Goal: Navigation & Orientation: Find specific page/section

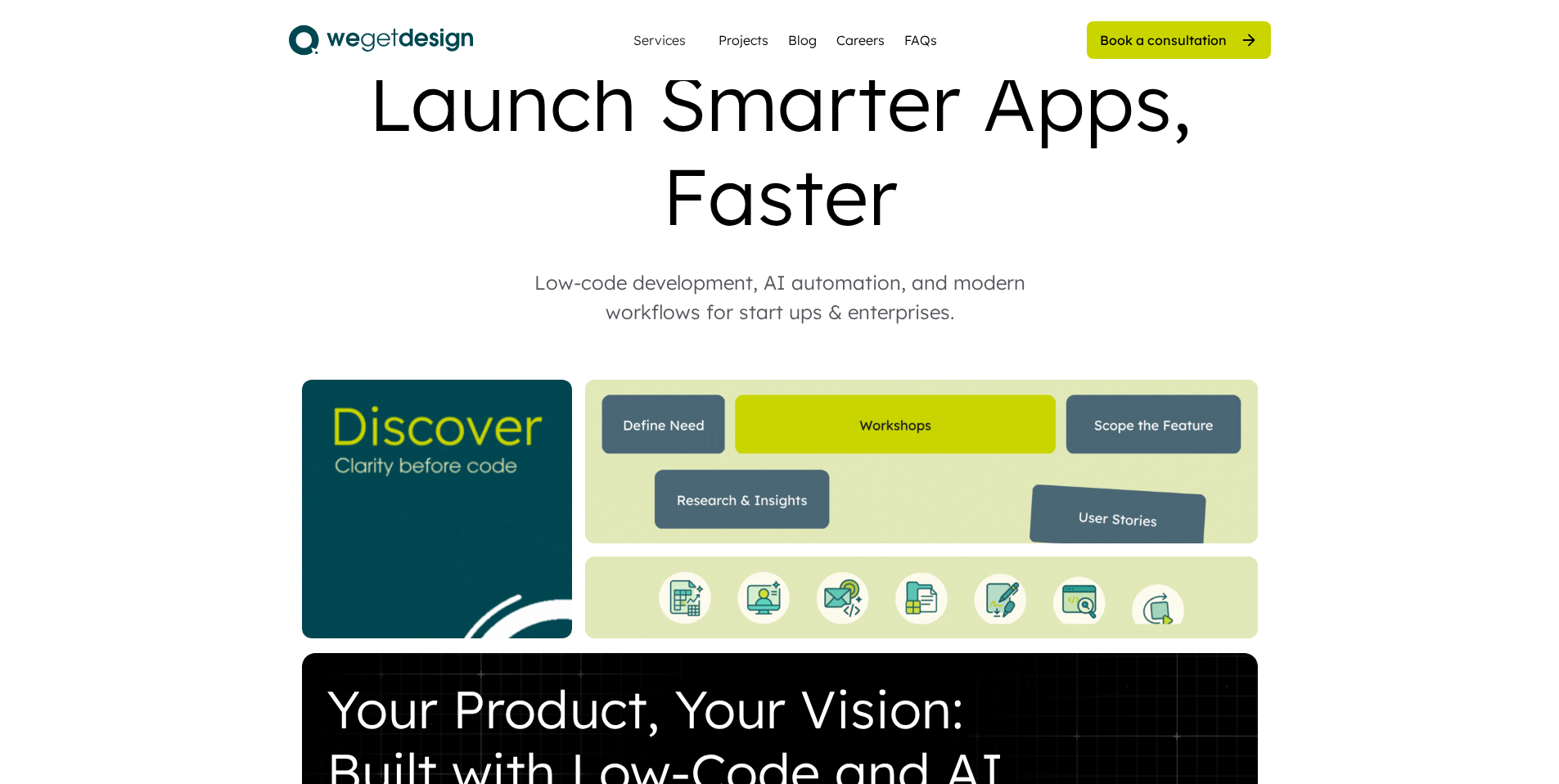
scroll to position [112, 0]
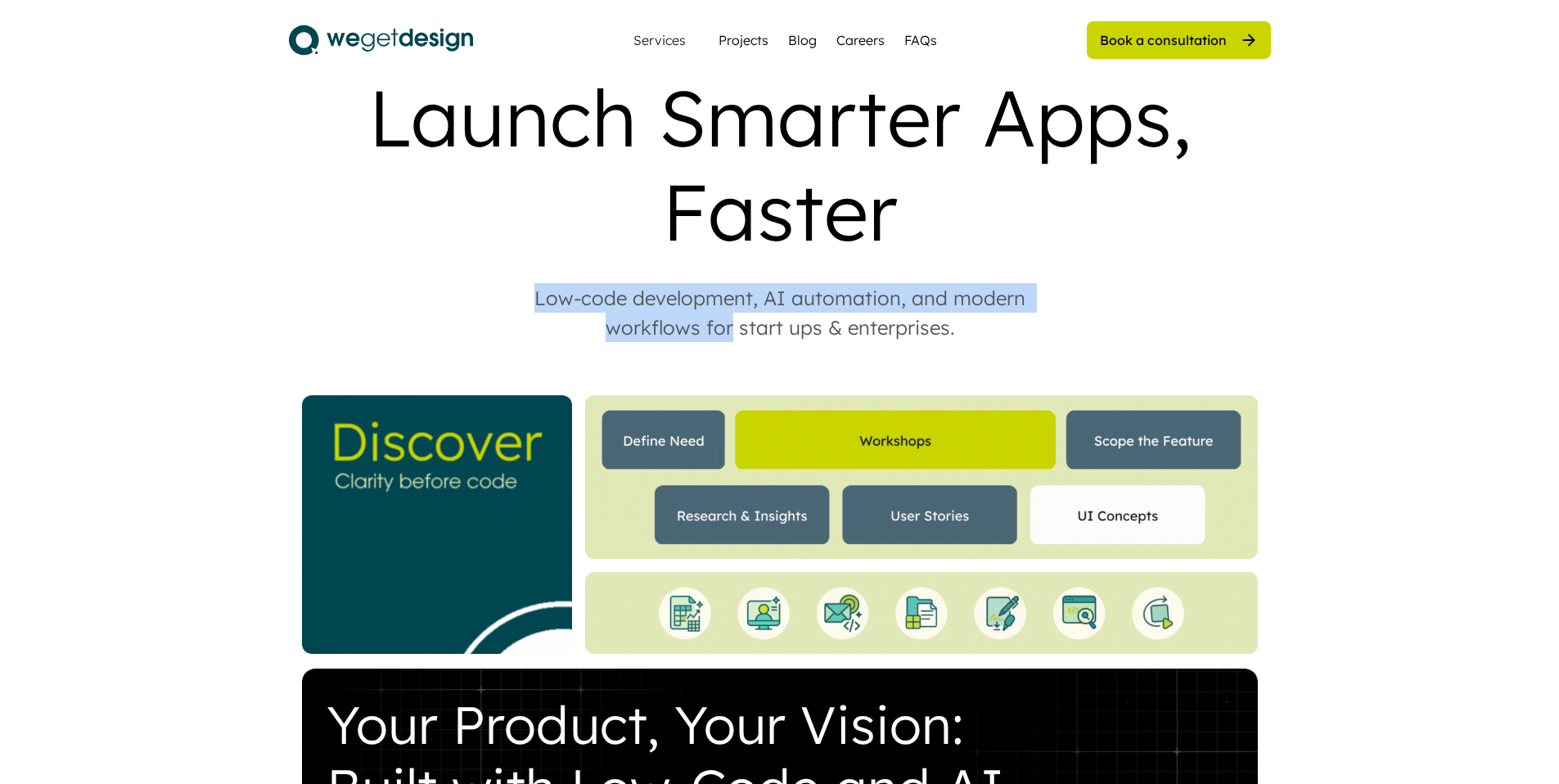
drag, startPoint x: 527, startPoint y: 258, endPoint x: 734, endPoint y: 287, distance: 209.0
click at [734, 287] on div "Low-code development, AI automation, and modern workflows for start ups & enter…" at bounding box center [780, 313] width 557 height 59
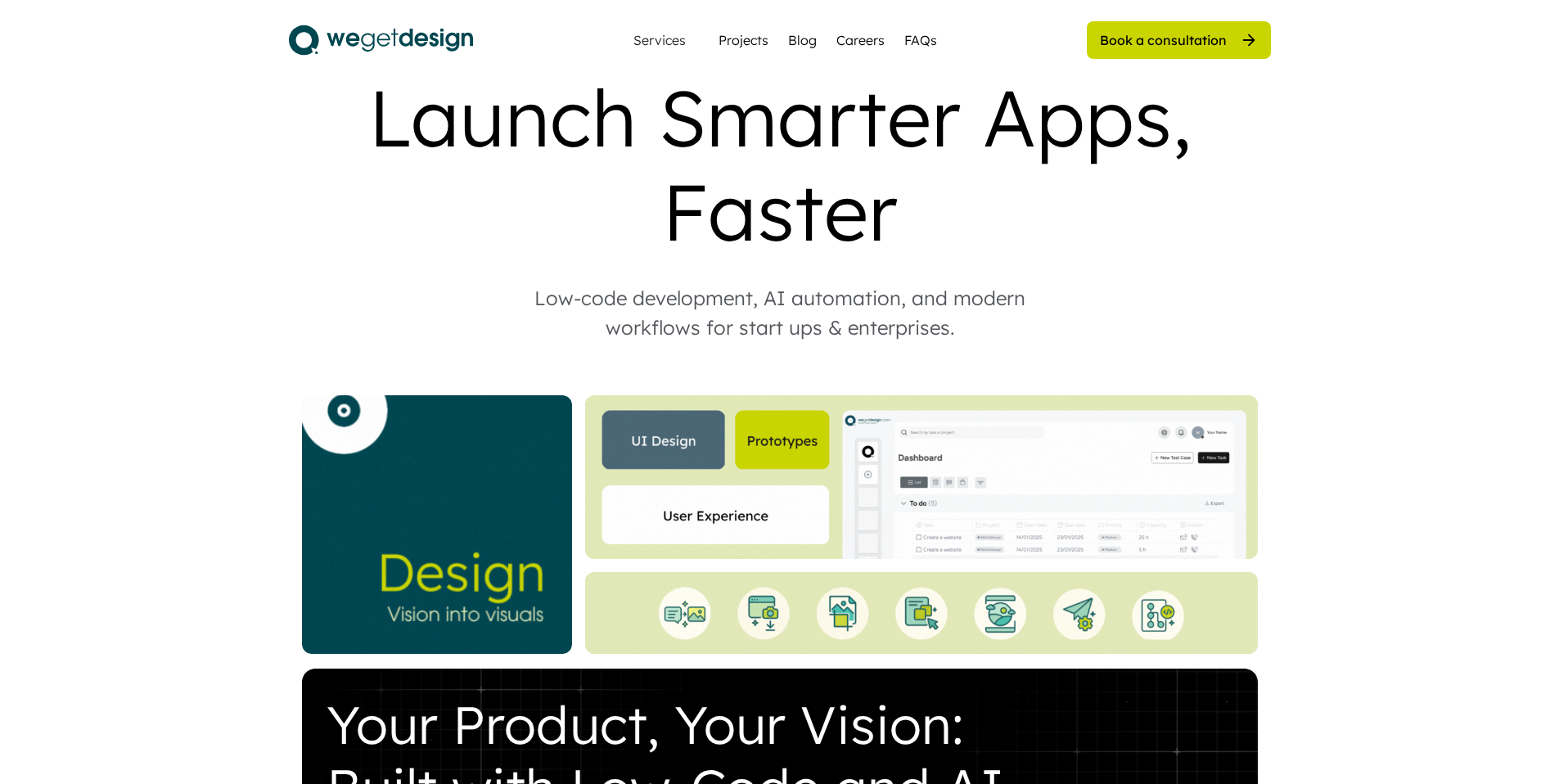
drag, startPoint x: 734, startPoint y: 287, endPoint x: 866, endPoint y: 309, distance: 133.8
click at [853, 309] on div "Gold Agency Launch Smarter Apps, Faster Low-code development, AI automation, an…" at bounding box center [780, 513] width 982 height 952
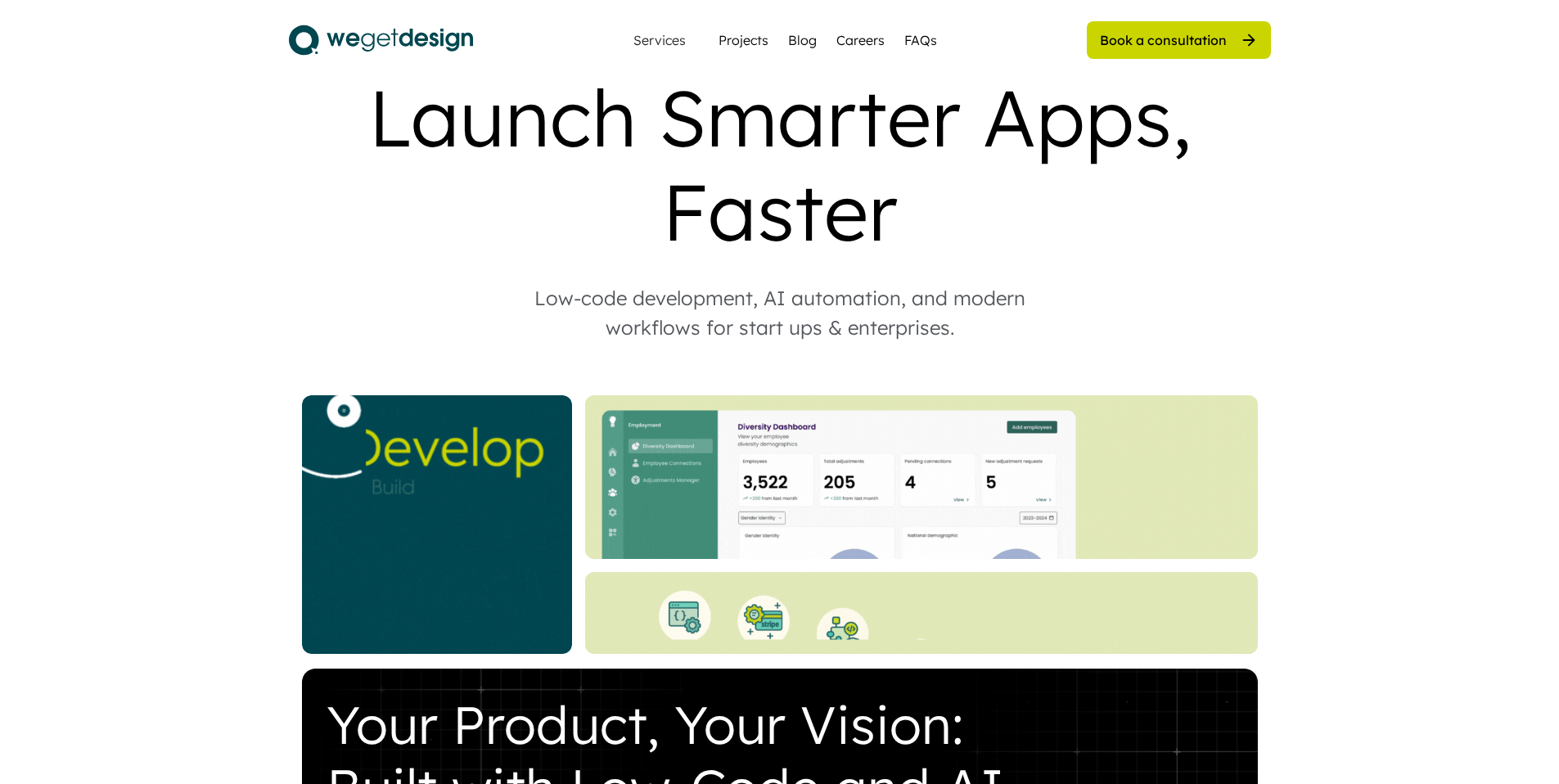
click at [873, 291] on div "Low-code development, AI automation, and modern workflows for start ups & enter…" at bounding box center [780, 313] width 557 height 59
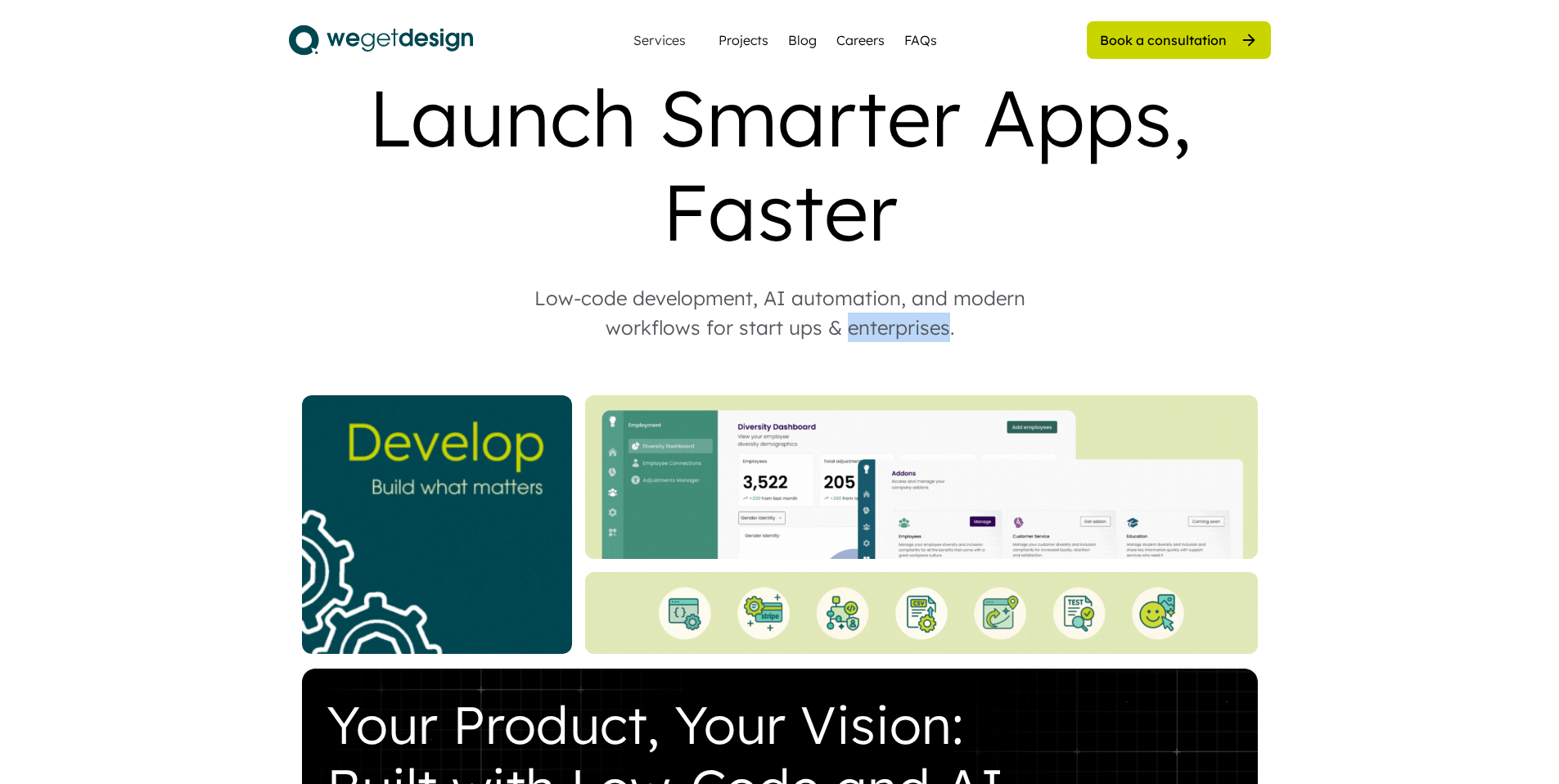
click at [873, 291] on div "Low-code development, AI automation, and modern workflows for start ups & enter…" at bounding box center [780, 313] width 557 height 59
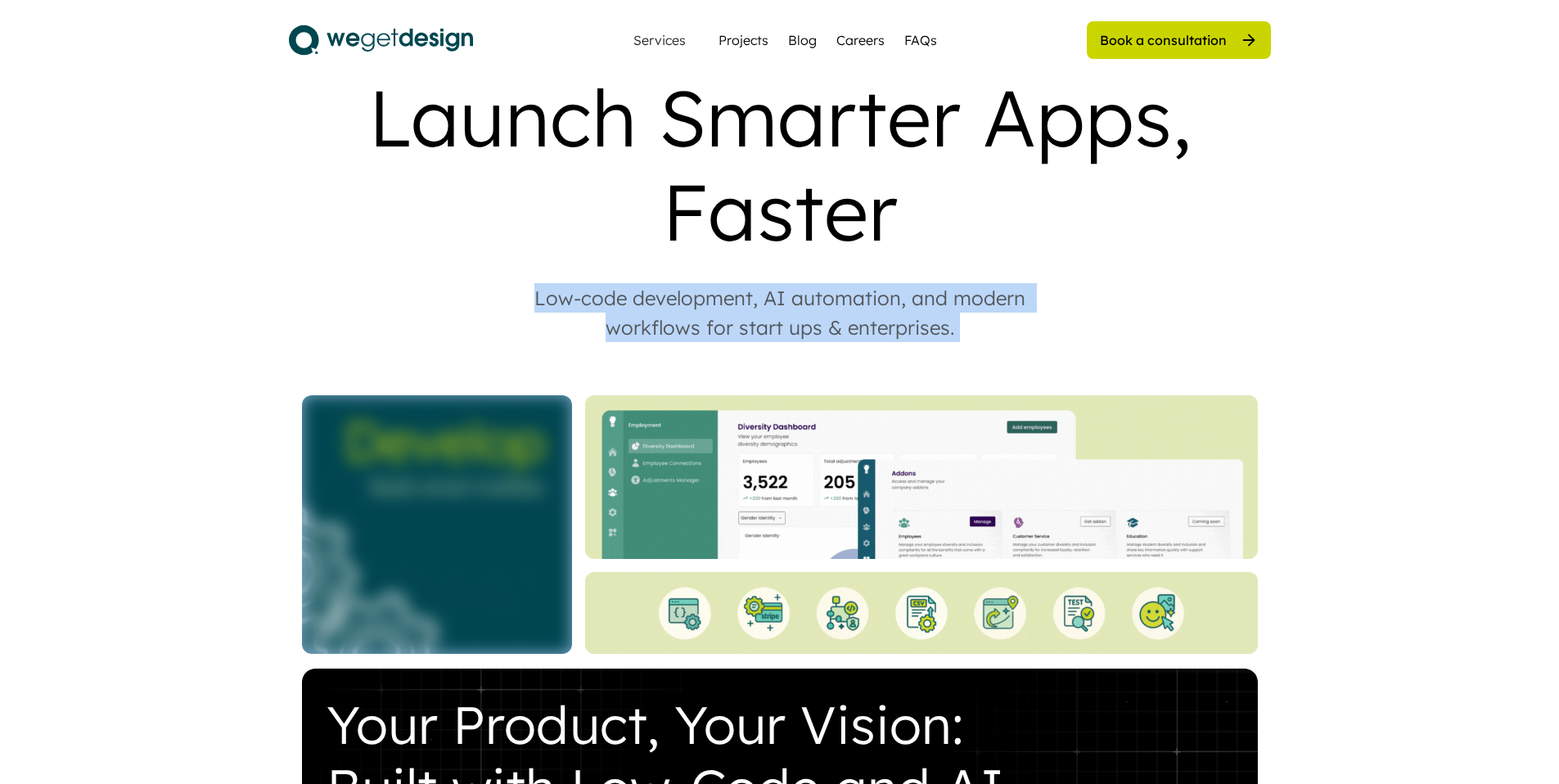
click at [873, 291] on div "Low-code development, AI automation, and modern workflows for start ups & enter…" at bounding box center [780, 313] width 557 height 59
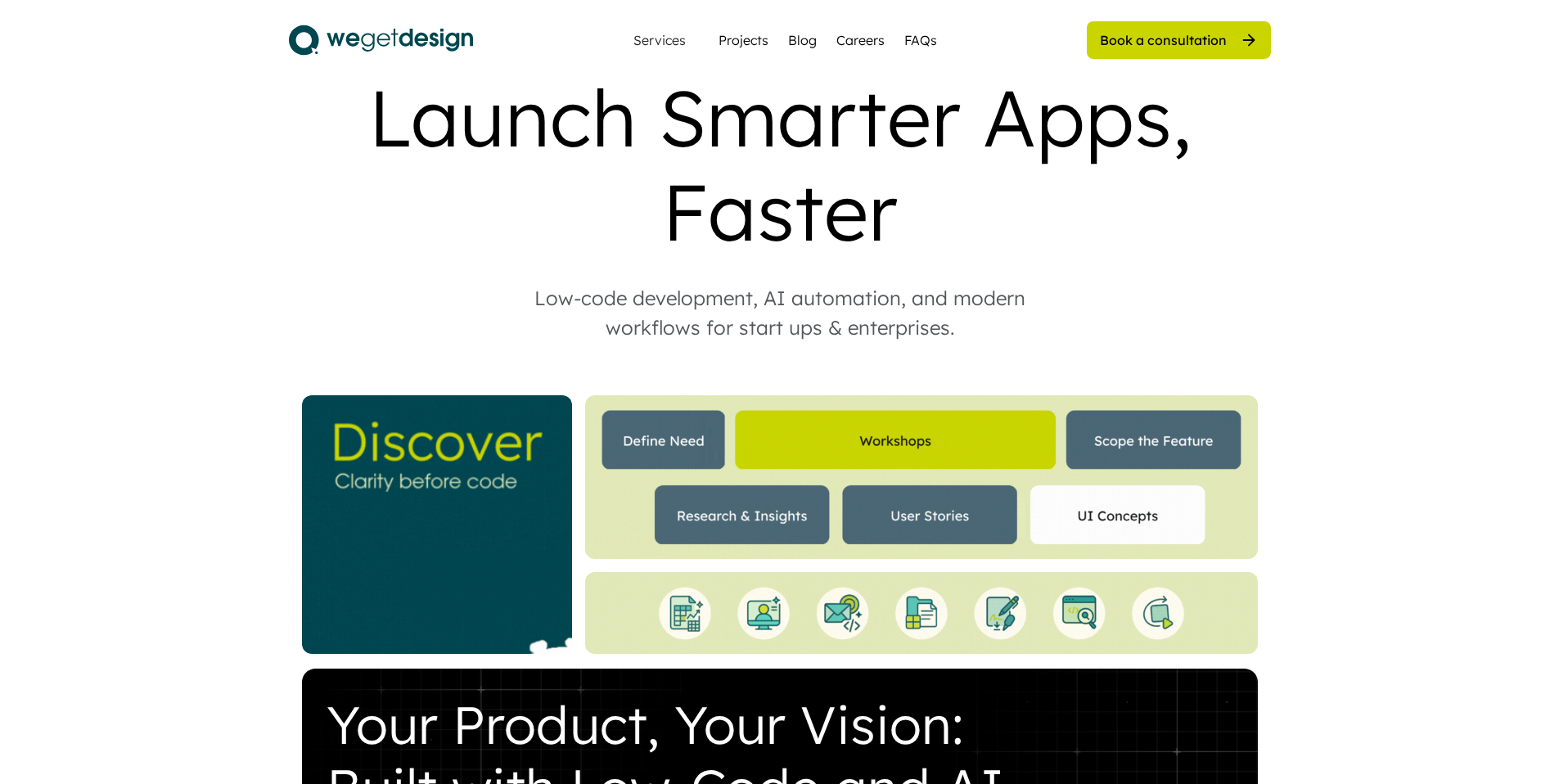
click at [878, 288] on div "Low-code development, AI automation, and modern workflows for start ups & enter…" at bounding box center [780, 313] width 557 height 59
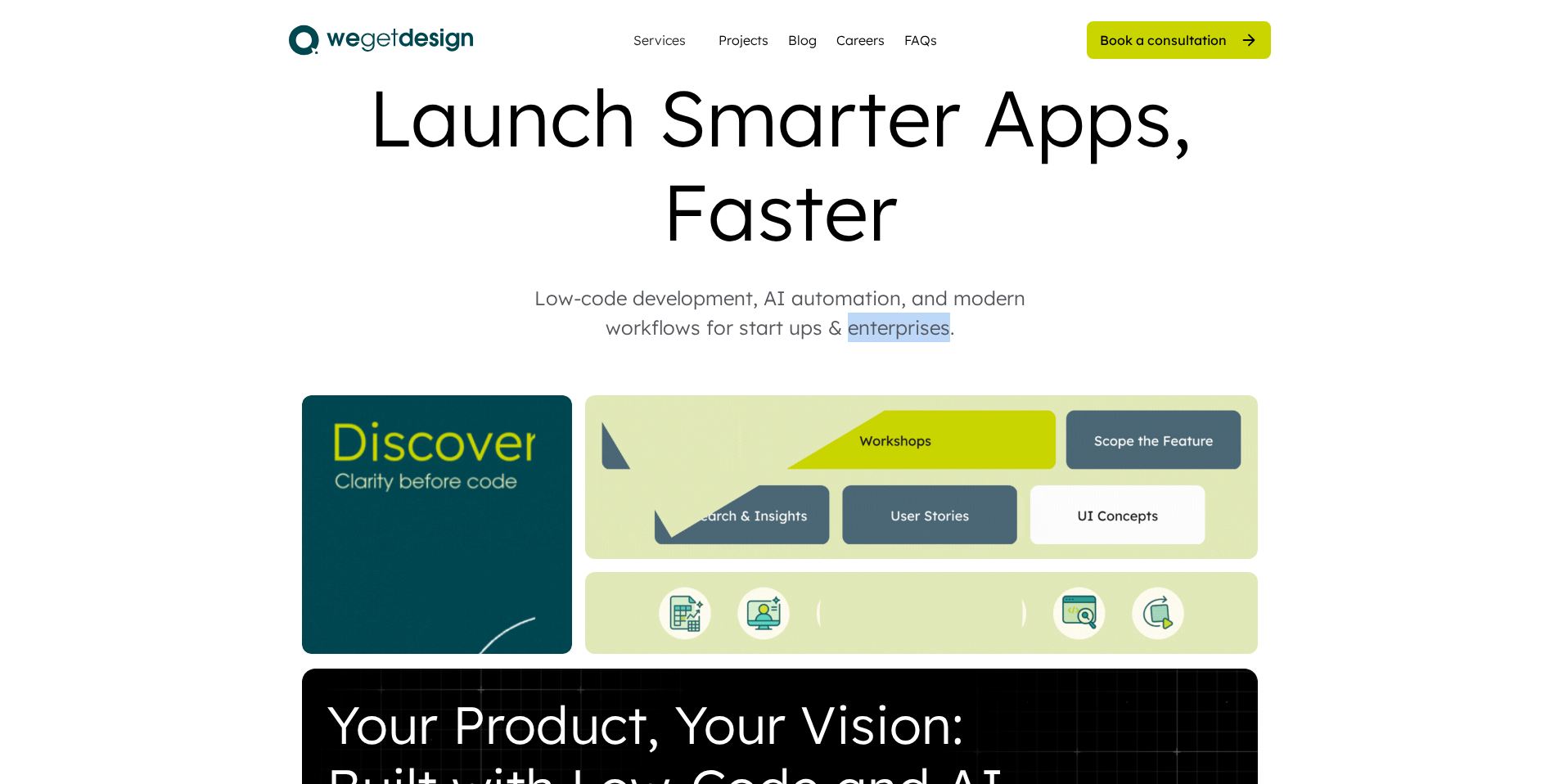
click at [878, 288] on div "Low-code development, AI automation, and modern workflows for start ups & enter…" at bounding box center [780, 313] width 557 height 59
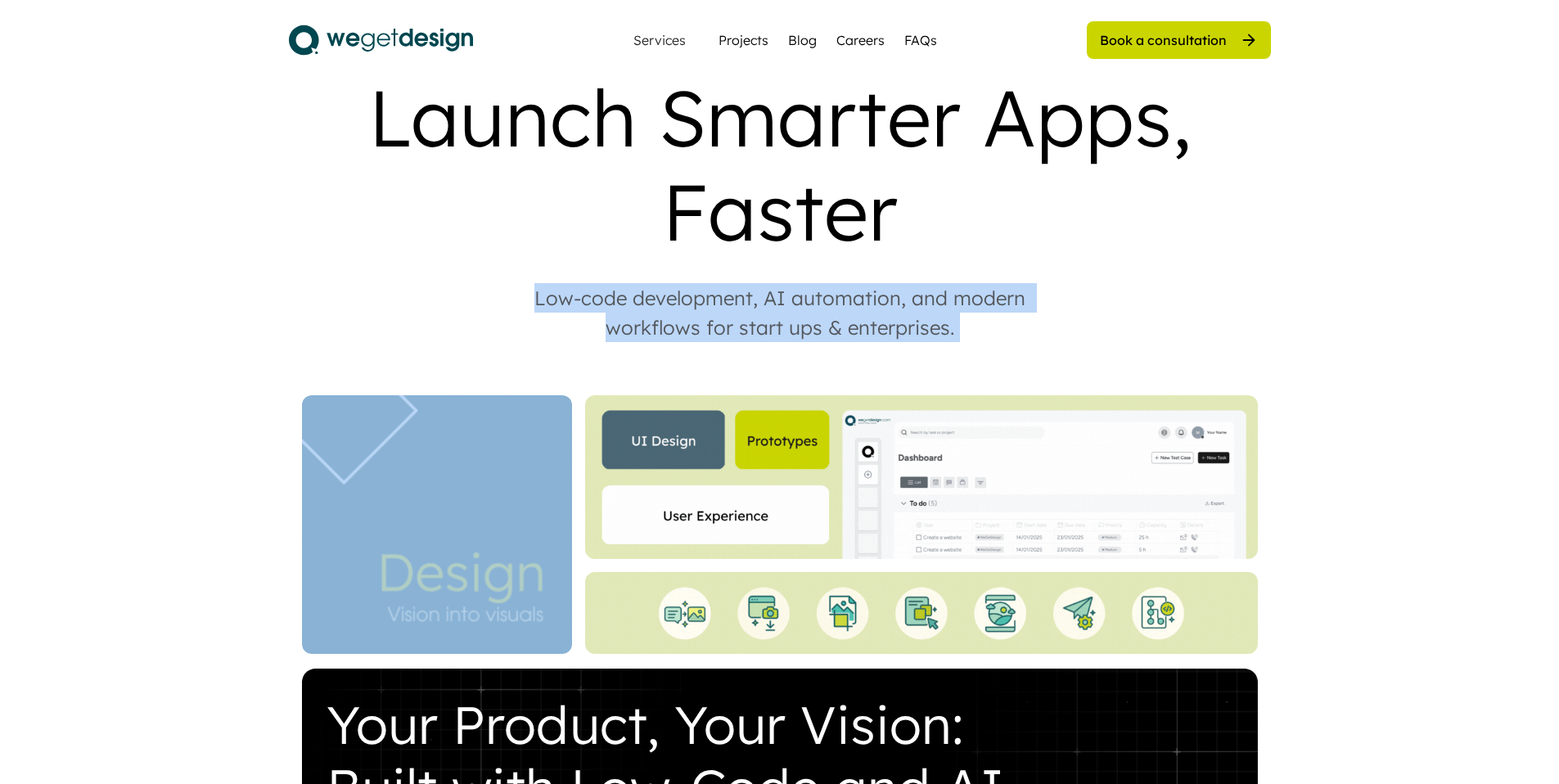
click at [878, 288] on div "Low-code development, AI automation, and modern workflows for start ups & enter…" at bounding box center [780, 313] width 557 height 59
click at [780, 283] on div "Low-code development, AI automation, and modern workflows for start ups & enter…" at bounding box center [780, 313] width 557 height 59
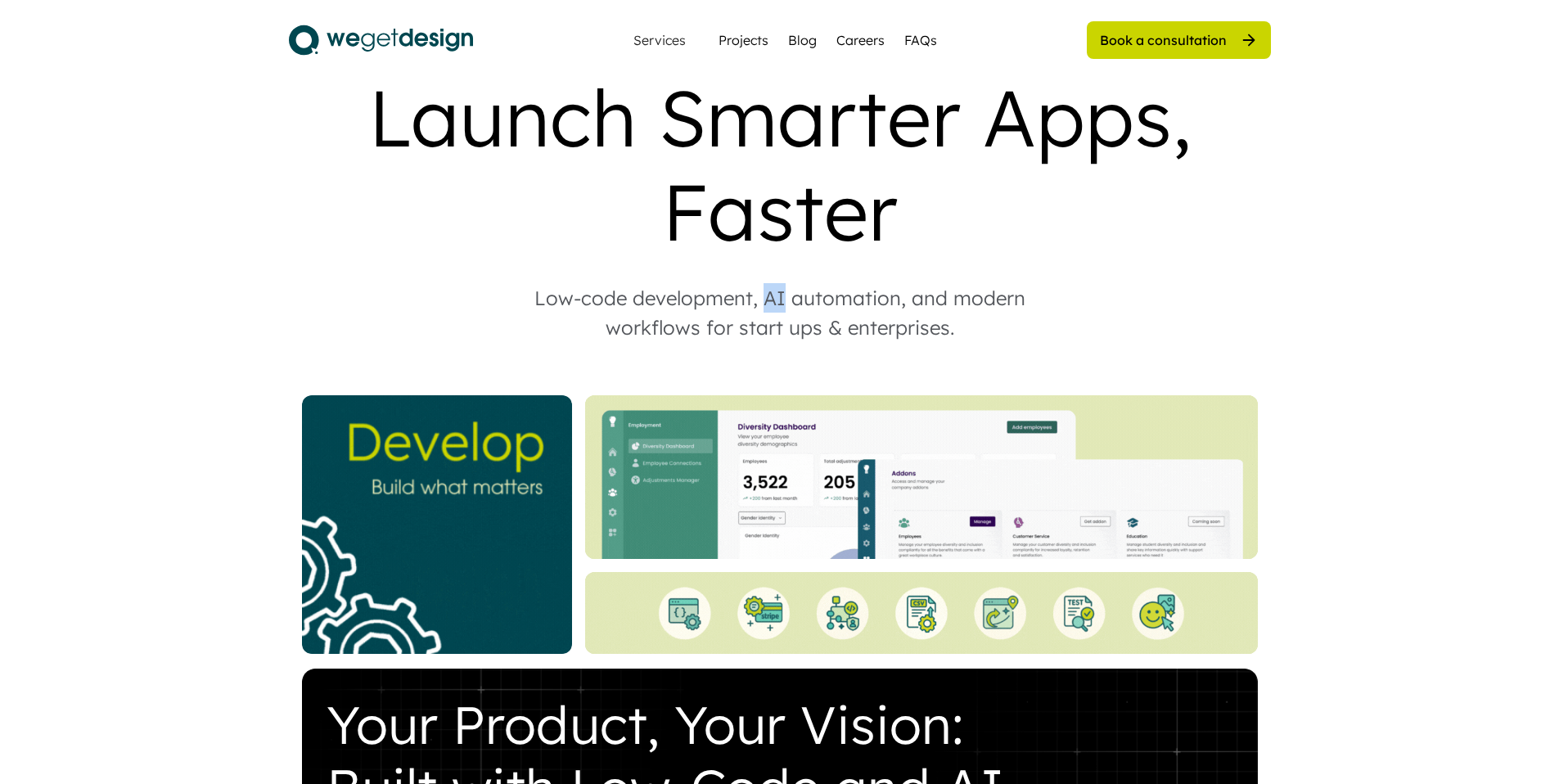
click at [780, 283] on div "Low-code development, AI automation, and modern workflows for start ups & enter…" at bounding box center [780, 313] width 557 height 59
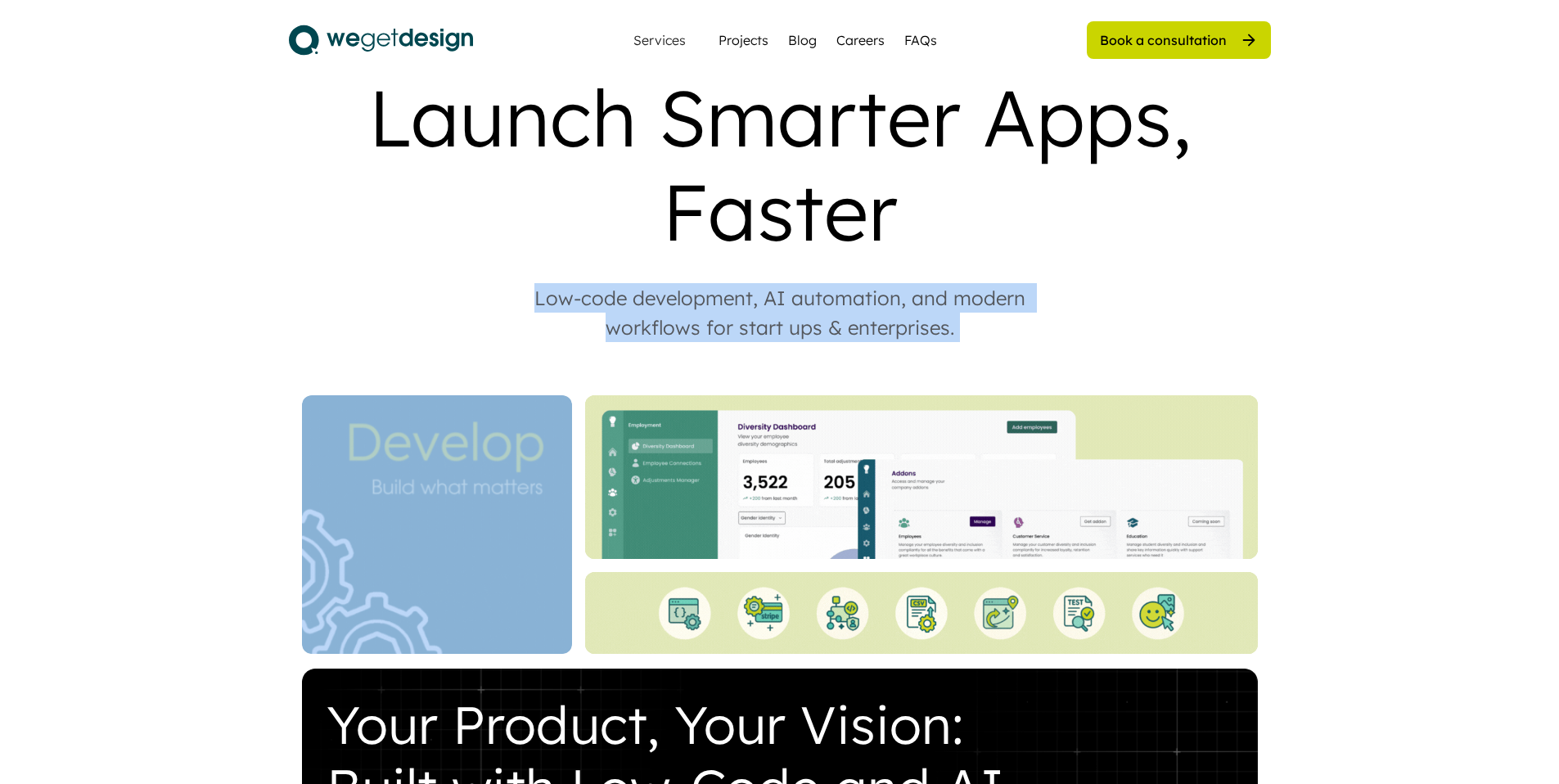
click at [780, 283] on div "Low-code development, AI automation, and modern workflows for start ups & enter…" at bounding box center [780, 313] width 557 height 59
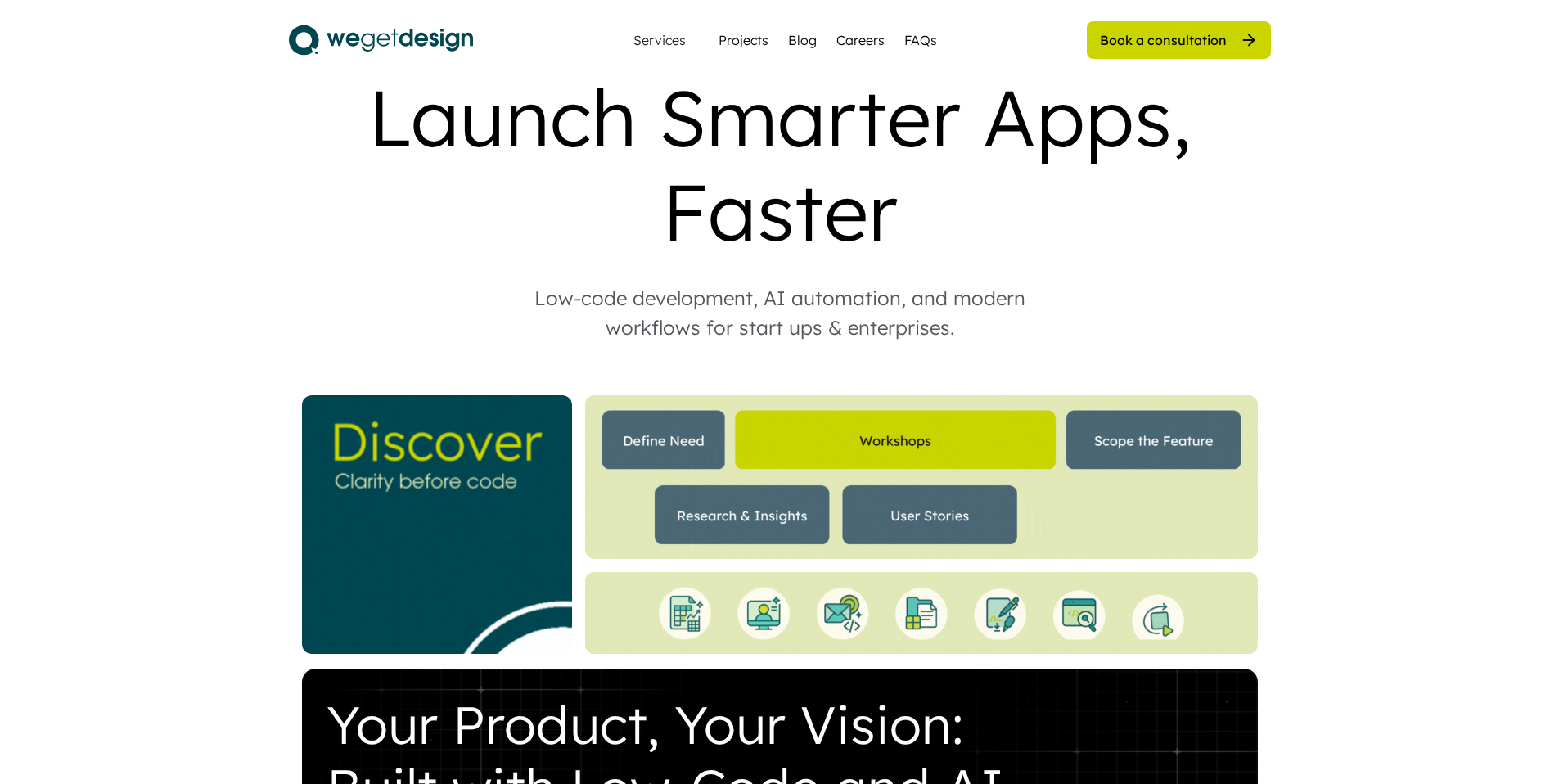
click at [774, 283] on div "Low-code development, AI automation, and modern workflows for start ups & enter…" at bounding box center [780, 313] width 557 height 59
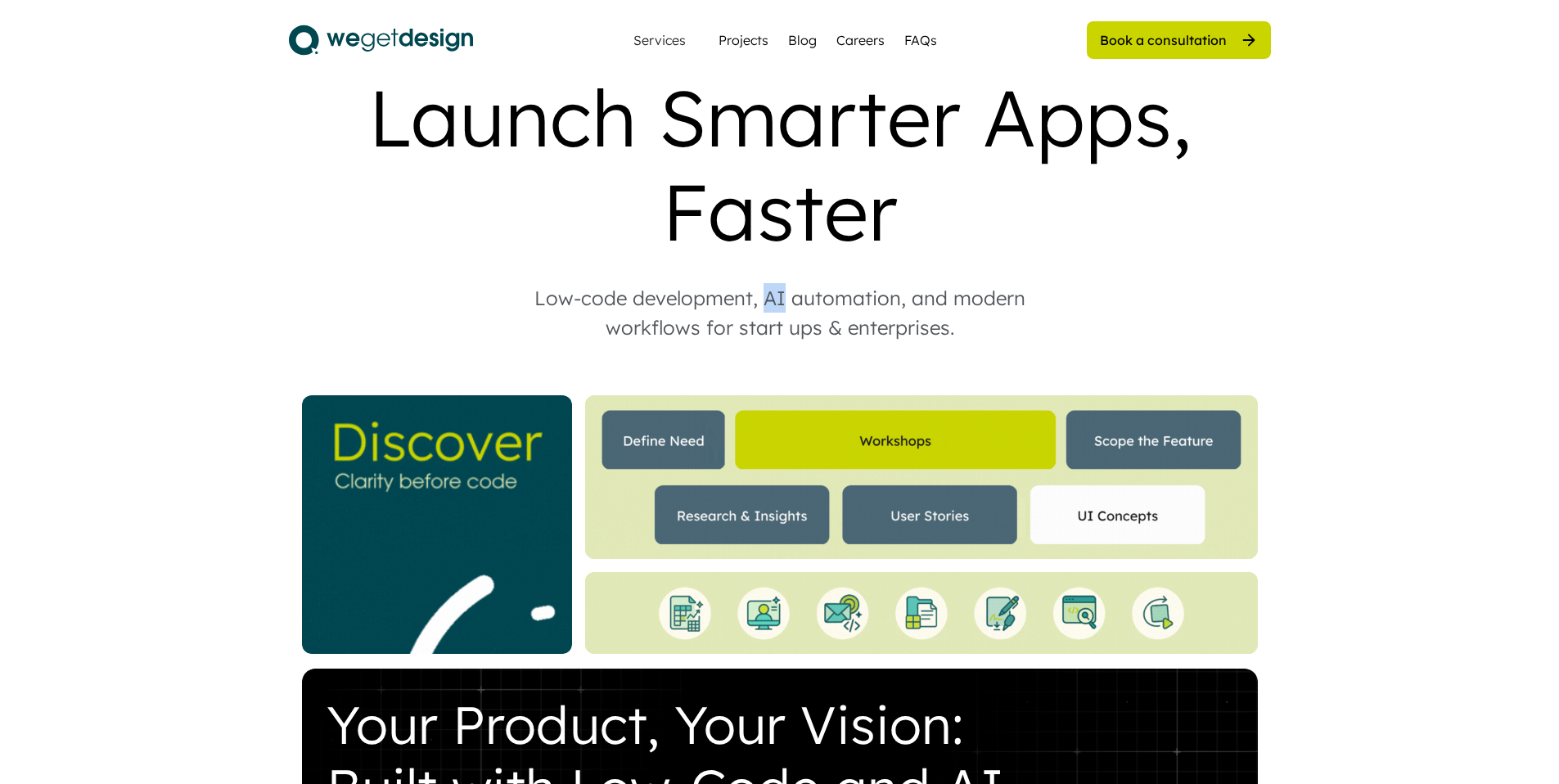
click at [774, 283] on div "Low-code development, AI automation, and modern workflows for start ups & enter…" at bounding box center [780, 313] width 557 height 59
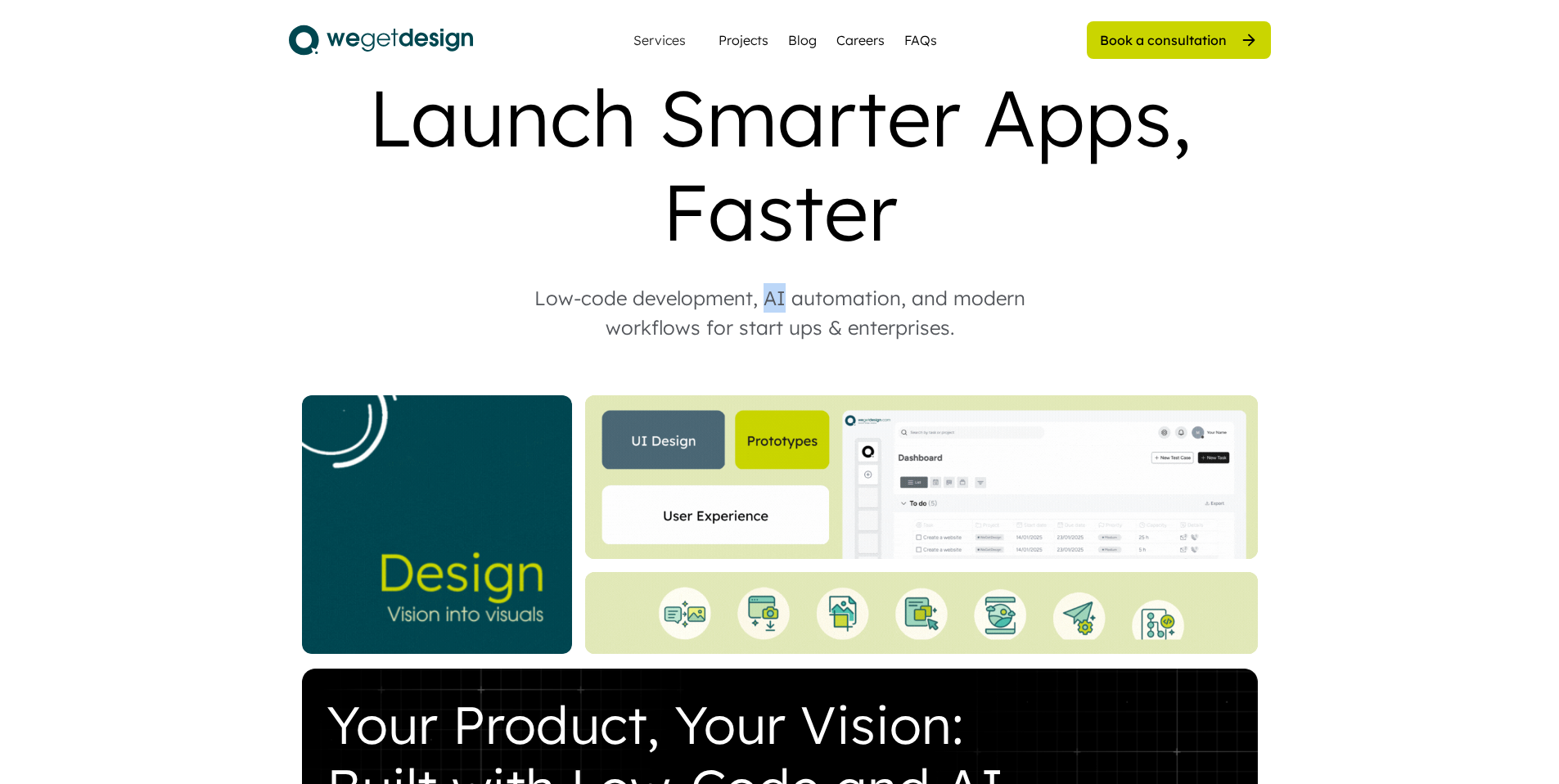
click at [774, 283] on div "Low-code development, AI automation, and modern workflows for start ups & enter…" at bounding box center [780, 313] width 557 height 59
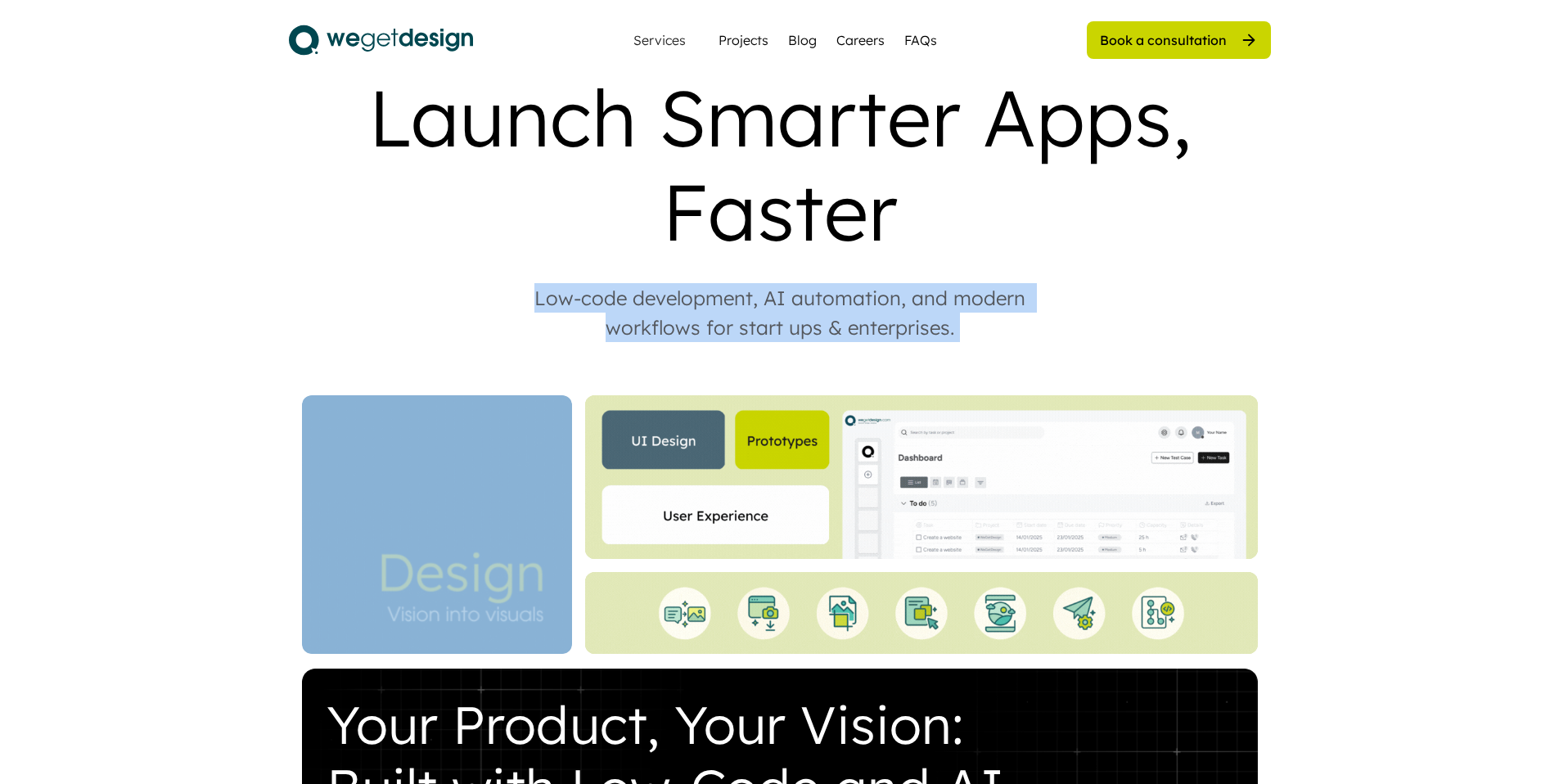
click at [774, 283] on div "Low-code development, AI automation, and modern workflows for start ups & enter…" at bounding box center [780, 313] width 557 height 59
click at [781, 283] on div "Low-code development, AI automation, and modern workflows for start ups & enter…" at bounding box center [780, 313] width 557 height 59
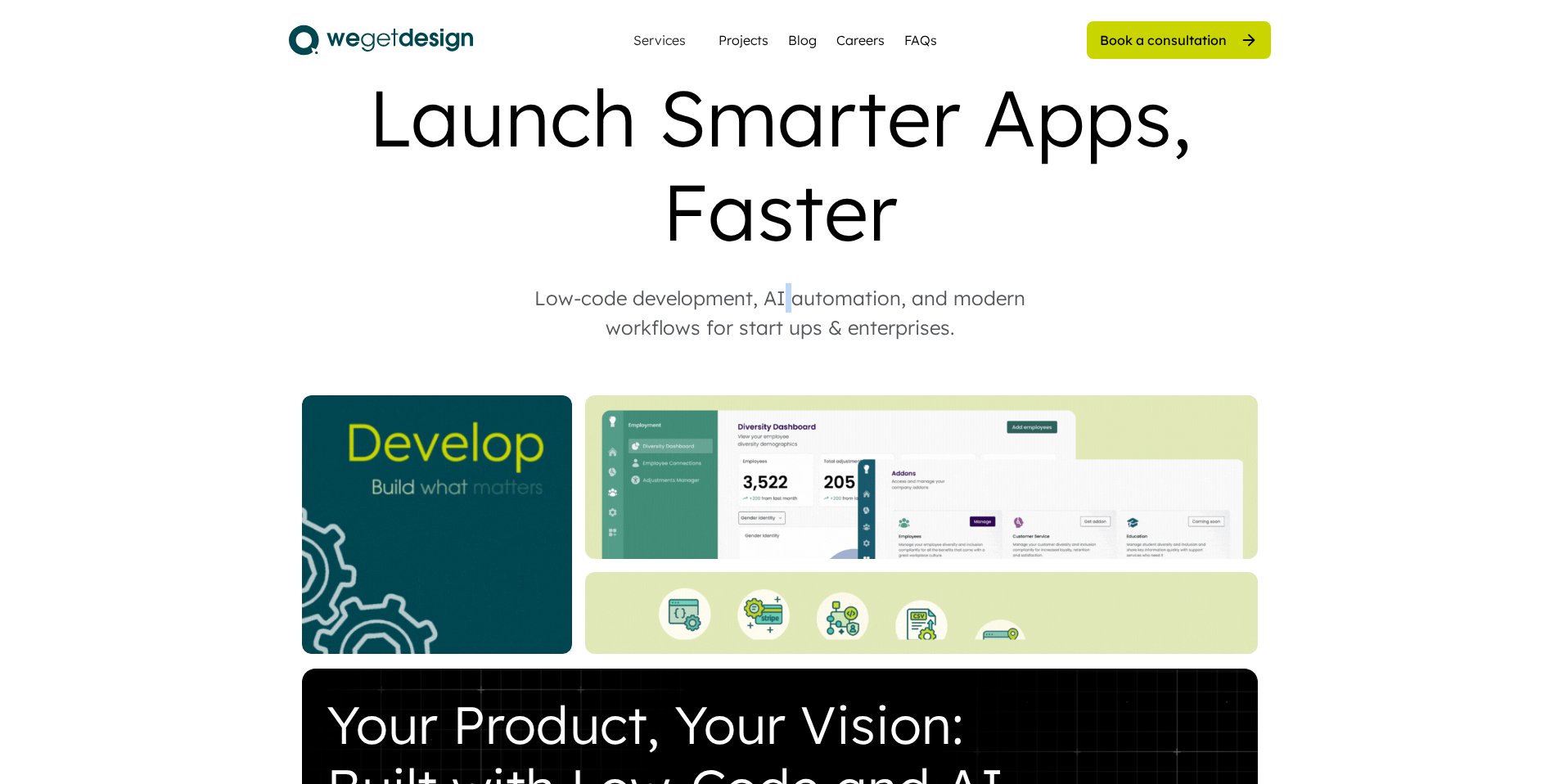
click at [781, 283] on div "Low-code development, AI automation, and modern workflows for start ups & enter…" at bounding box center [780, 313] width 557 height 59
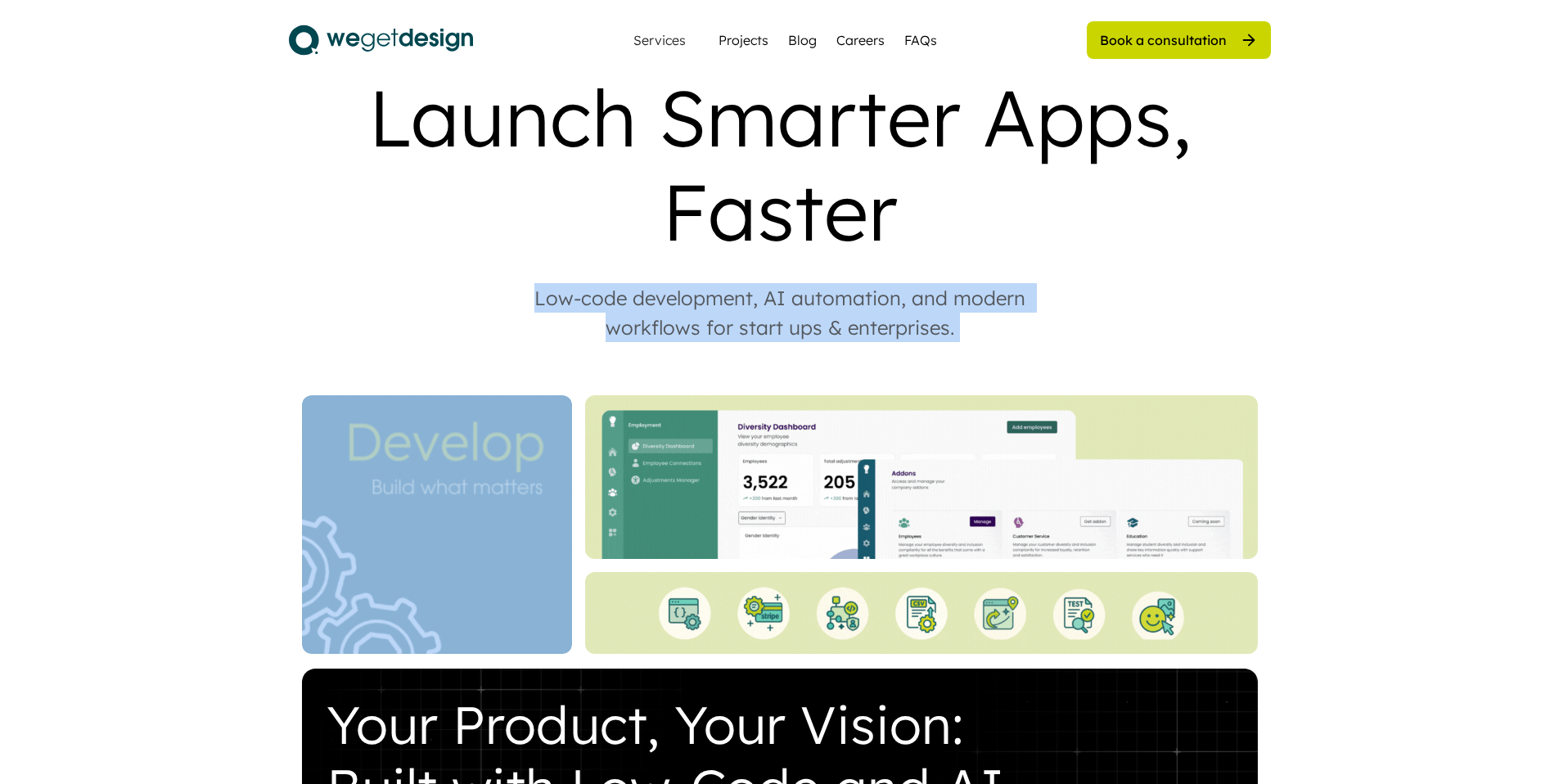
click at [781, 283] on div "Low-code development, AI automation, and modern workflows for start ups & enter…" at bounding box center [780, 313] width 557 height 59
click at [779, 283] on div "Low-code development, AI automation, and modern workflows for start ups & enter…" at bounding box center [780, 313] width 557 height 59
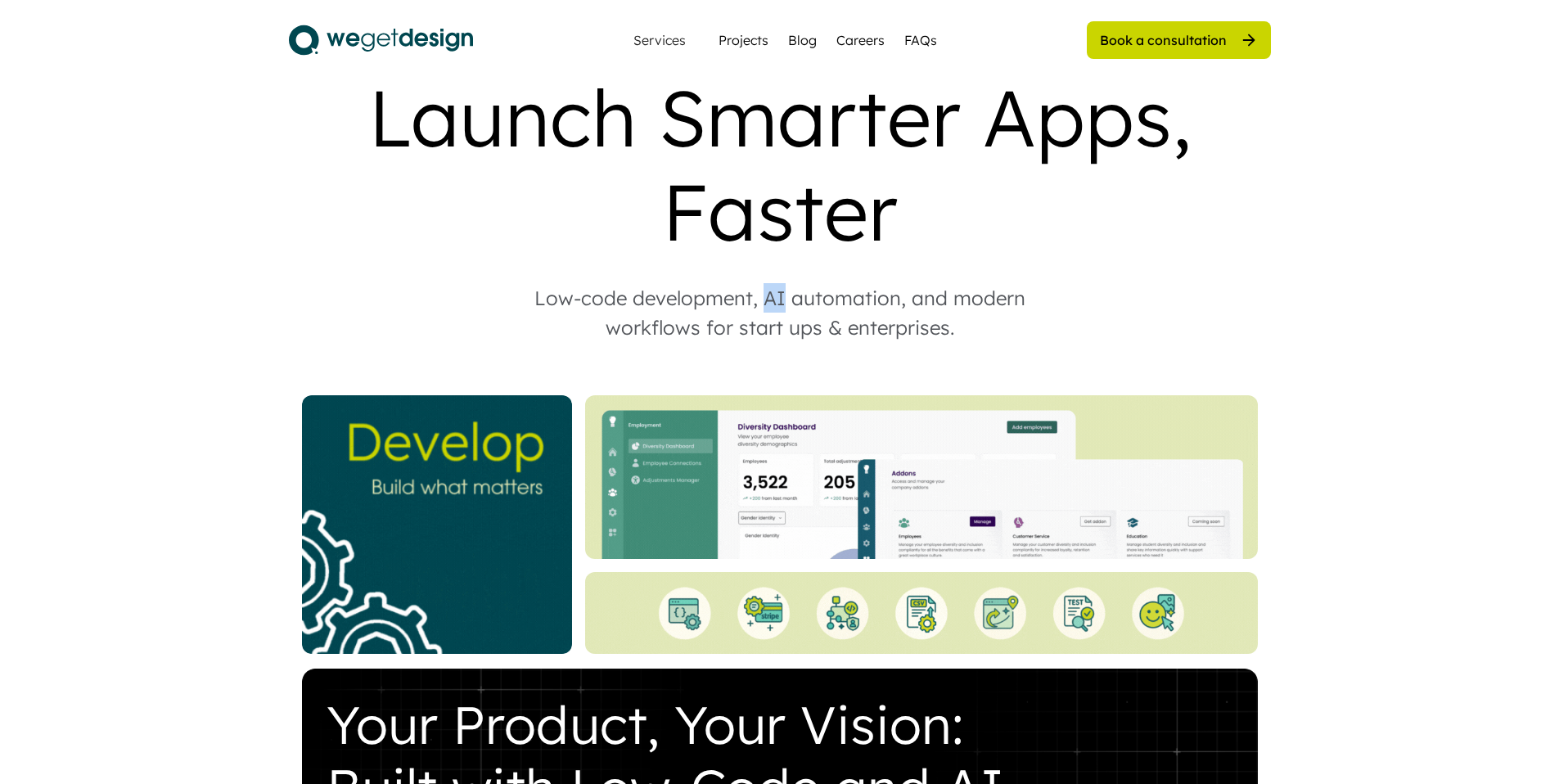
click at [779, 283] on div "Low-code development, AI automation, and modern workflows for start ups & enter…" at bounding box center [780, 313] width 557 height 59
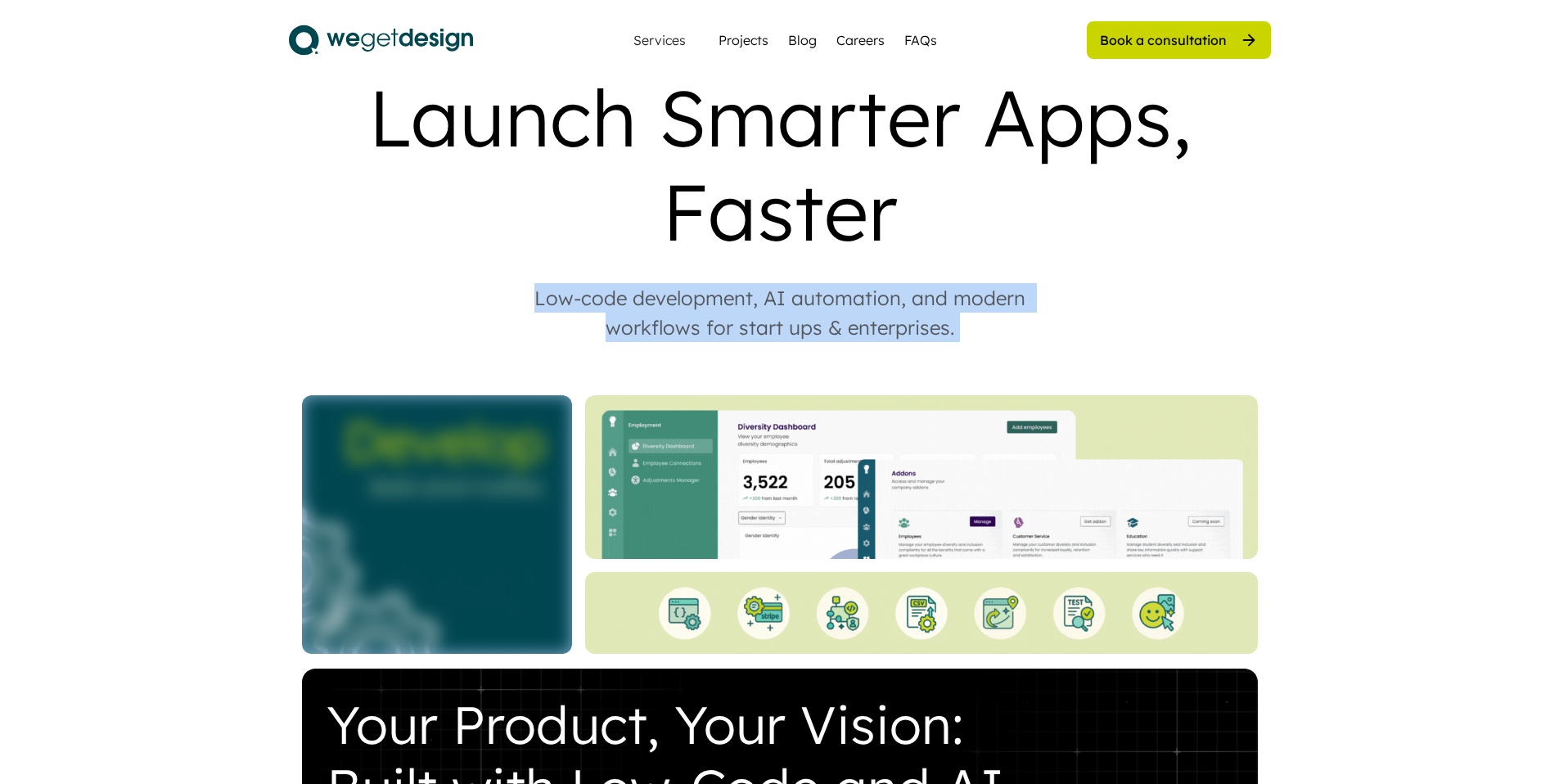
click at [778, 283] on div "Low-code development, AI automation, and modern workflows for start ups & enter…" at bounding box center [780, 313] width 557 height 59
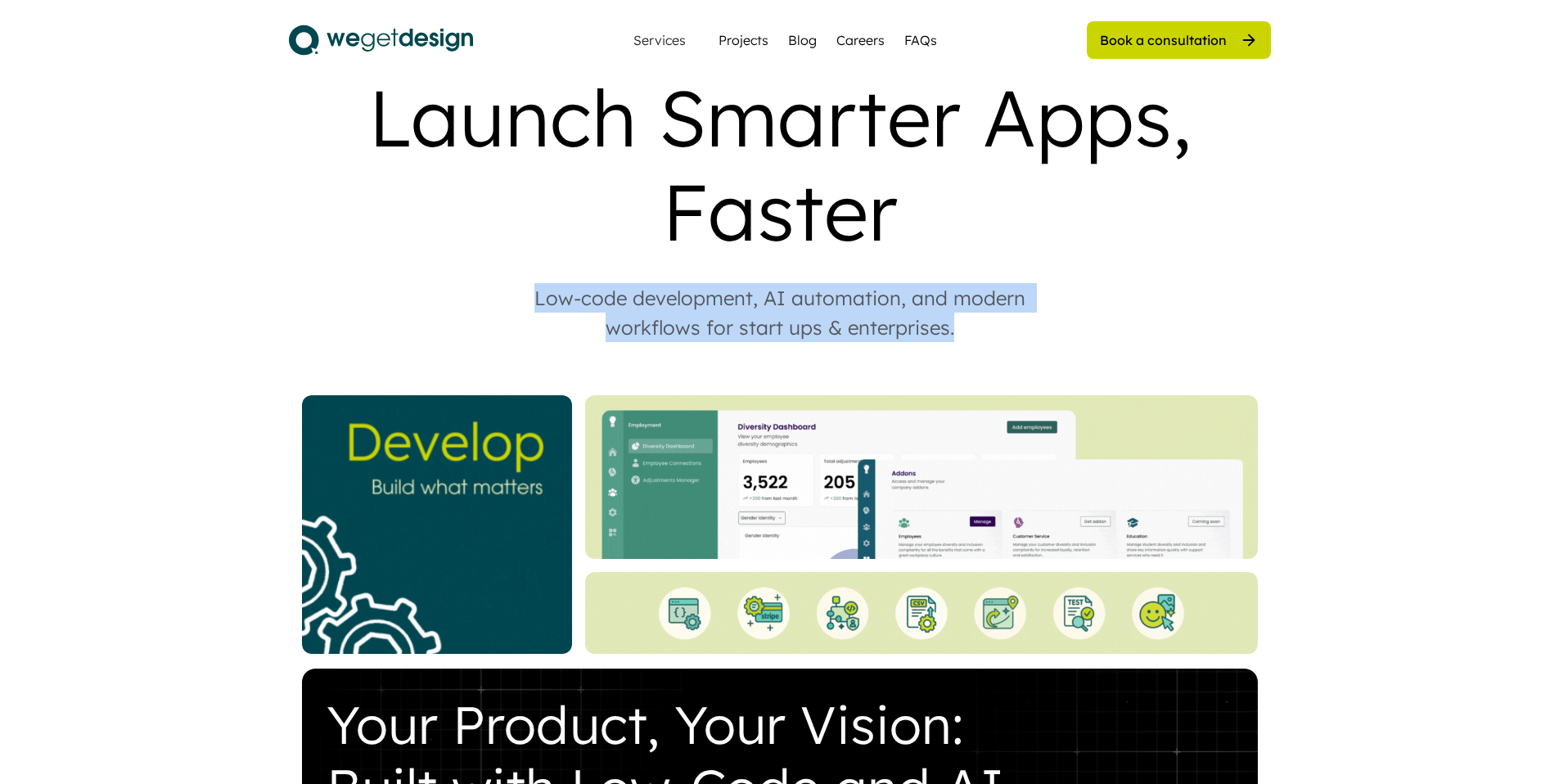
click at [781, 283] on div "Low-code development, AI automation, and modern workflows for start ups & enter…" at bounding box center [780, 313] width 557 height 59
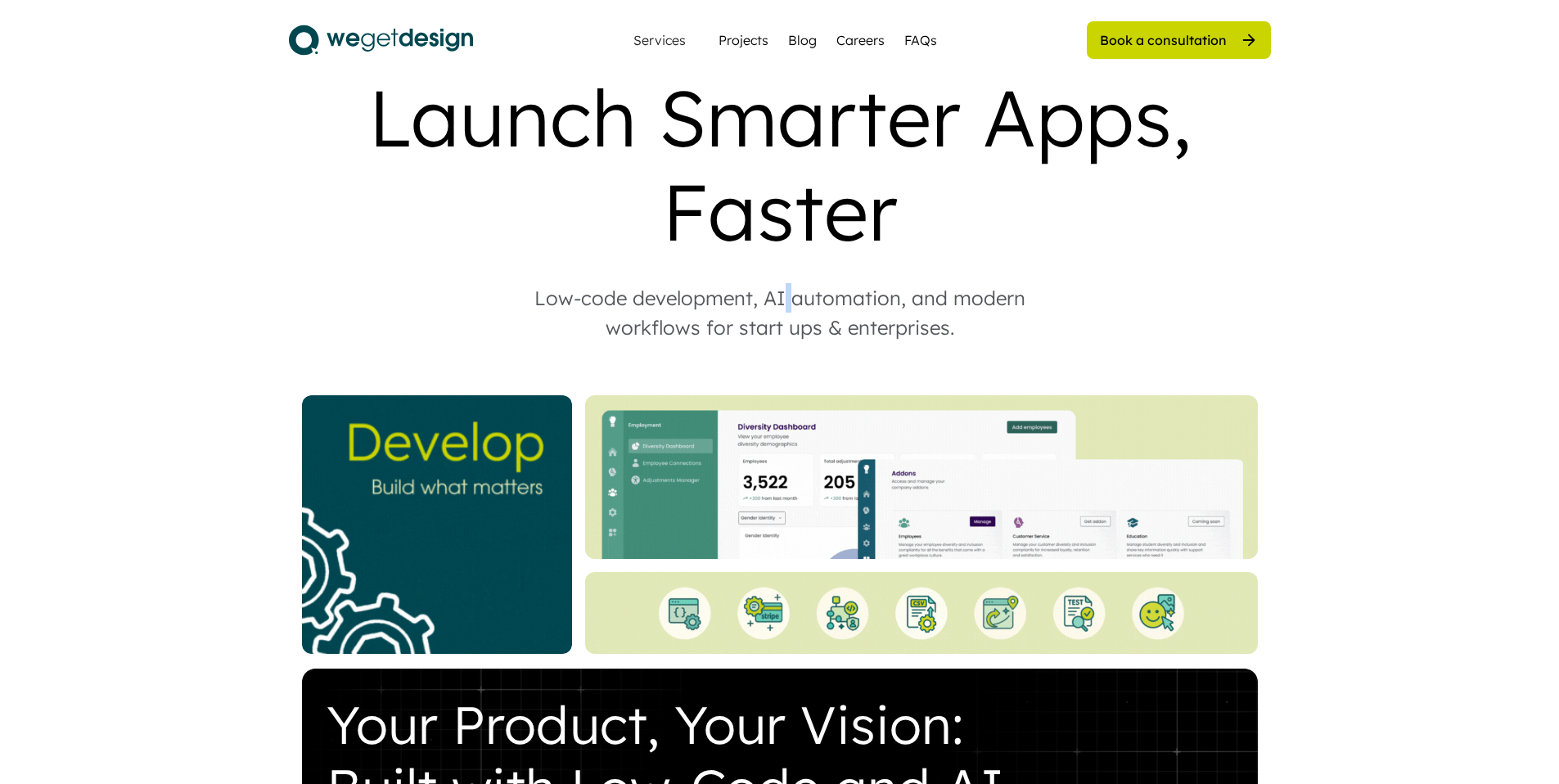
click at [781, 283] on div "Low-code development, AI automation, and modern workflows for start ups & enter…" at bounding box center [780, 313] width 557 height 59
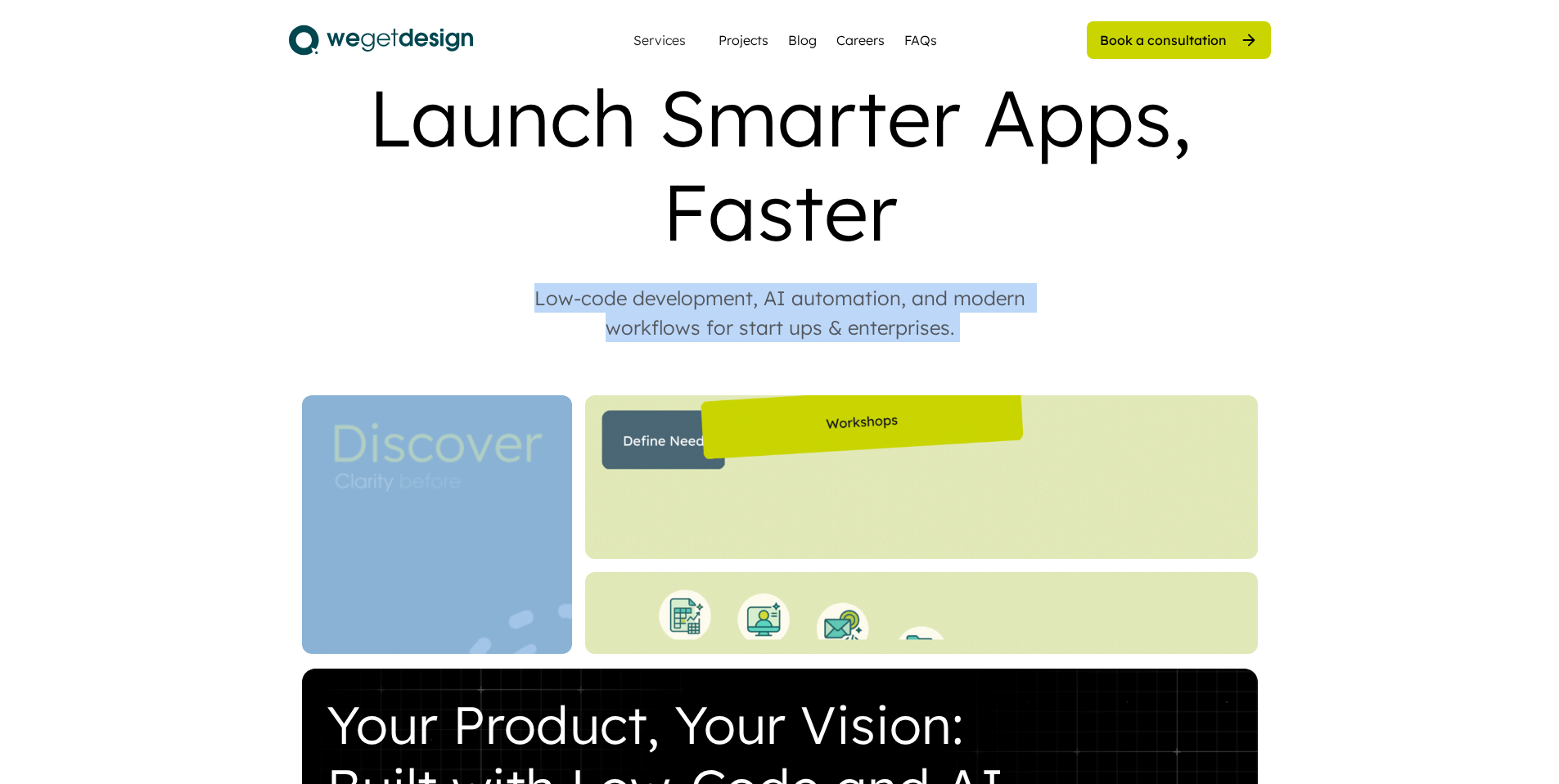
click at [781, 283] on div "Low-code development, AI automation, and modern workflows for start ups & enter…" at bounding box center [780, 313] width 557 height 59
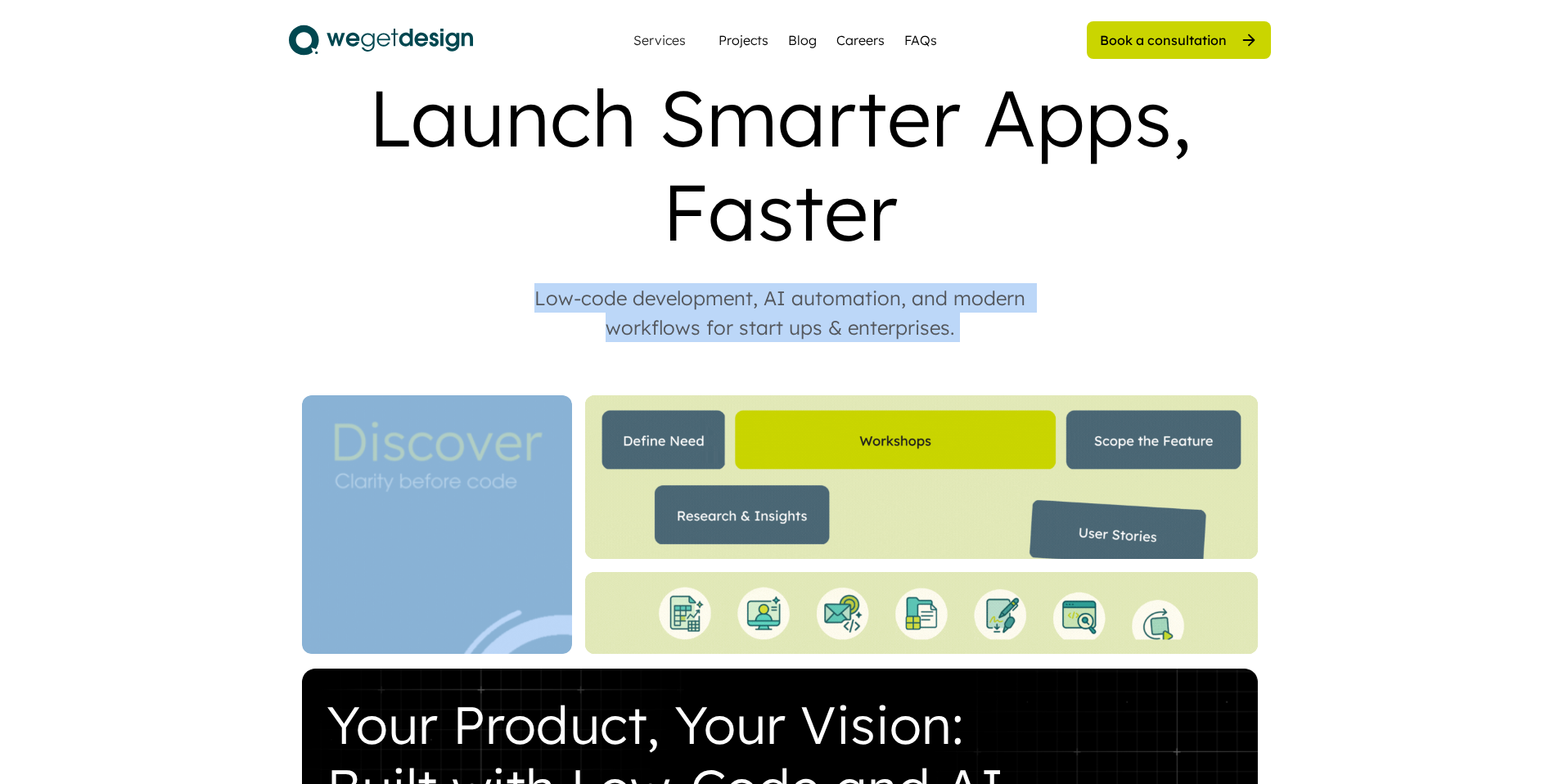
click at [776, 283] on div "Low-code development, AI automation, and modern workflows for start ups & enter…" at bounding box center [780, 313] width 557 height 59
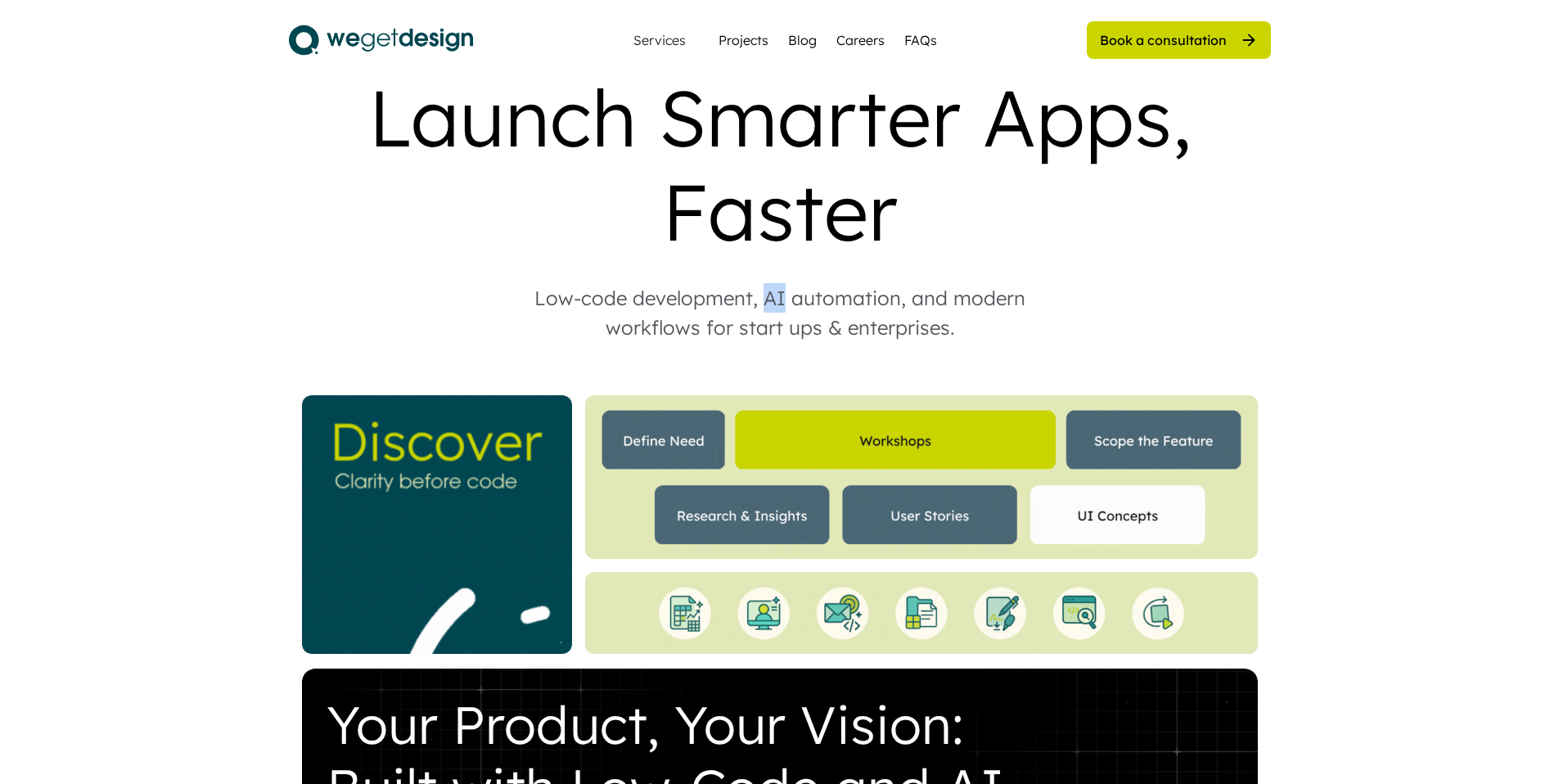
click at [776, 283] on div "Low-code development, AI automation, and modern workflows for start ups & enter…" at bounding box center [780, 313] width 557 height 59
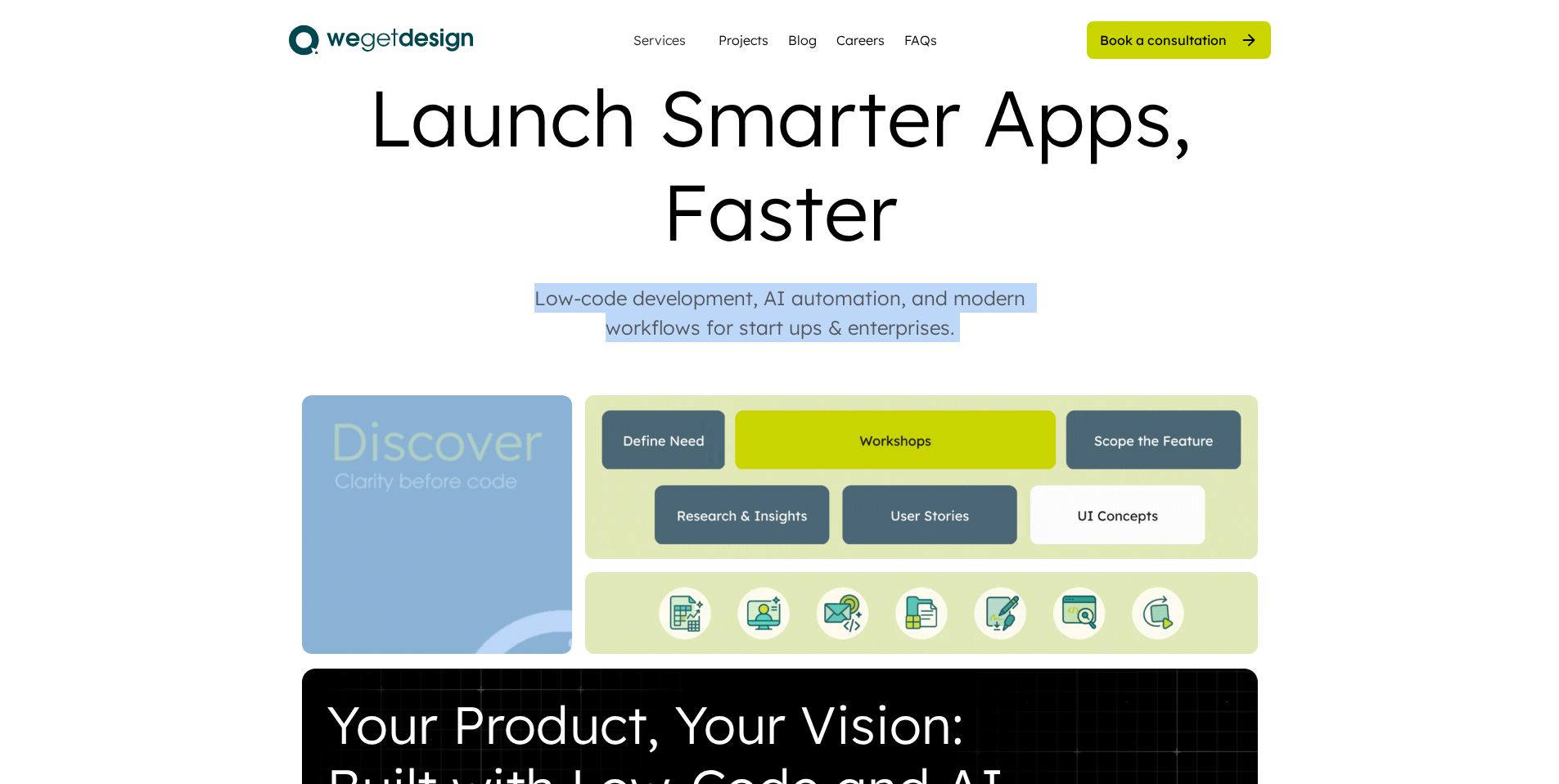
click at [776, 283] on div "Low-code development, AI automation, and modern workflows for start ups & enter…" at bounding box center [780, 313] width 557 height 59
click at [776, 291] on div "Low-code development, AI automation, and modern workflows for start ups & enter…" at bounding box center [780, 313] width 557 height 59
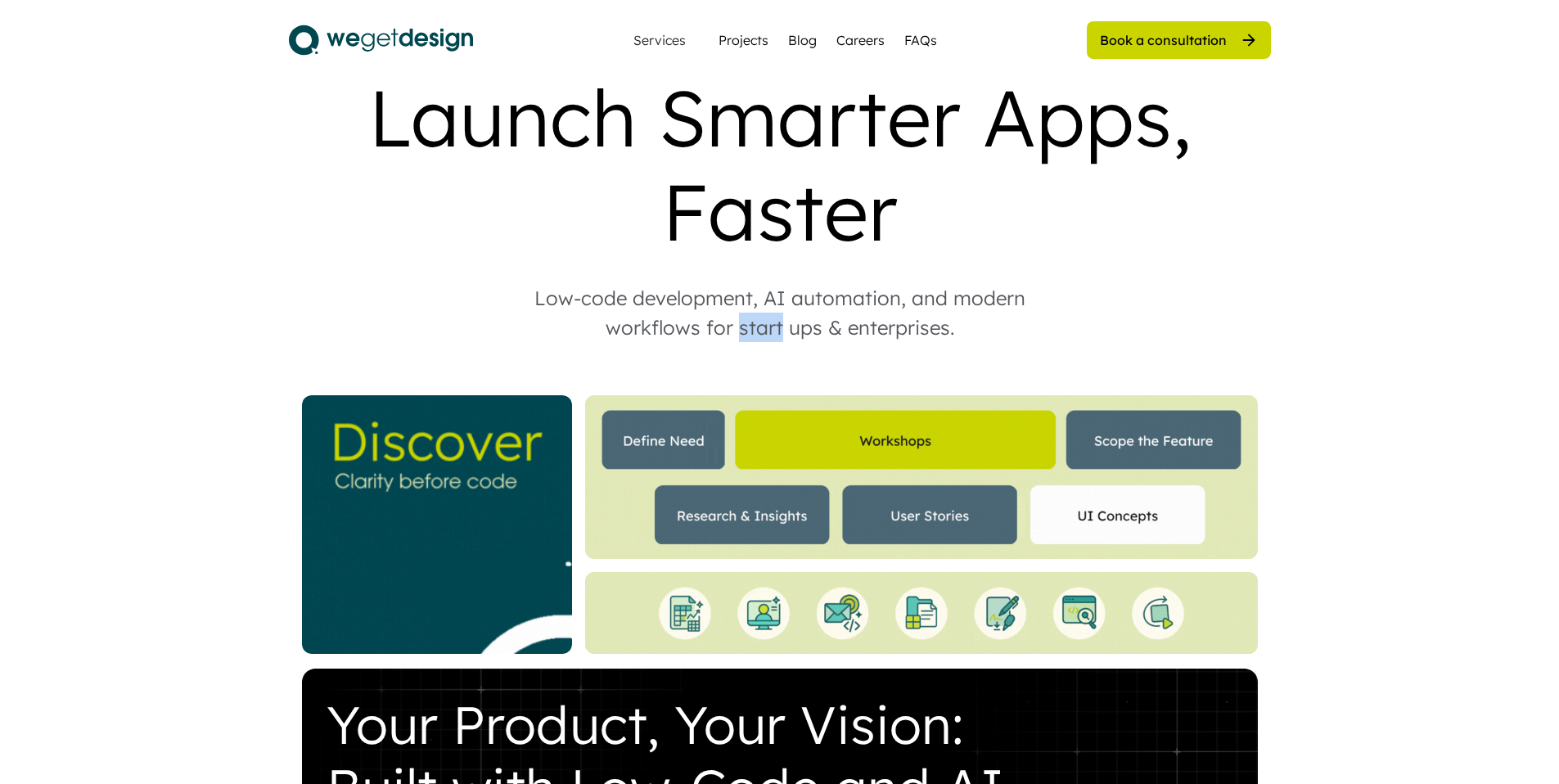
click at [776, 291] on div "Low-code development, AI automation, and modern workflows for start ups & enter…" at bounding box center [780, 313] width 557 height 59
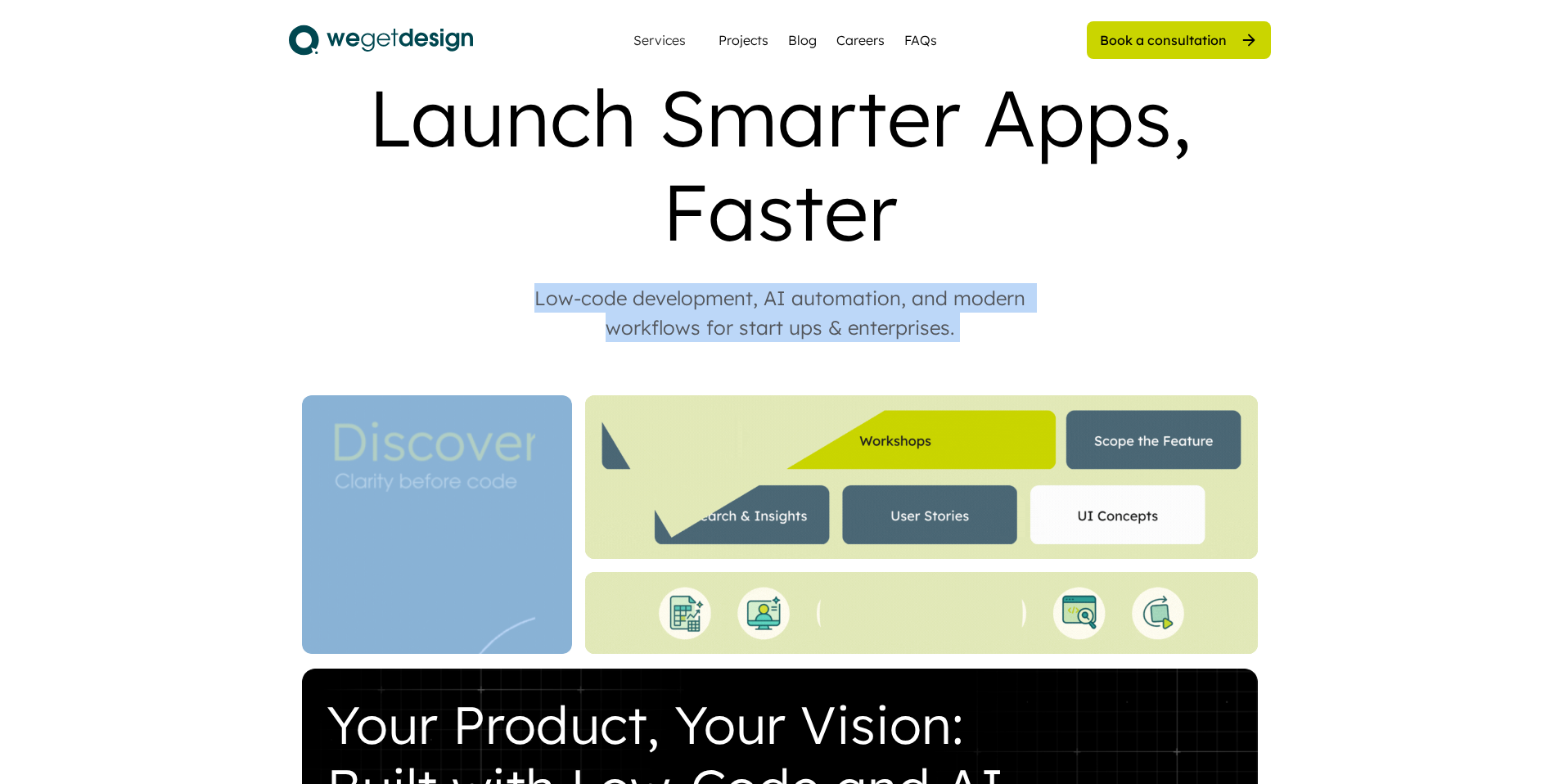
click at [776, 291] on div "Low-code development, AI automation, and modern workflows for start ups & enter…" at bounding box center [780, 313] width 557 height 59
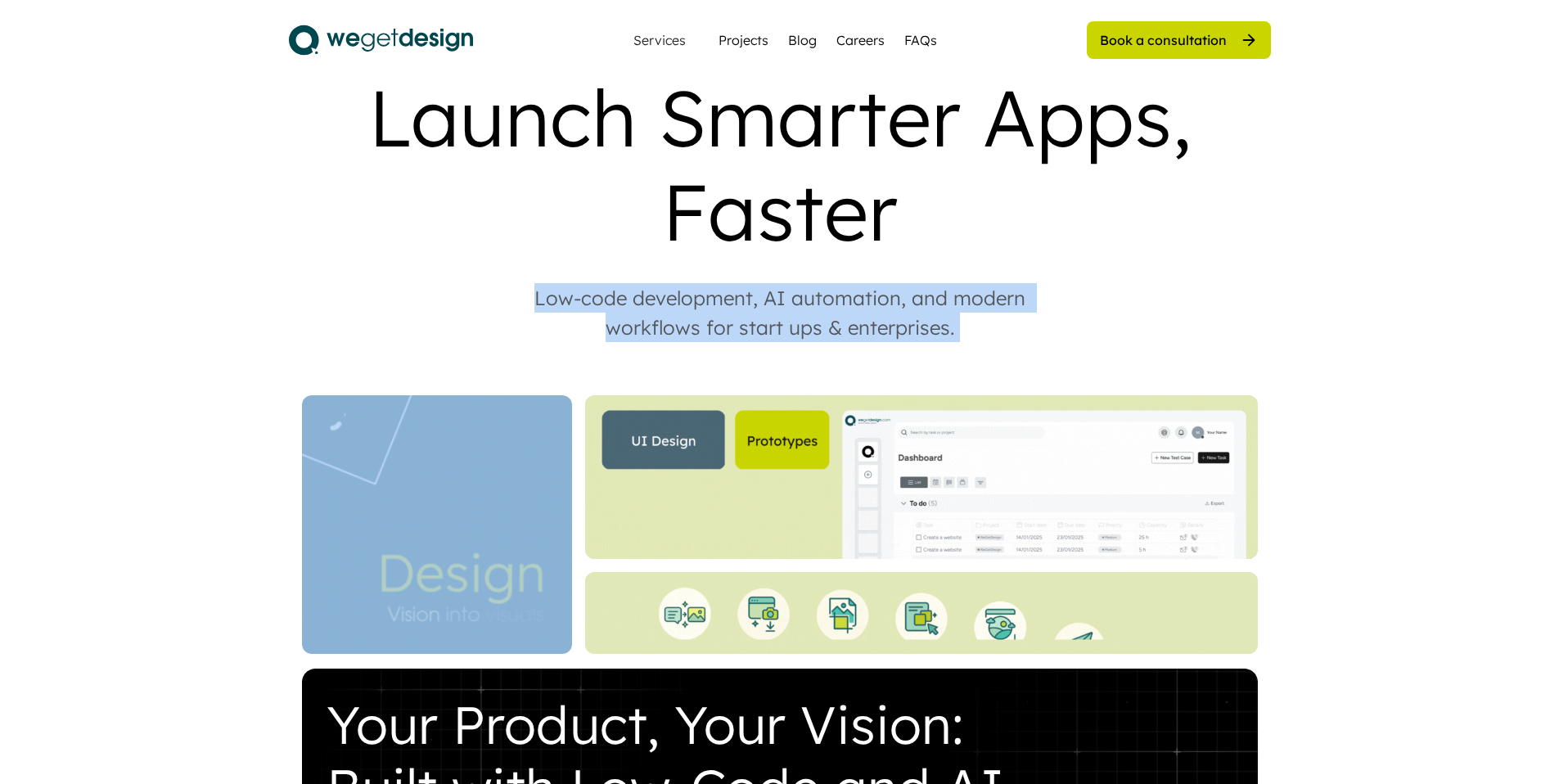
click at [775, 283] on div "Low-code development, AI automation, and modern workflows for start ups & enter…" at bounding box center [780, 313] width 557 height 59
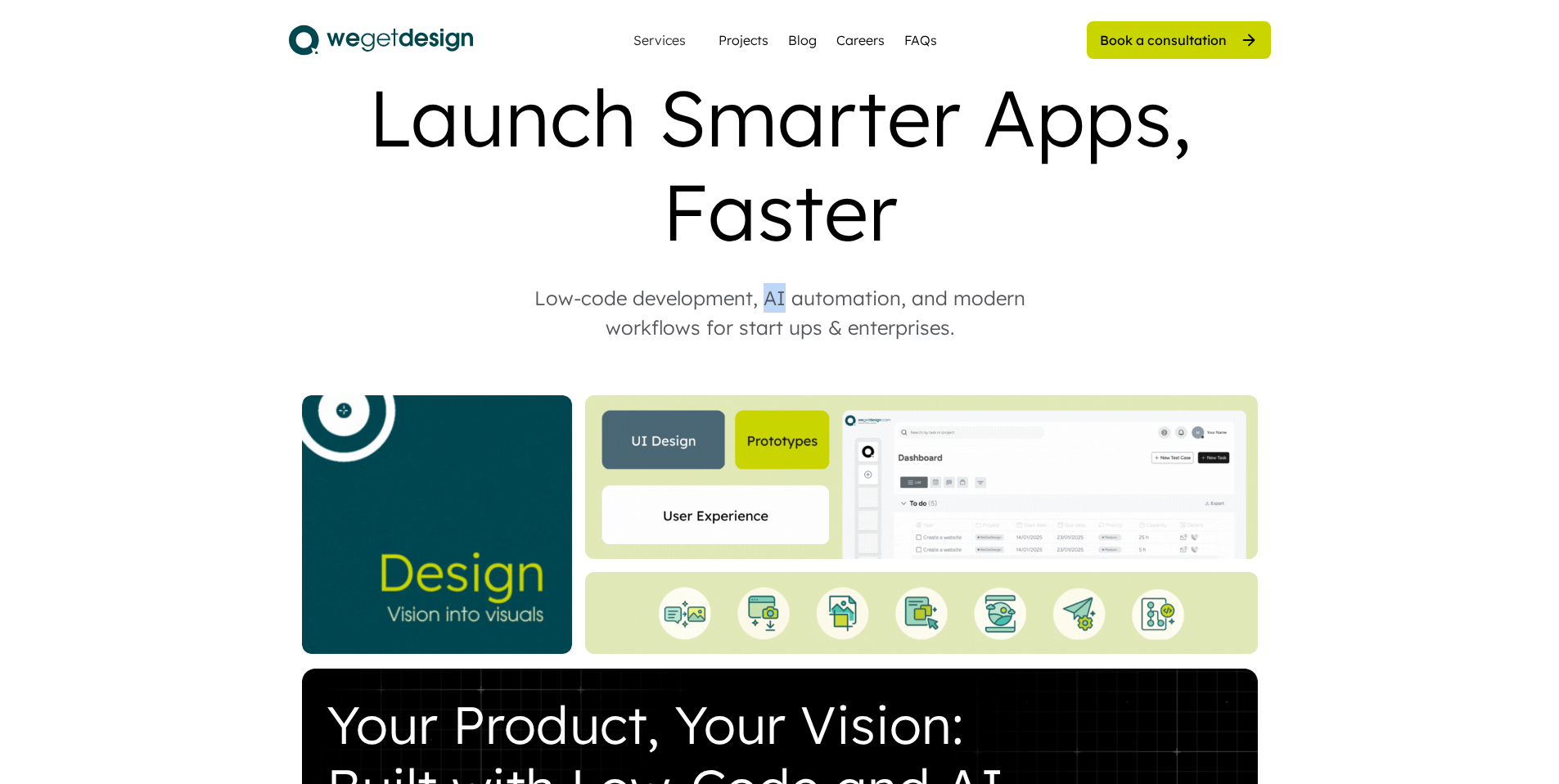
click at [775, 283] on div "Low-code development, AI automation, and modern workflows for start ups & enter…" at bounding box center [780, 313] width 557 height 59
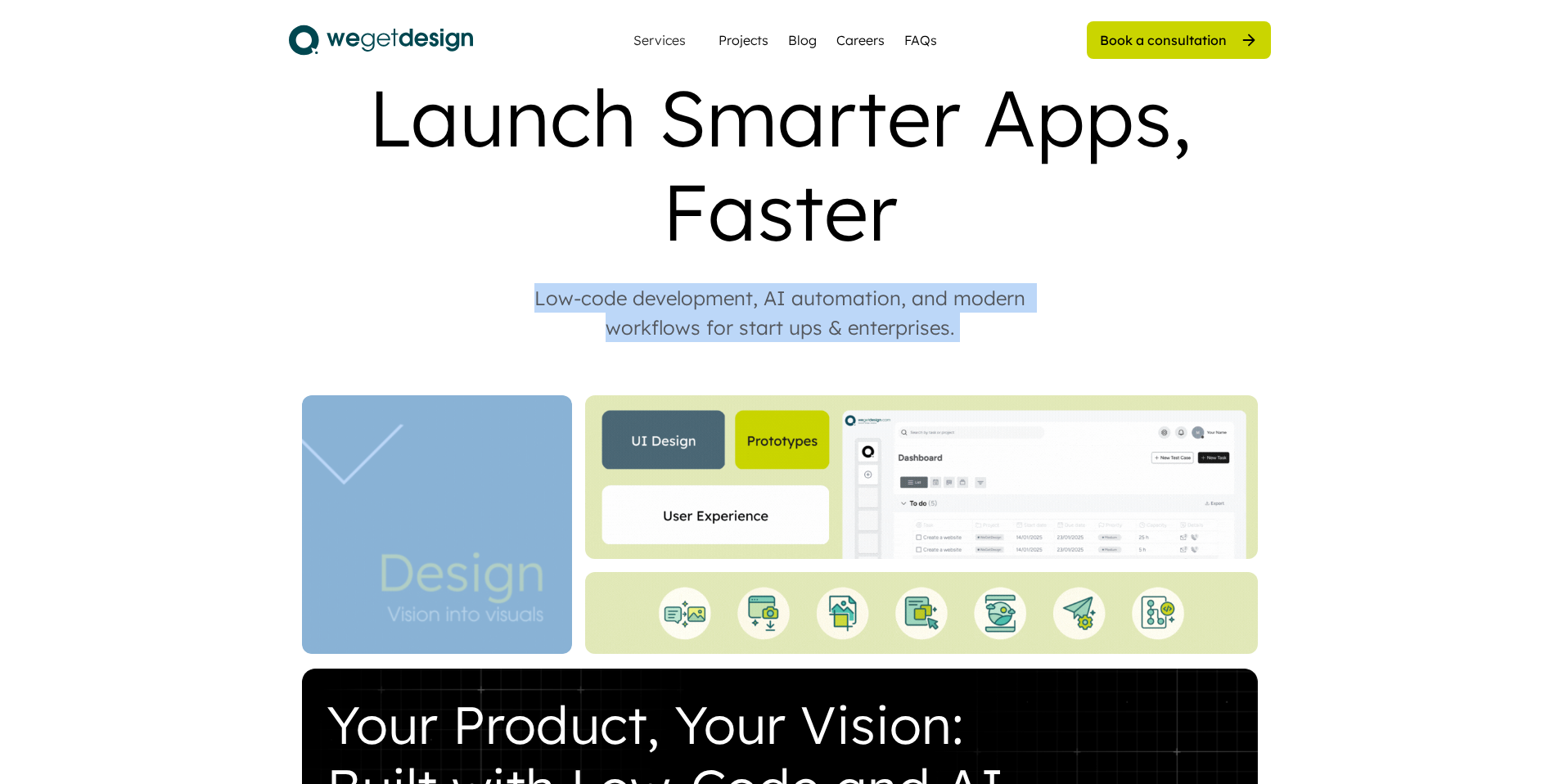
click at [775, 283] on div "Low-code development, AI automation, and modern workflows for start ups & enter…" at bounding box center [780, 313] width 557 height 59
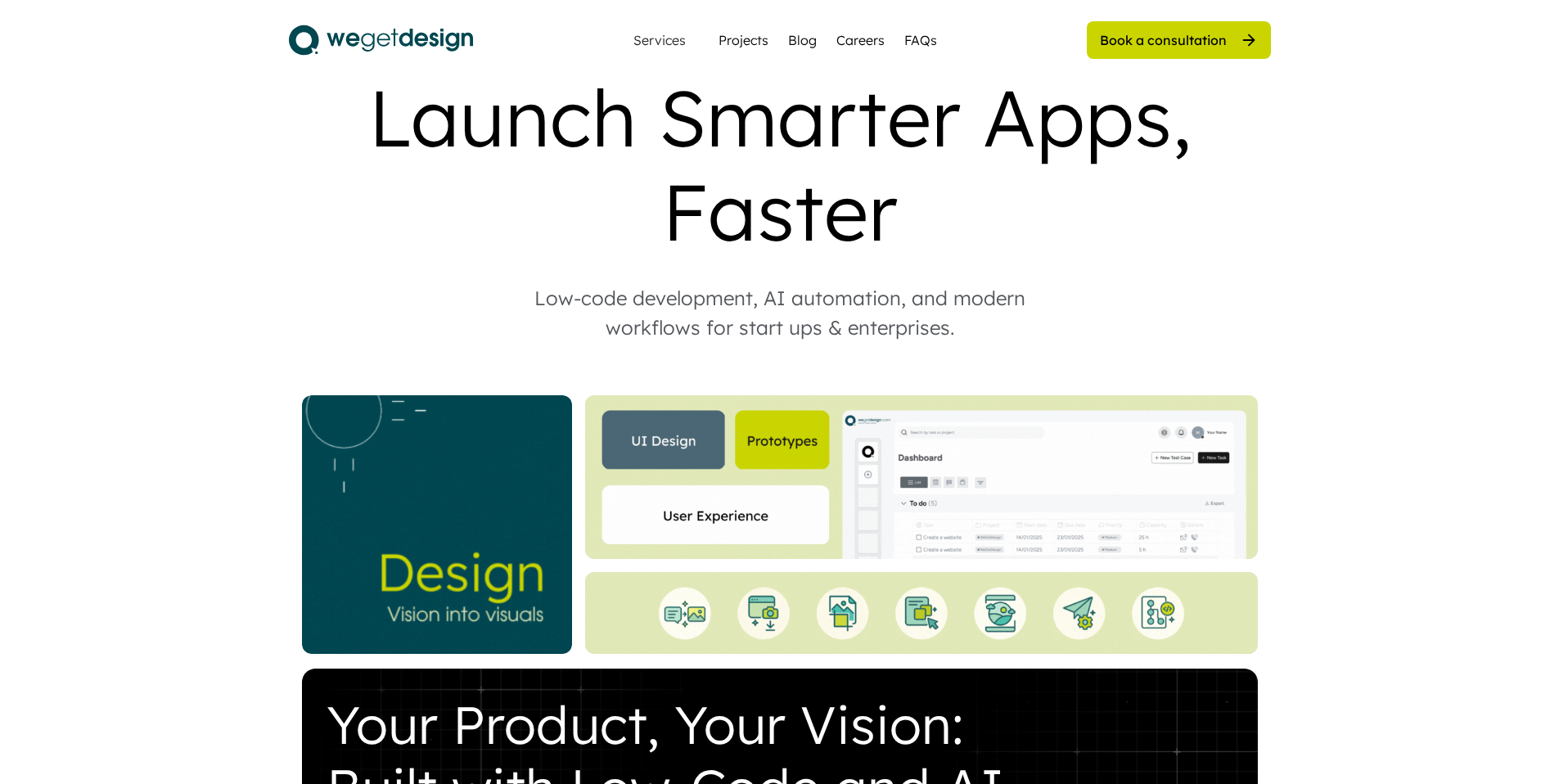
click at [775, 283] on div "Low-code development, AI automation, and modern workflows for start ups & enter…" at bounding box center [780, 313] width 557 height 59
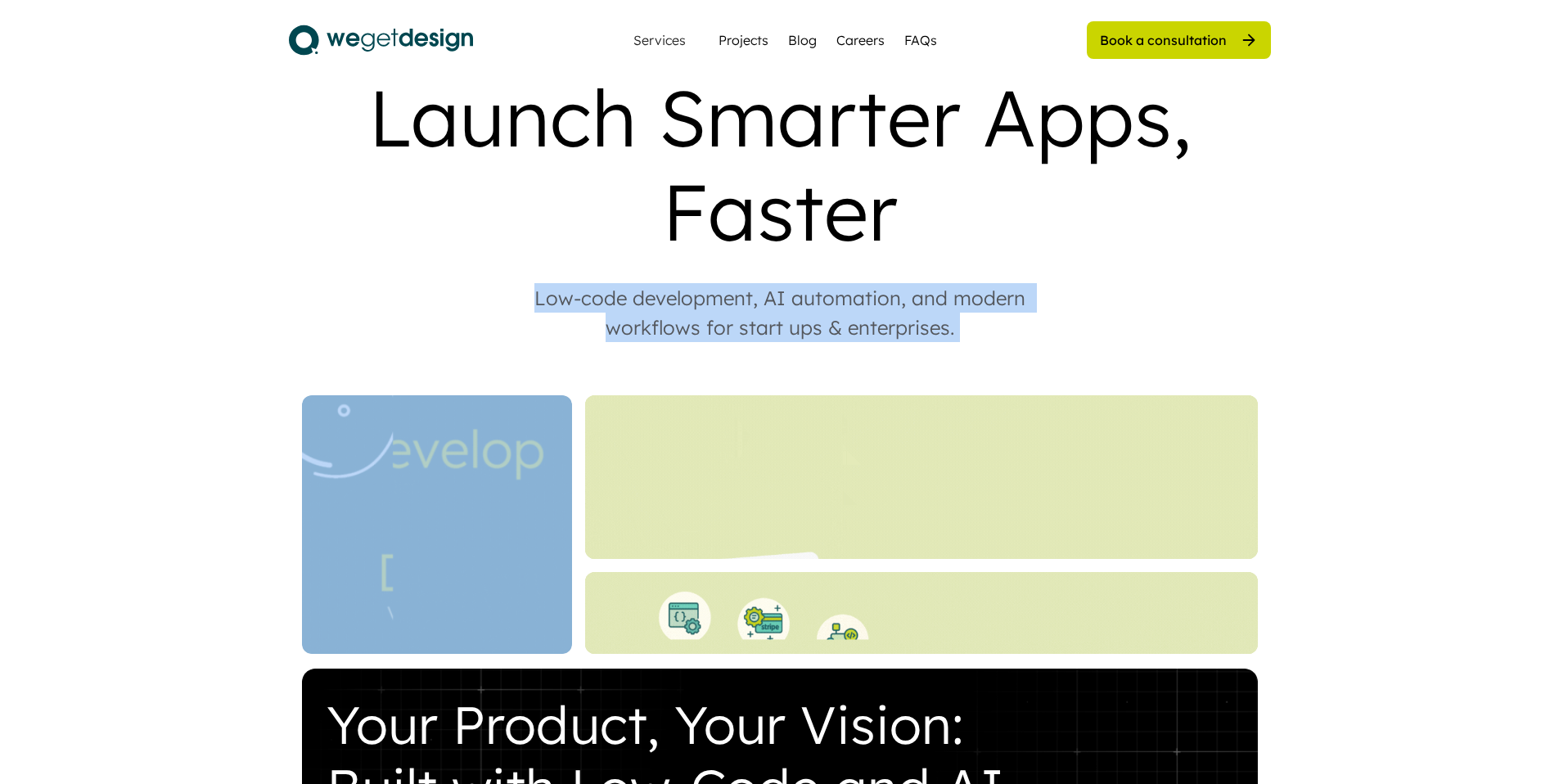
click at [775, 283] on div "Low-code development, AI automation, and modern workflows for start ups & enter…" at bounding box center [780, 313] width 557 height 59
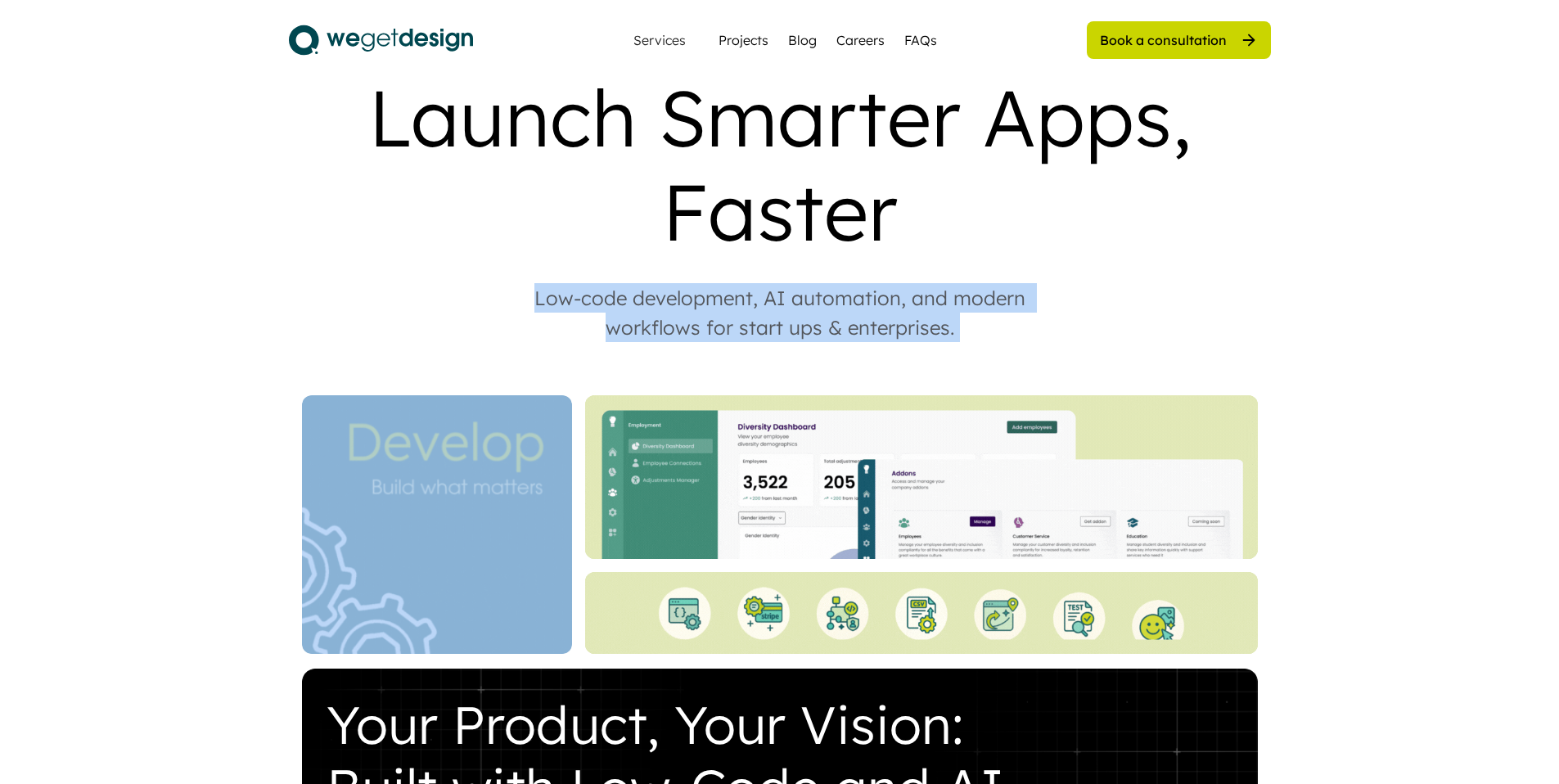
click at [778, 283] on div "Low-code development, AI automation, and modern workflows for start ups & enter…" at bounding box center [780, 313] width 557 height 59
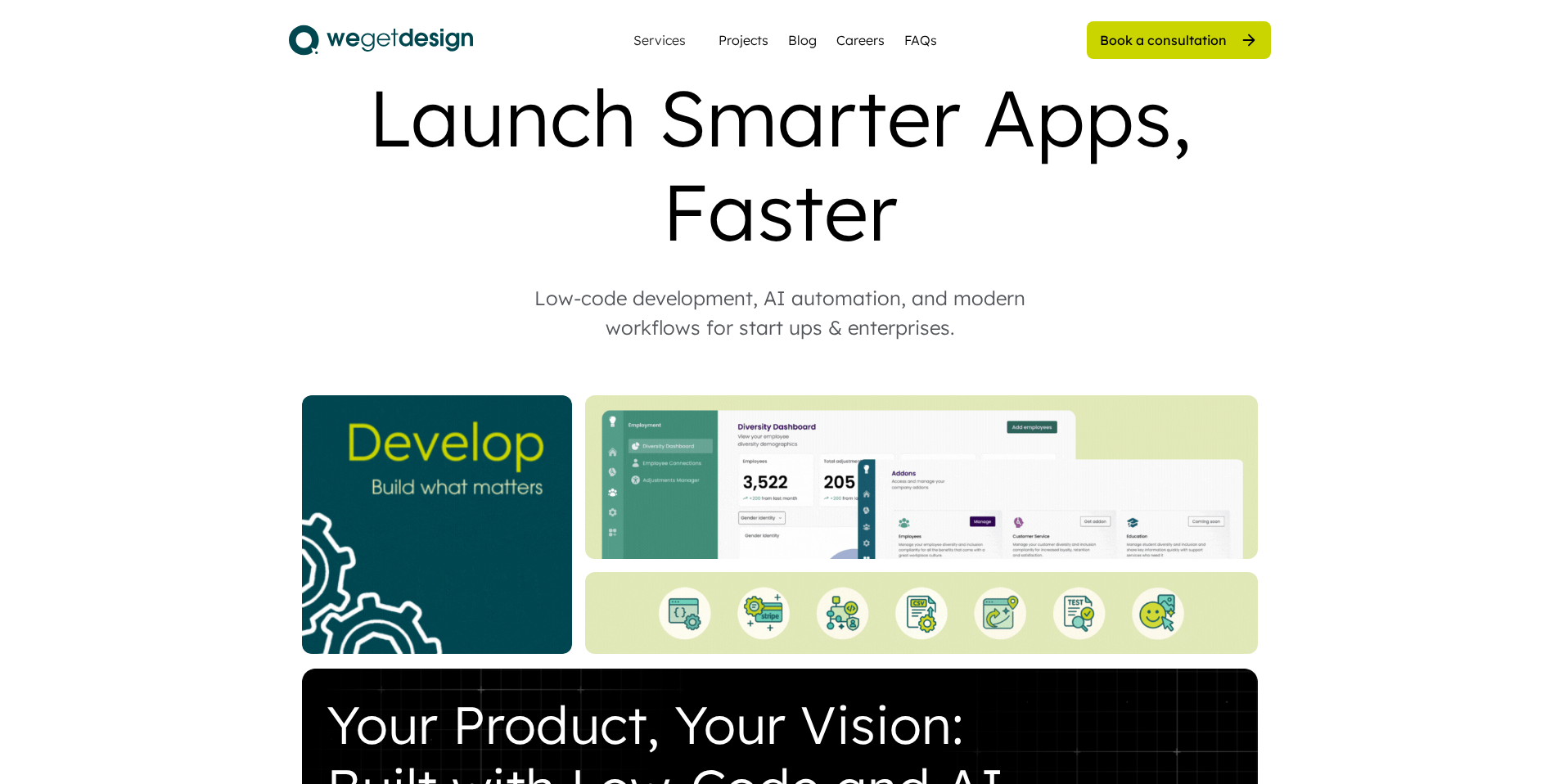
click at [780, 283] on div "Low-code development, AI automation, and modern workflows for start ups & enter…" at bounding box center [780, 313] width 557 height 59
click at [776, 283] on div "Low-code development, AI automation, and modern workflows for start ups & enter…" at bounding box center [780, 313] width 557 height 59
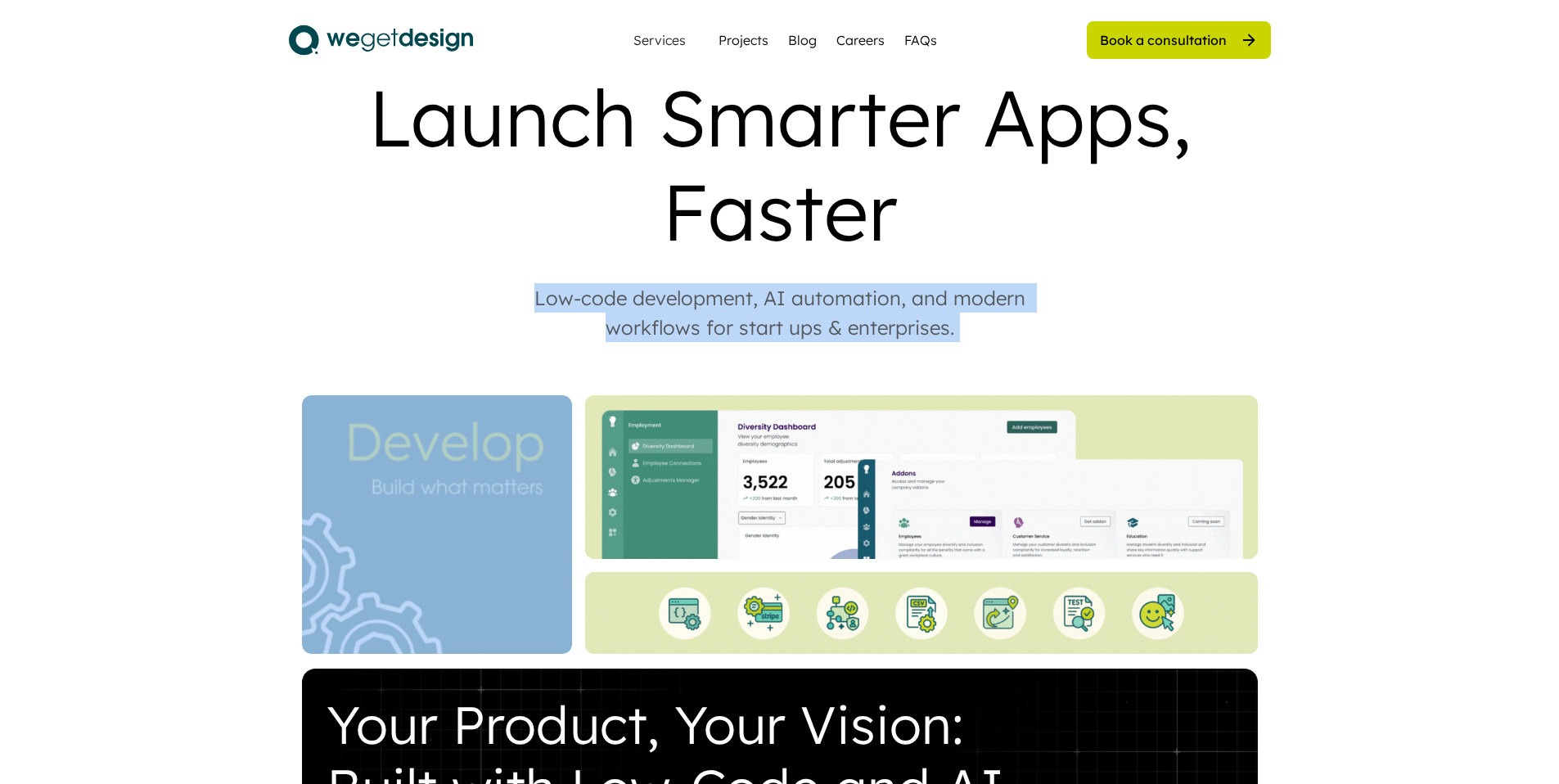
click at [776, 283] on div "Low-code development, AI automation, and modern workflows for start ups & enter…" at bounding box center [780, 313] width 557 height 59
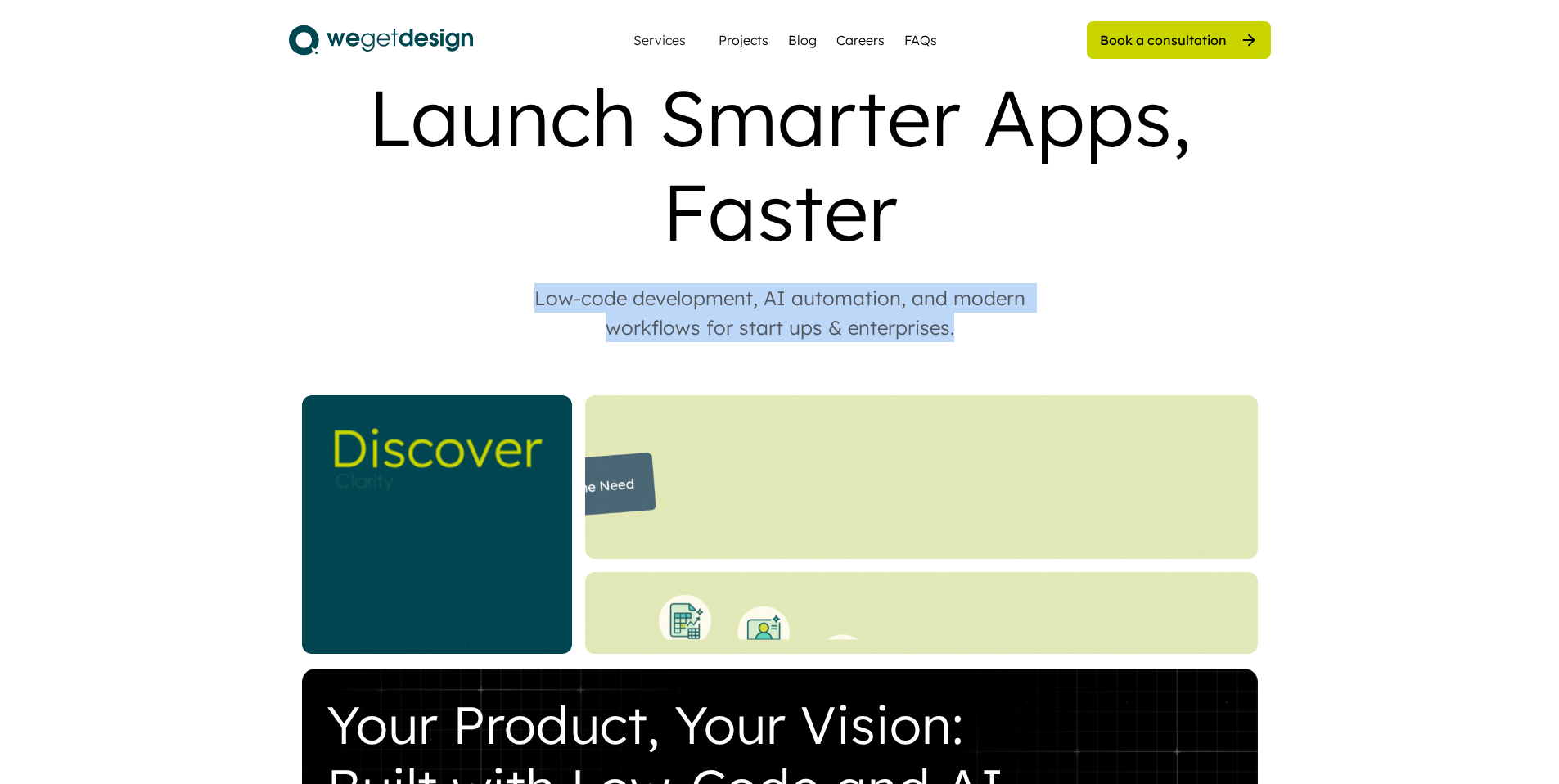
click at [776, 283] on div "Low-code development, AI automation, and modern workflows for start ups & enter…" at bounding box center [780, 313] width 557 height 59
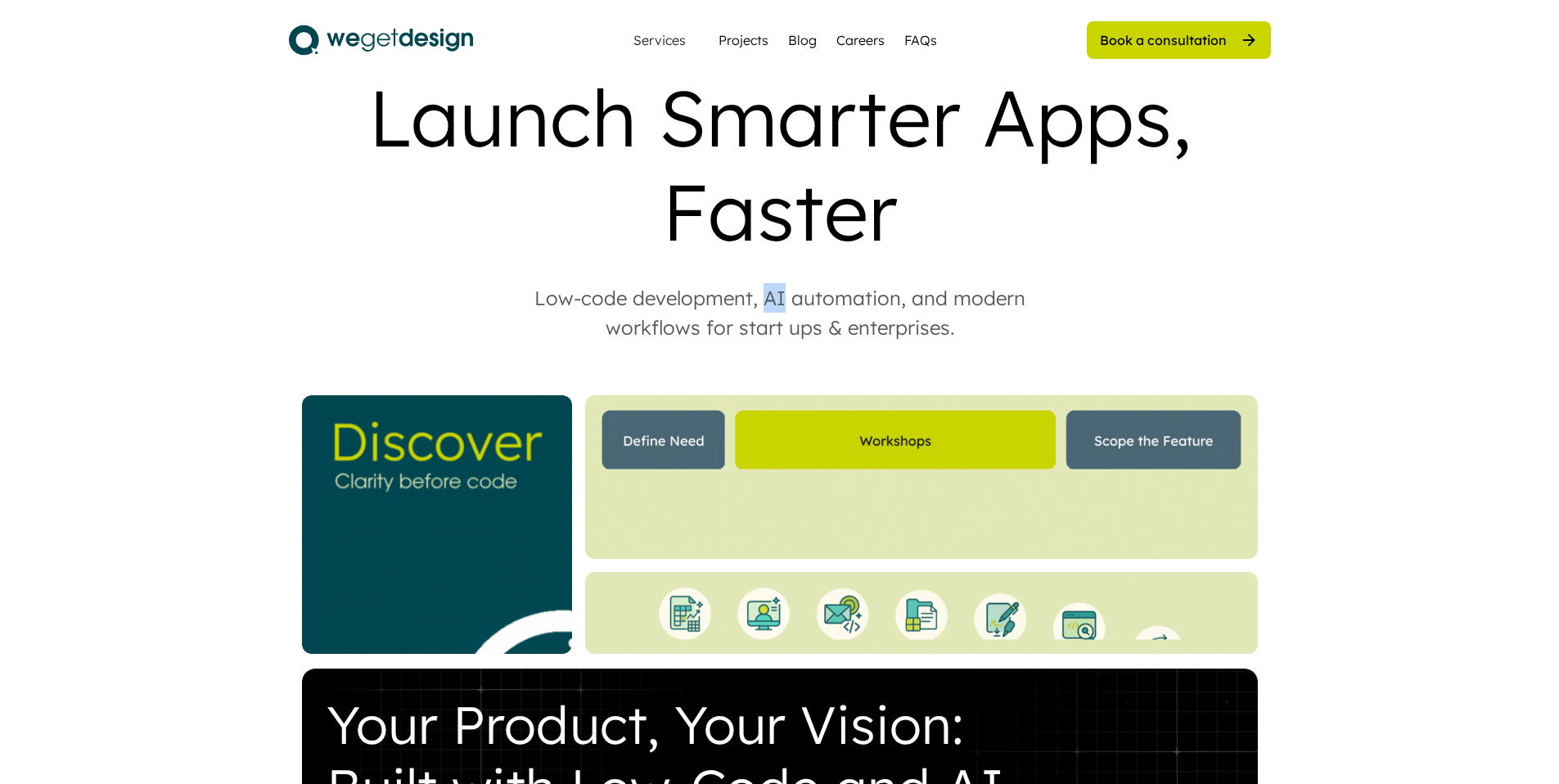
click at [776, 283] on div "Low-code development, AI automation, and modern workflows for start ups & enter…" at bounding box center [780, 313] width 557 height 59
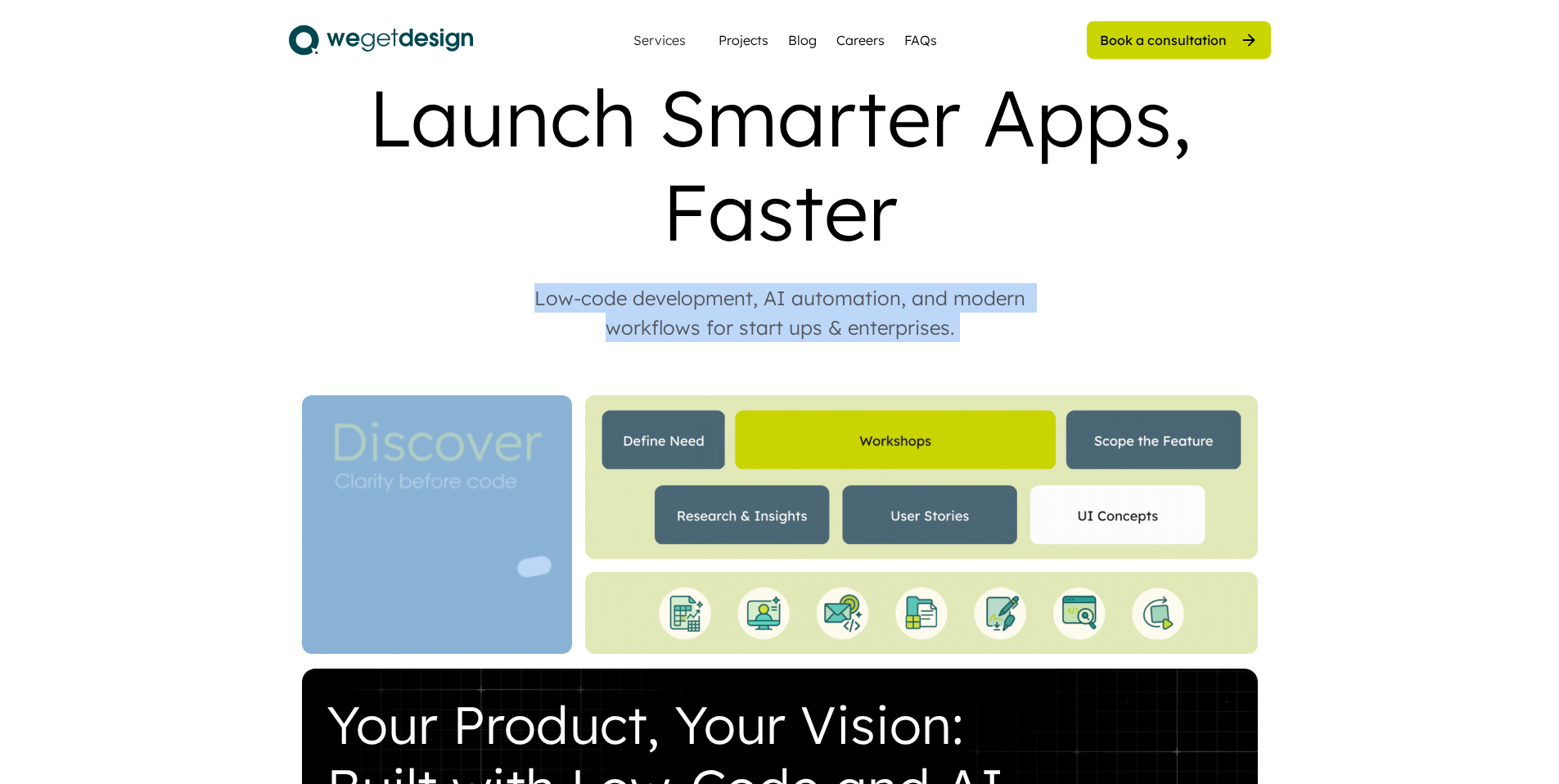
click at [776, 283] on div "Low-code development, AI automation, and modern workflows for start ups & enter…" at bounding box center [780, 313] width 557 height 59
click at [778, 283] on div "Low-code development, AI automation, and modern workflows for start ups & enter…" at bounding box center [780, 313] width 557 height 59
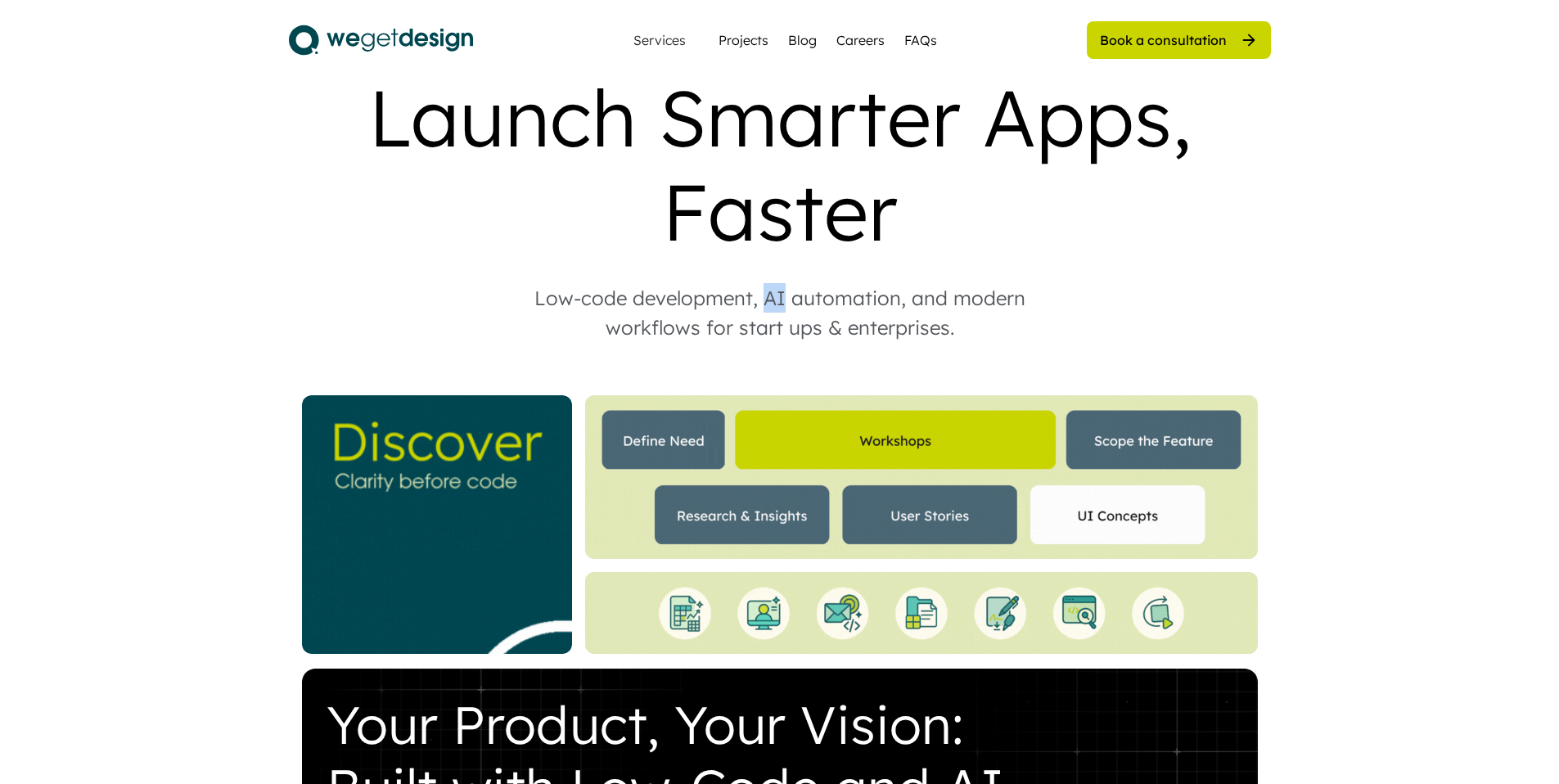
click at [778, 283] on div "Low-code development, AI automation, and modern workflows for start ups & enter…" at bounding box center [780, 313] width 557 height 59
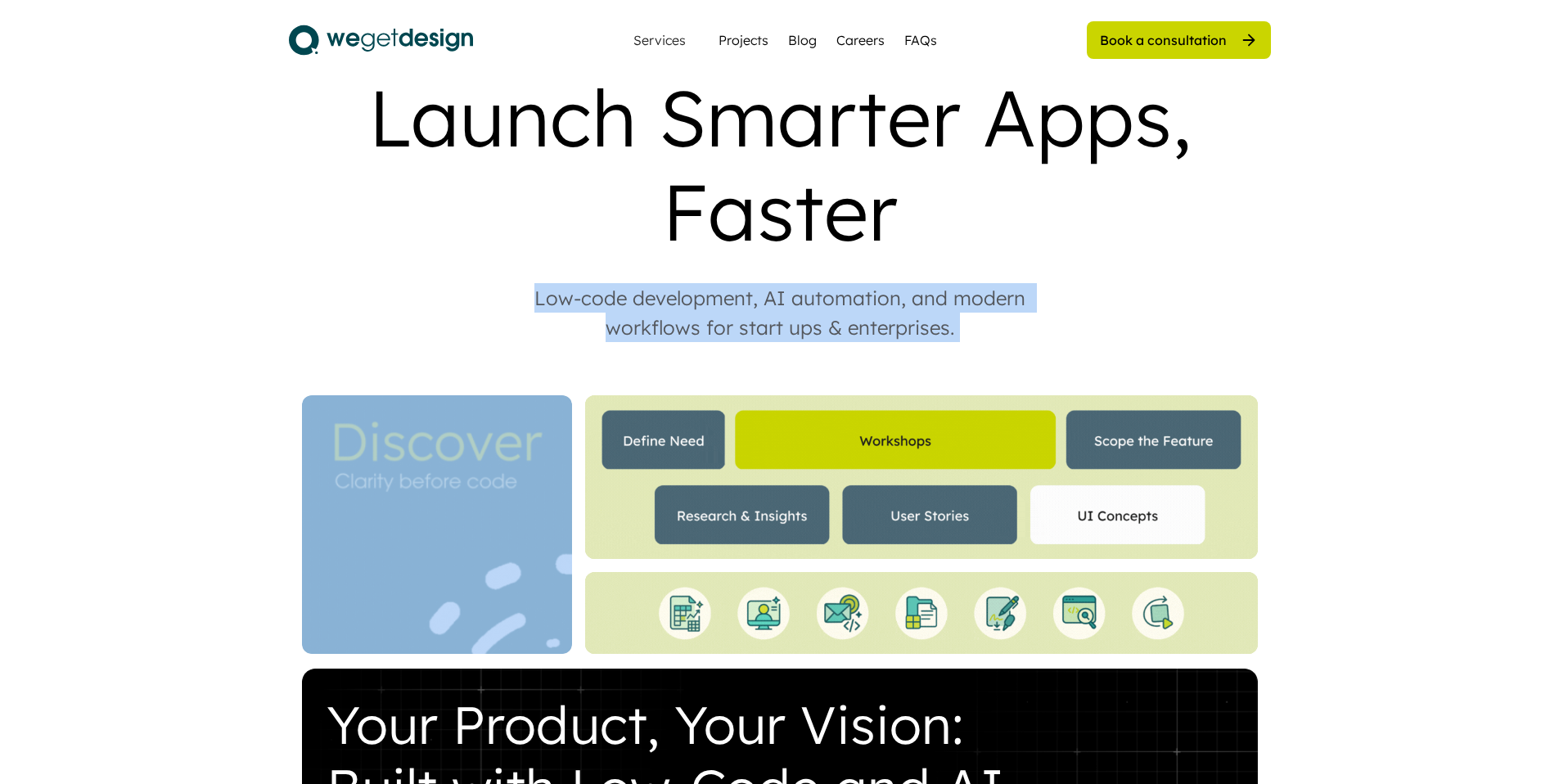
click at [778, 283] on div "Low-code development, AI automation, and modern workflows for start ups & enter…" at bounding box center [780, 313] width 557 height 59
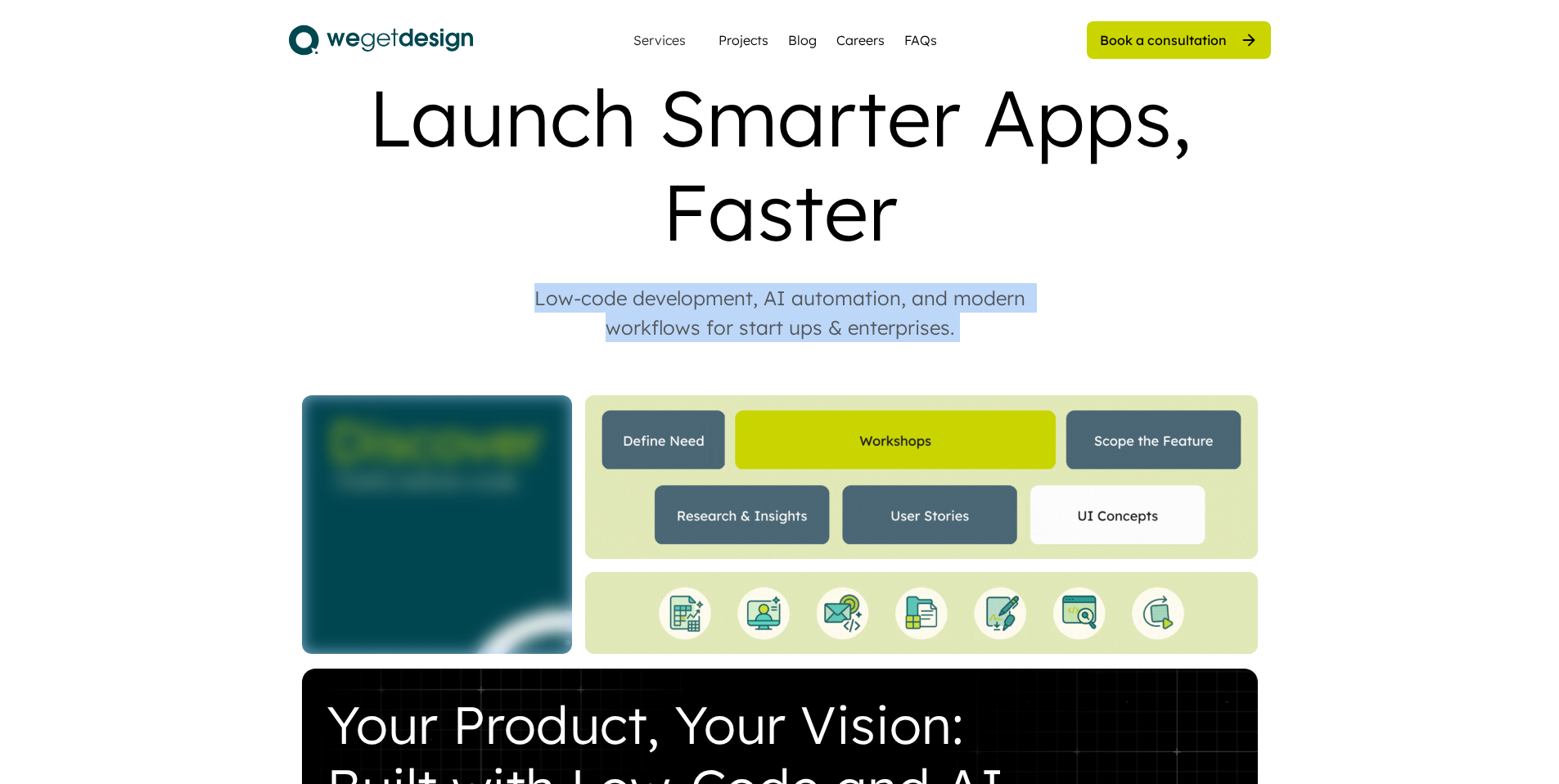
click at [777, 283] on div "Low-code development, AI automation, and modern workflows for start ups & enter…" at bounding box center [780, 313] width 557 height 59
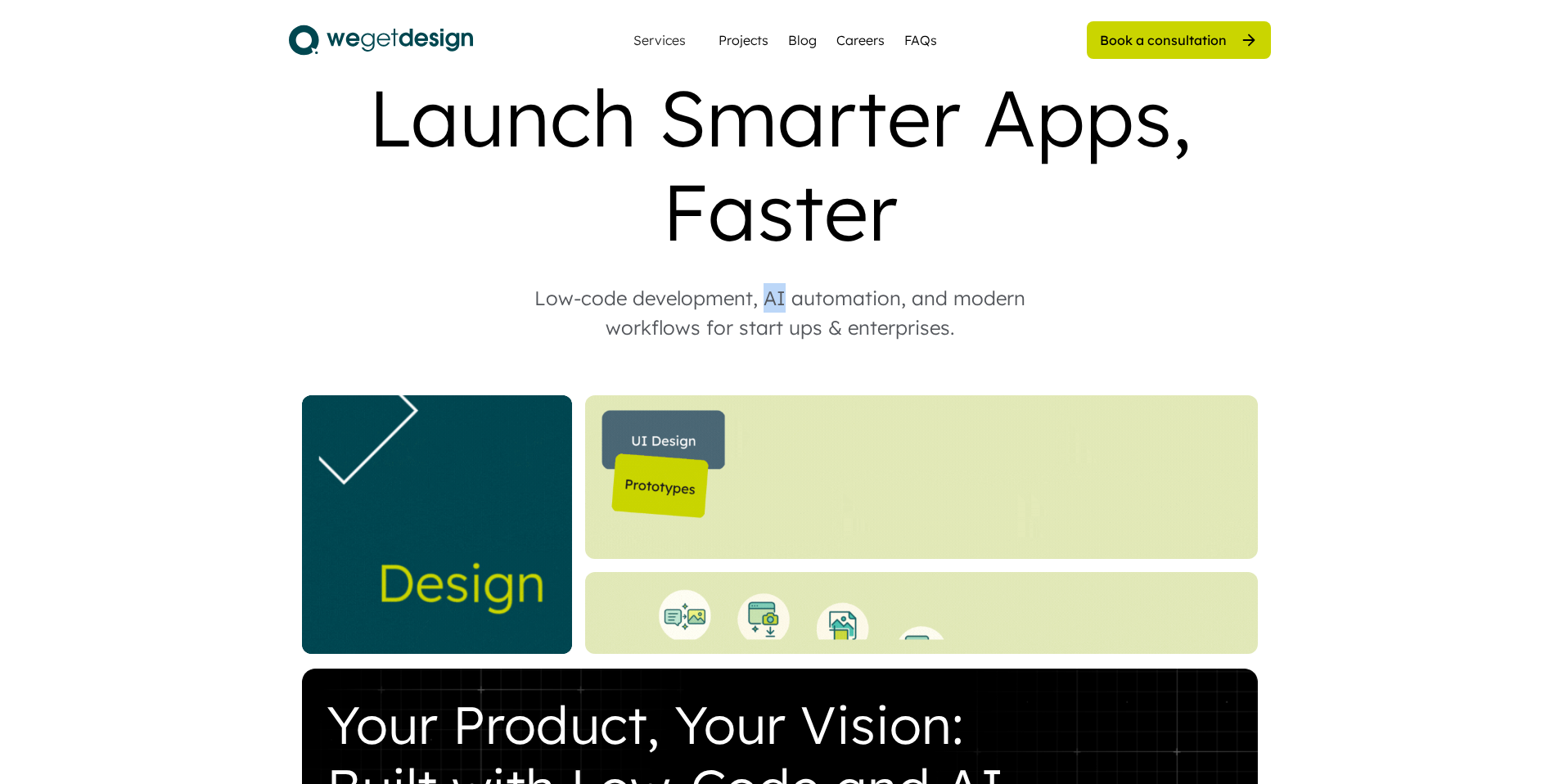
click at [777, 283] on div "Low-code development, AI automation, and modern workflows for start ups & enter…" at bounding box center [780, 313] width 557 height 59
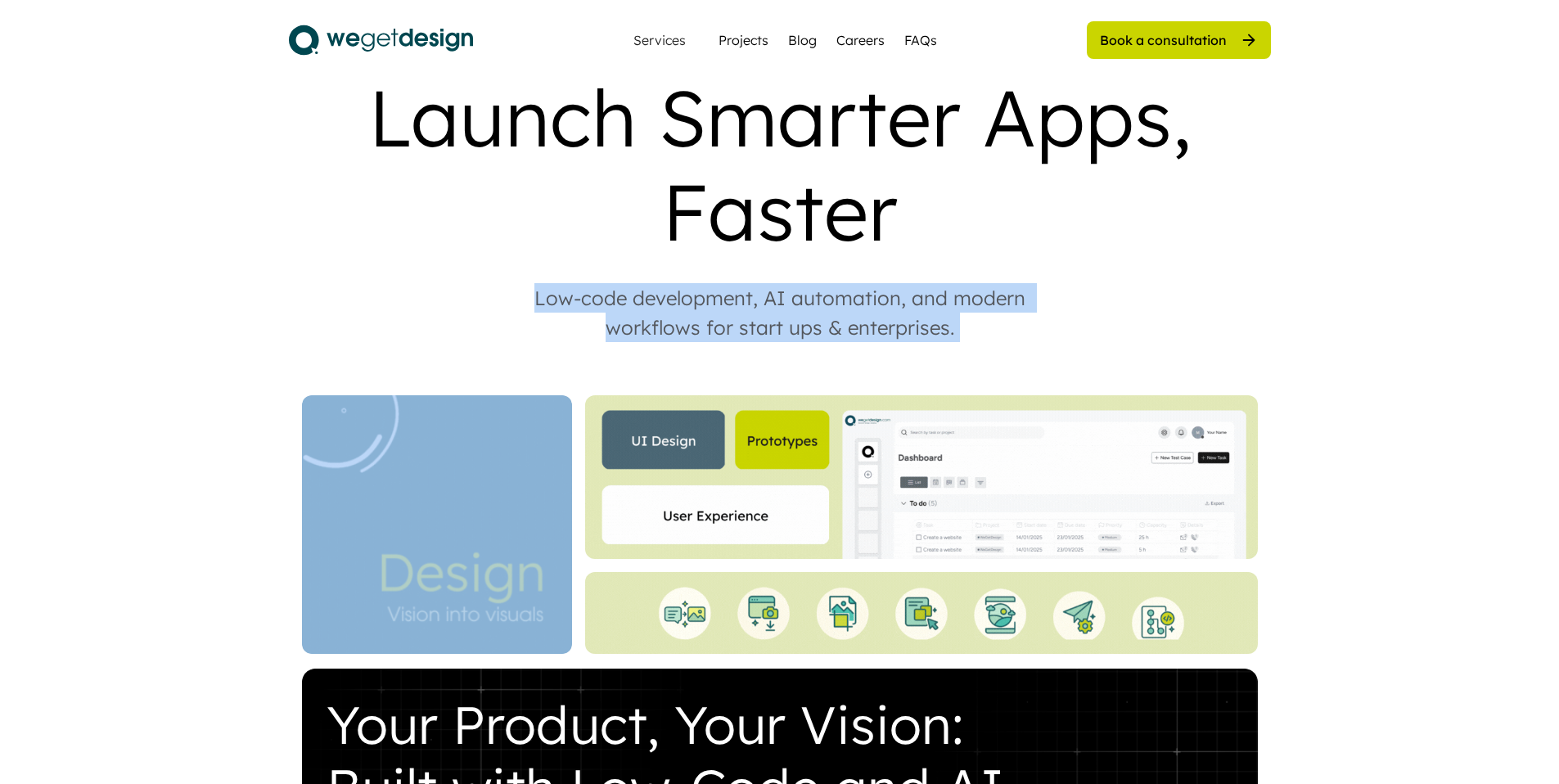
click at [777, 283] on div "Low-code development, AI automation, and modern workflows for start ups & enter…" at bounding box center [780, 313] width 557 height 59
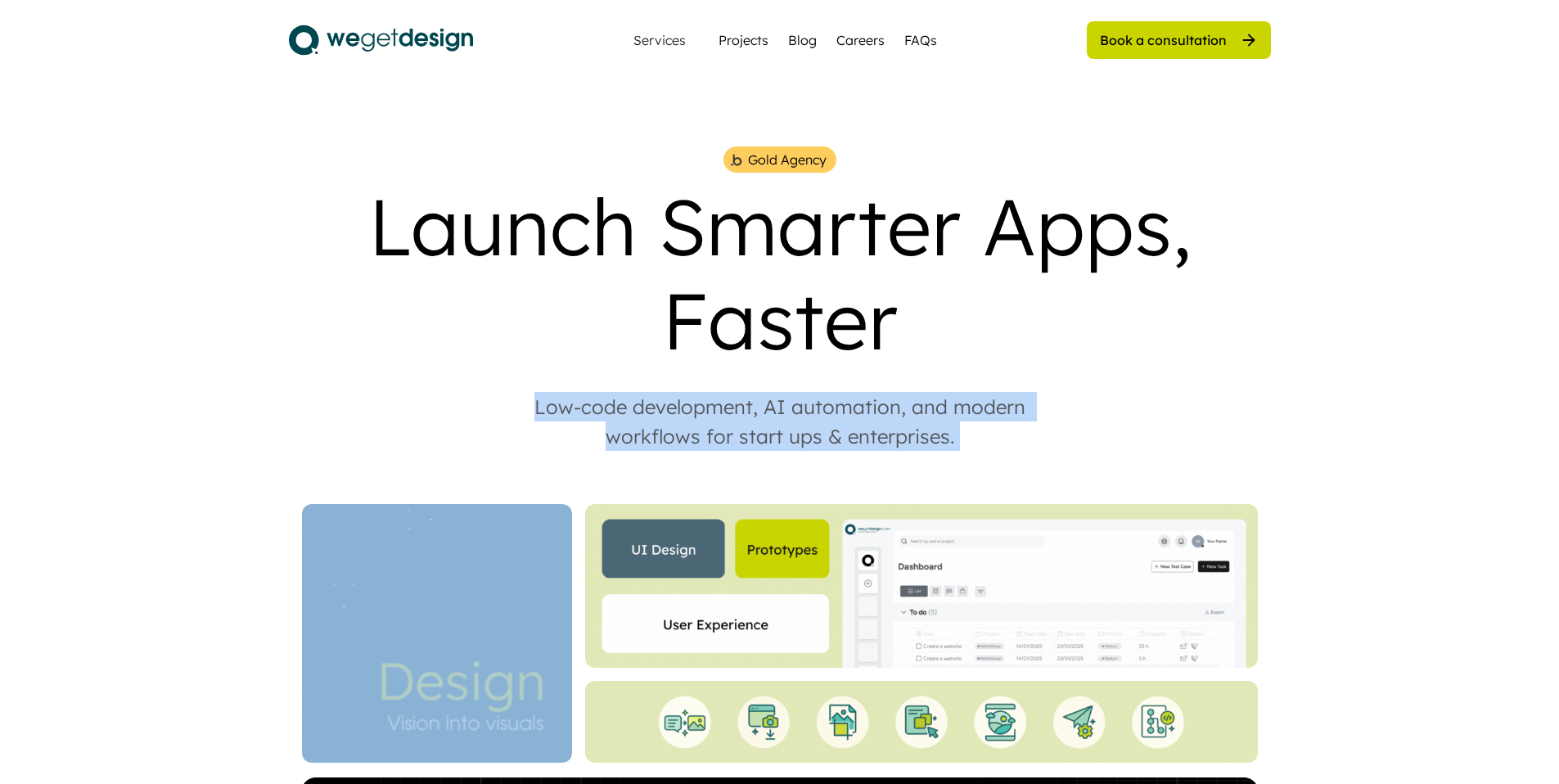
scroll to position [0, 0]
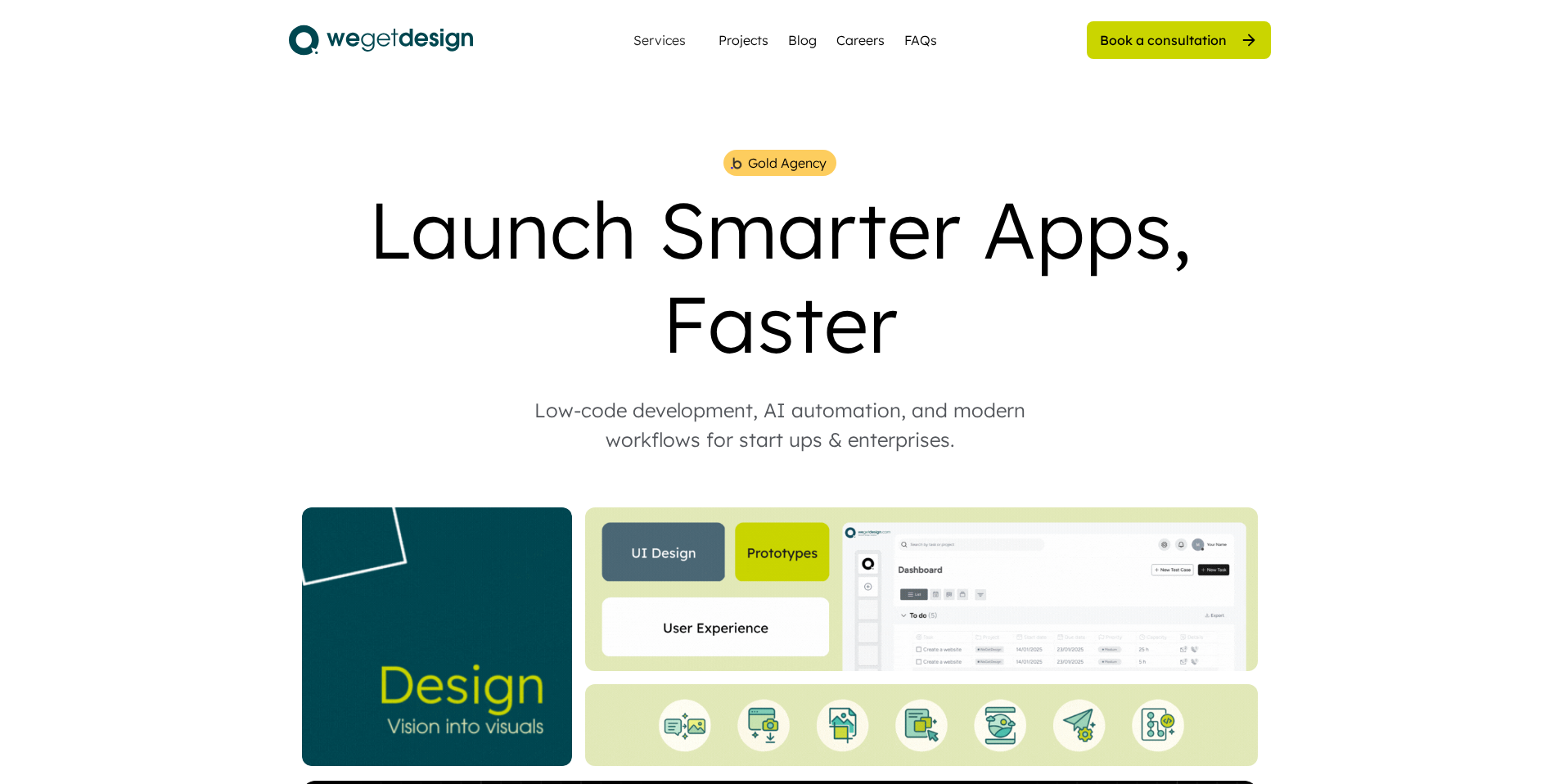
click at [775, 225] on div "Launch Smarter Apps, Faster" at bounding box center [780, 276] width 982 height 188
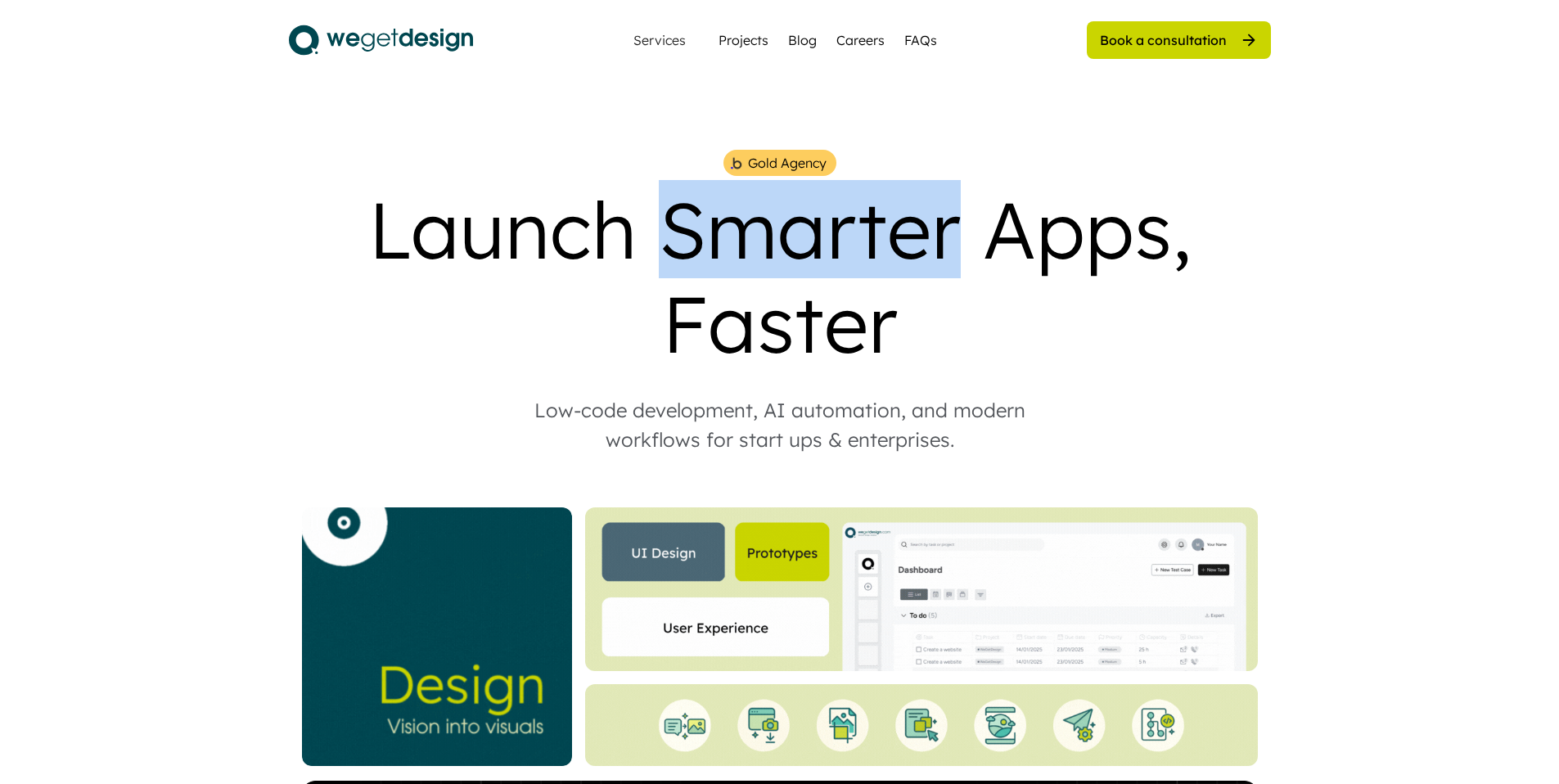
click at [775, 225] on div "Launch Smarter Apps, Faster" at bounding box center [780, 276] width 982 height 188
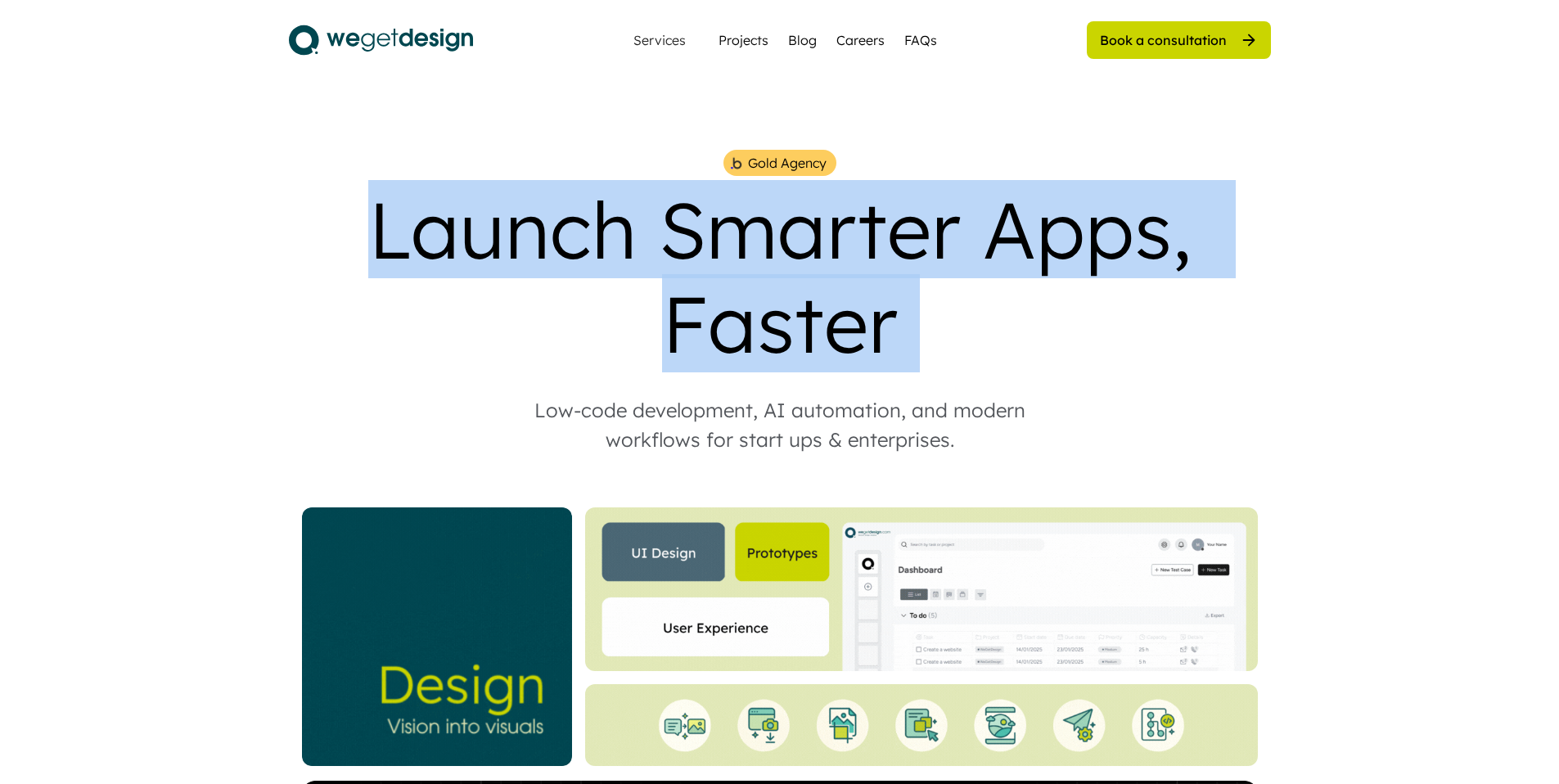
click at [775, 225] on div "Launch Smarter Apps, Faster" at bounding box center [780, 276] width 982 height 188
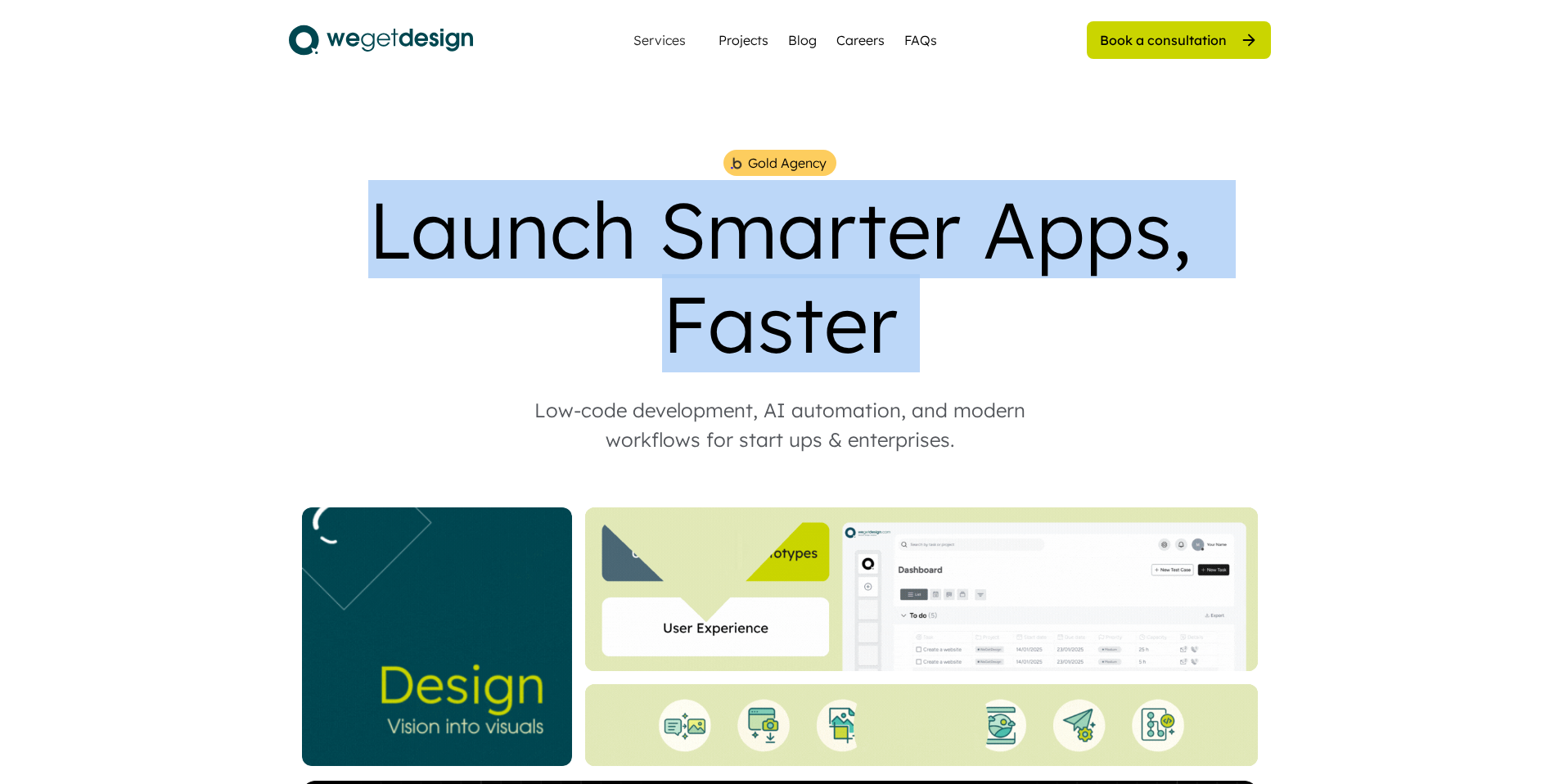
click at [774, 219] on div "Launch Smarter Apps, Faster" at bounding box center [780, 276] width 982 height 188
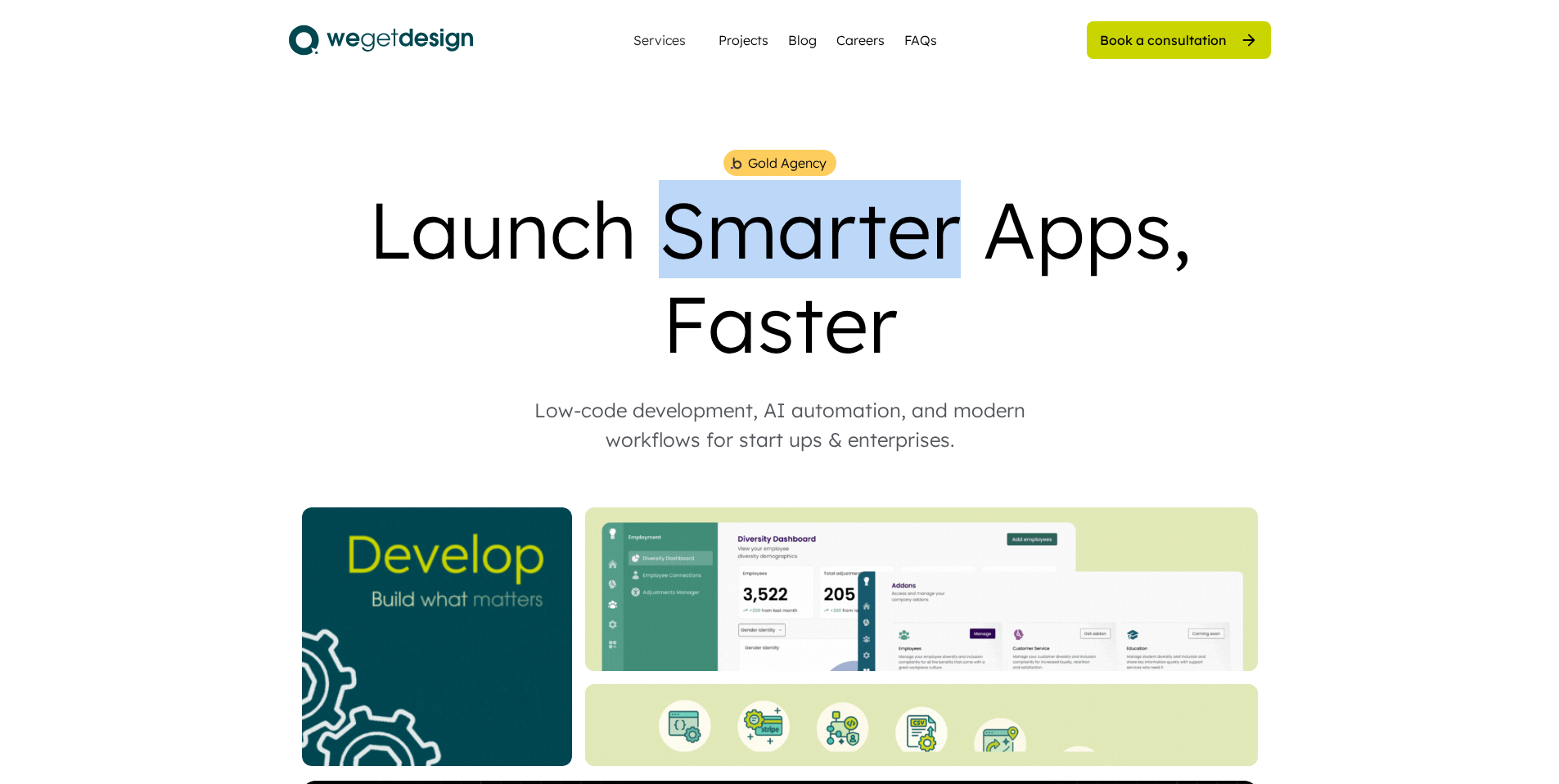
click at [774, 219] on div "Launch Smarter Apps, Faster" at bounding box center [780, 276] width 982 height 188
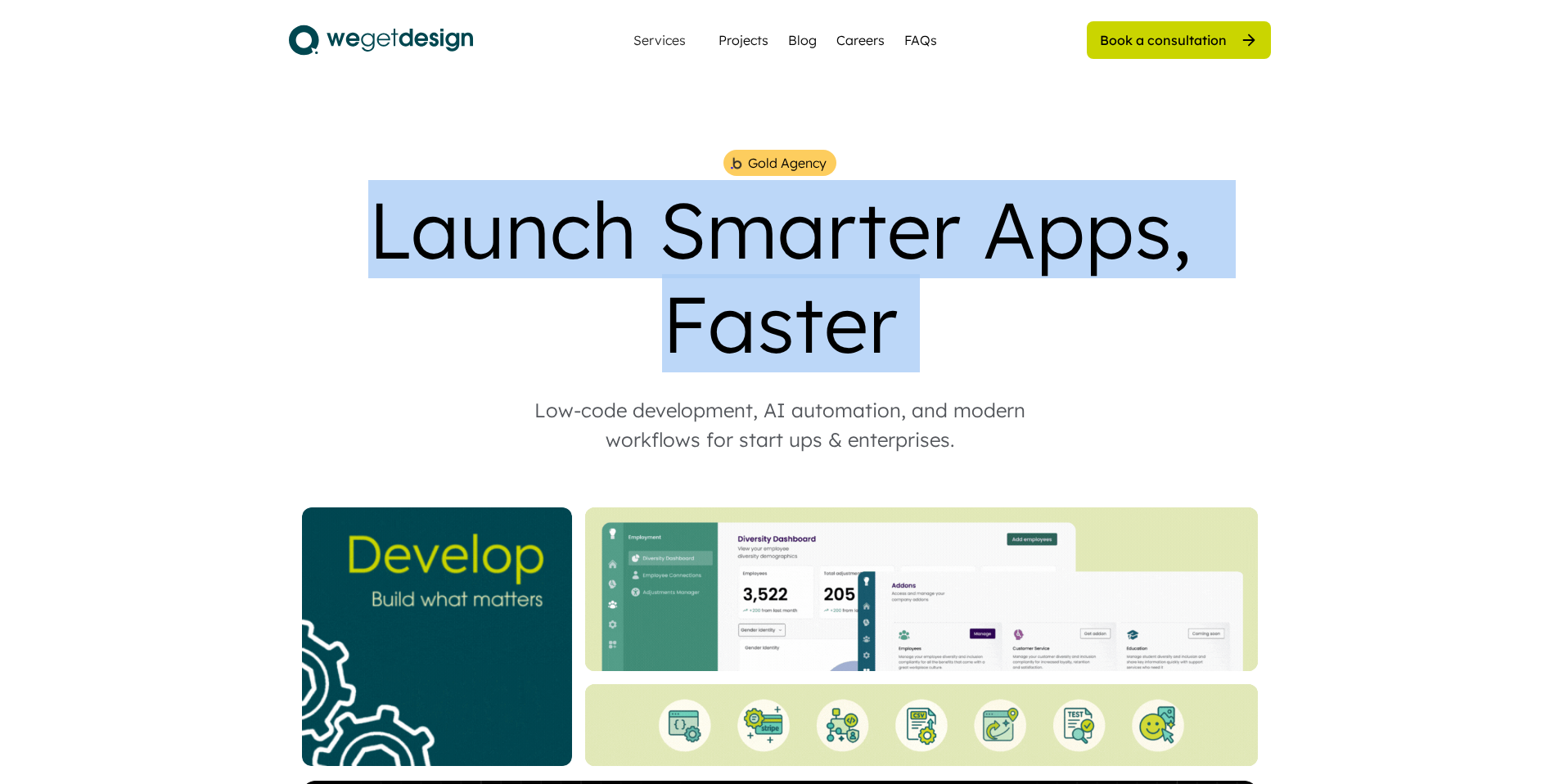
click at [774, 219] on div "Launch Smarter Apps, Faster" at bounding box center [780, 276] width 982 height 188
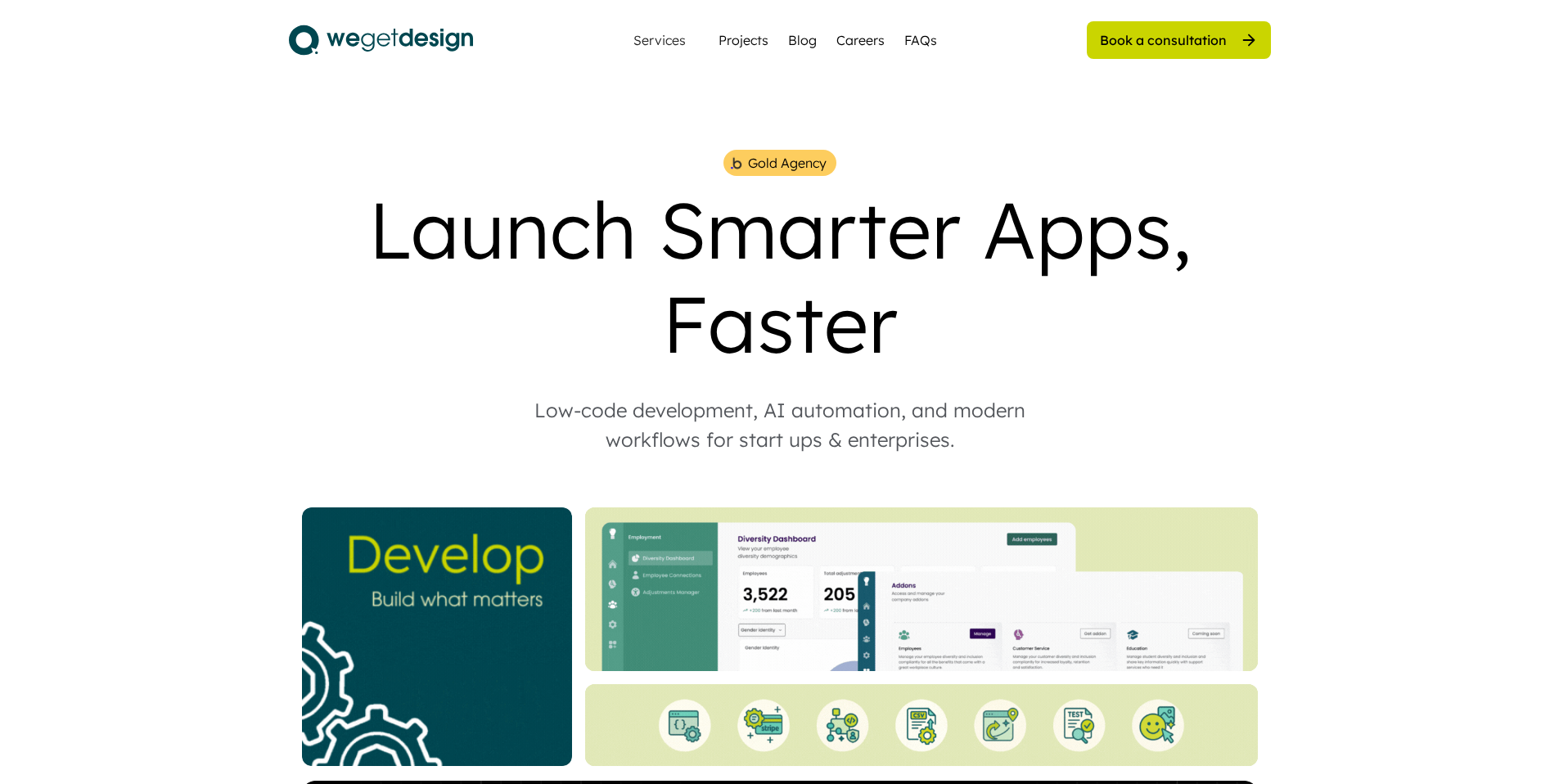
click at [729, 217] on div "Launch Smarter Apps, Faster" at bounding box center [780, 276] width 982 height 188
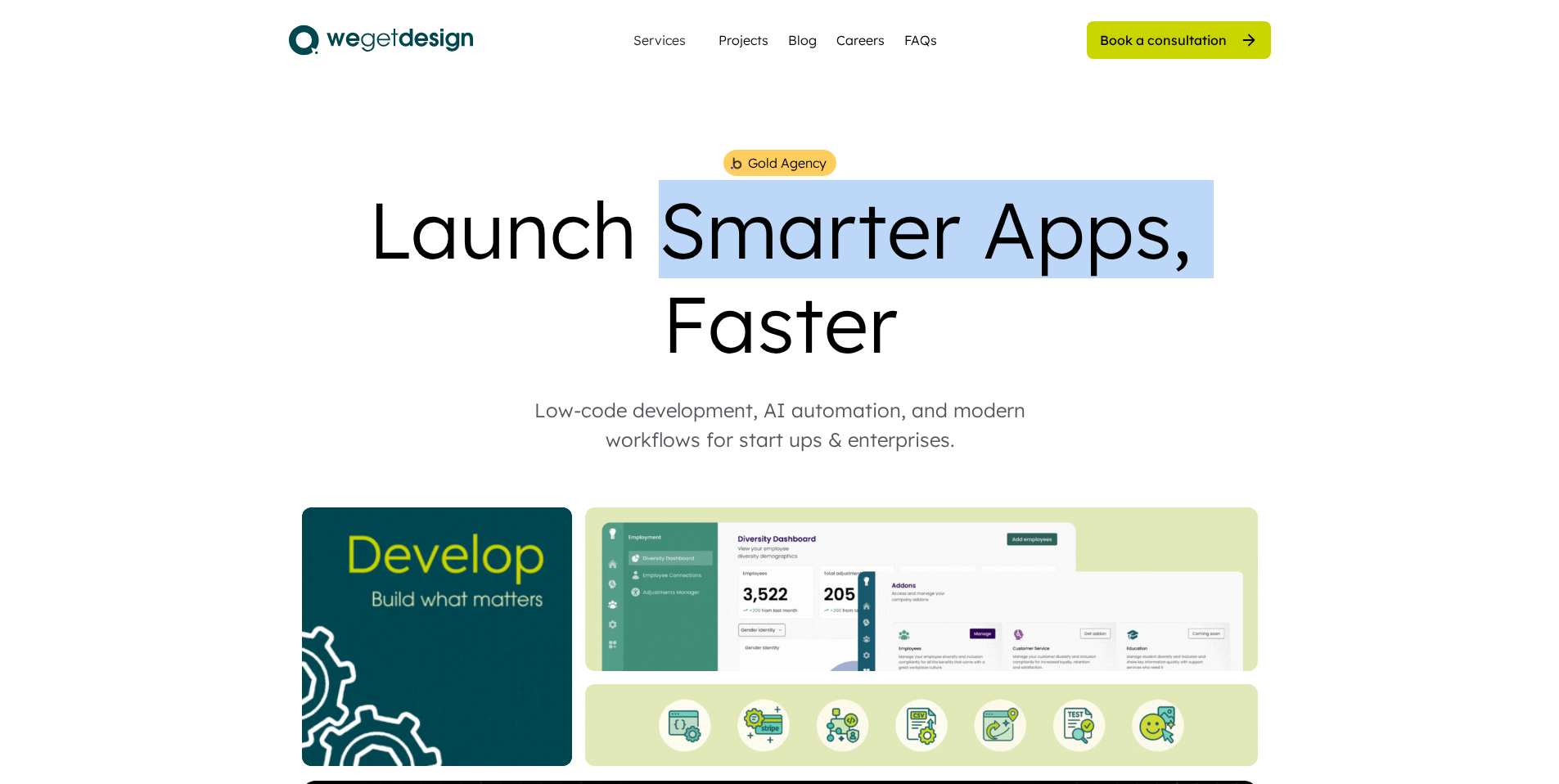
drag, startPoint x: 678, startPoint y: 201, endPoint x: 1244, endPoint y: 222, distance: 566.4
click at [1244, 222] on div "Launch Smarter Apps, Faster" at bounding box center [780, 276] width 982 height 188
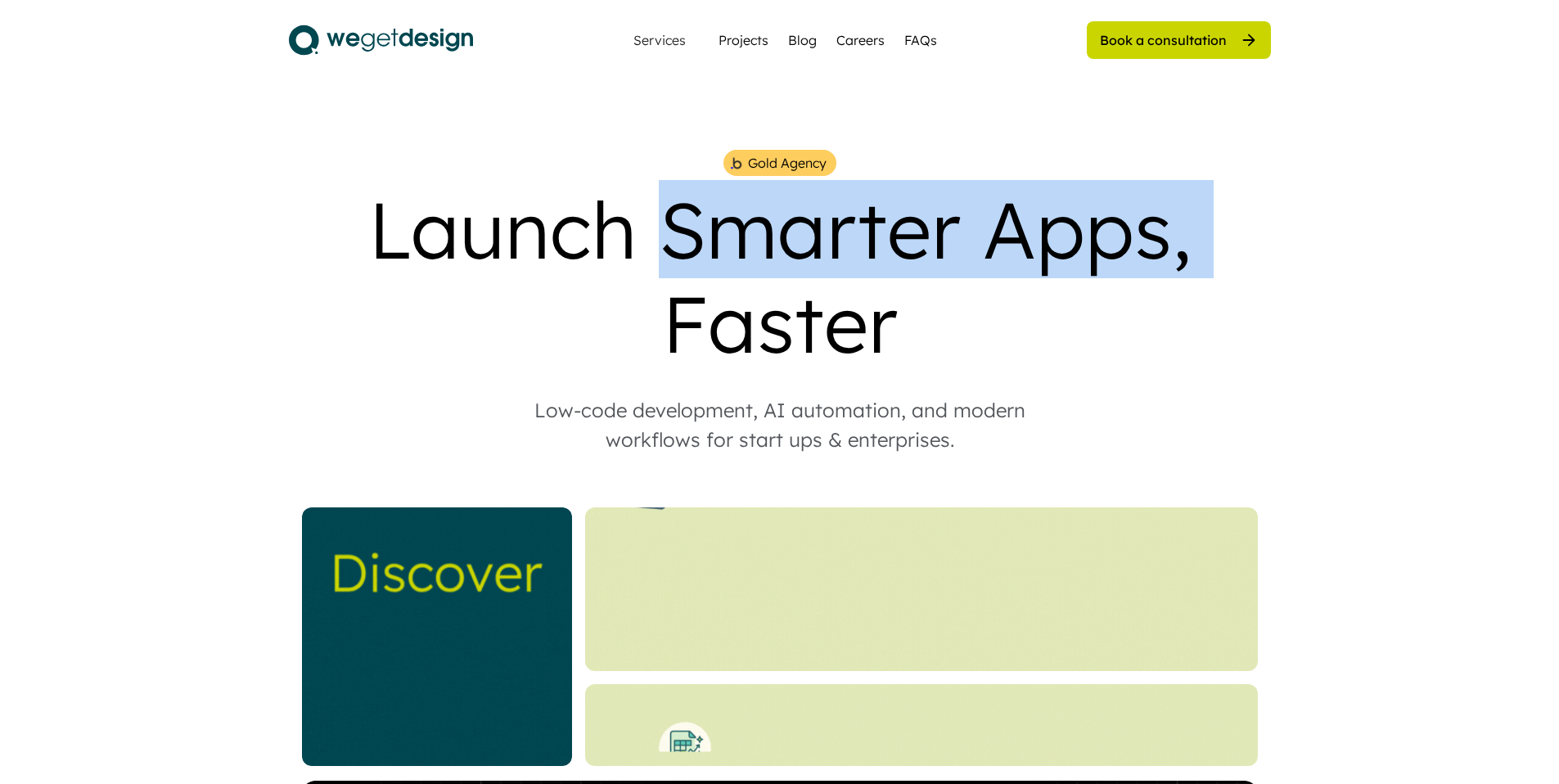
click at [1244, 222] on div "Launch Smarter Apps, Faster" at bounding box center [780, 276] width 982 height 188
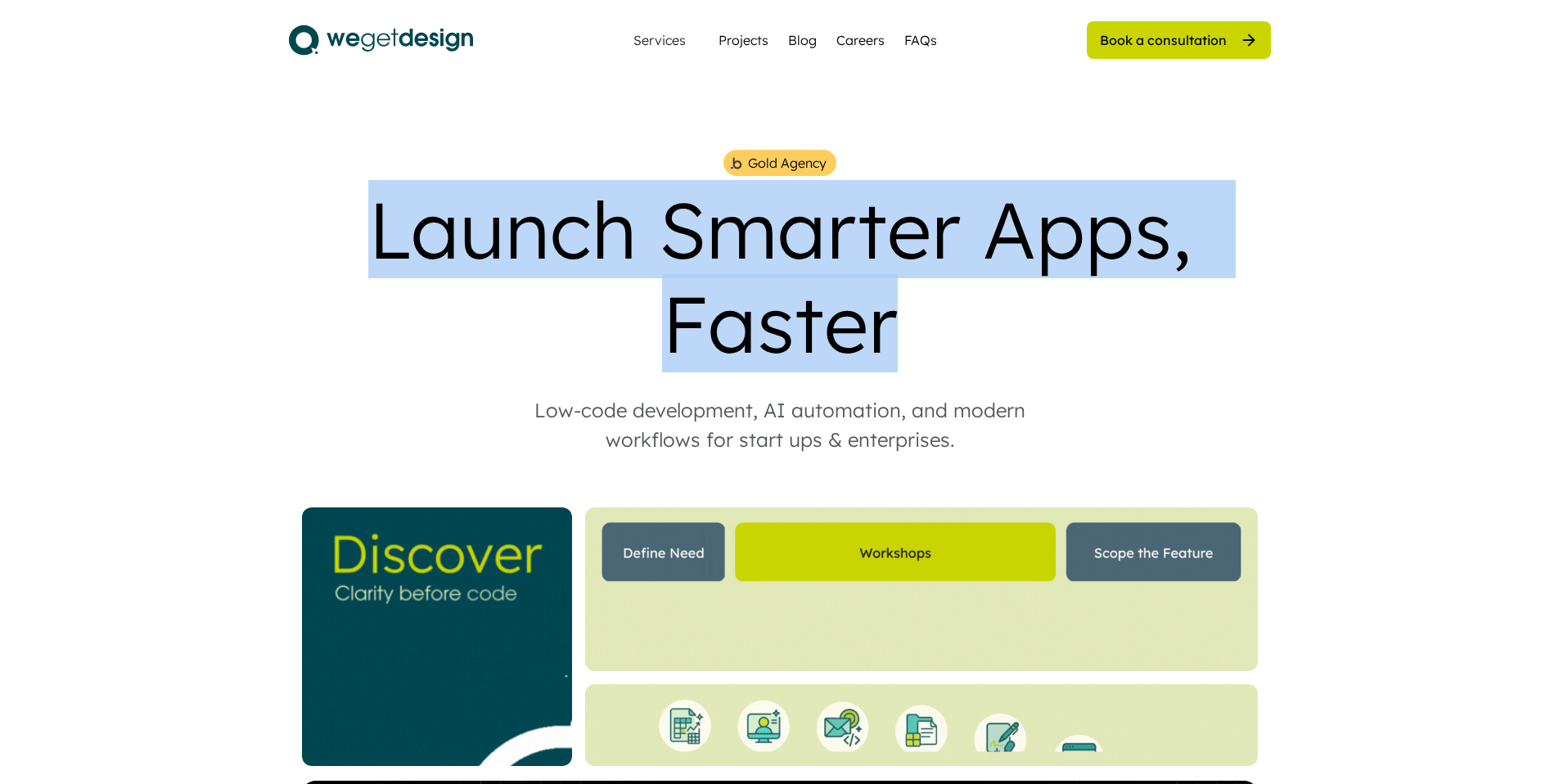
drag, startPoint x: 1244, startPoint y: 222, endPoint x: 322, endPoint y: 228, distance: 922.0
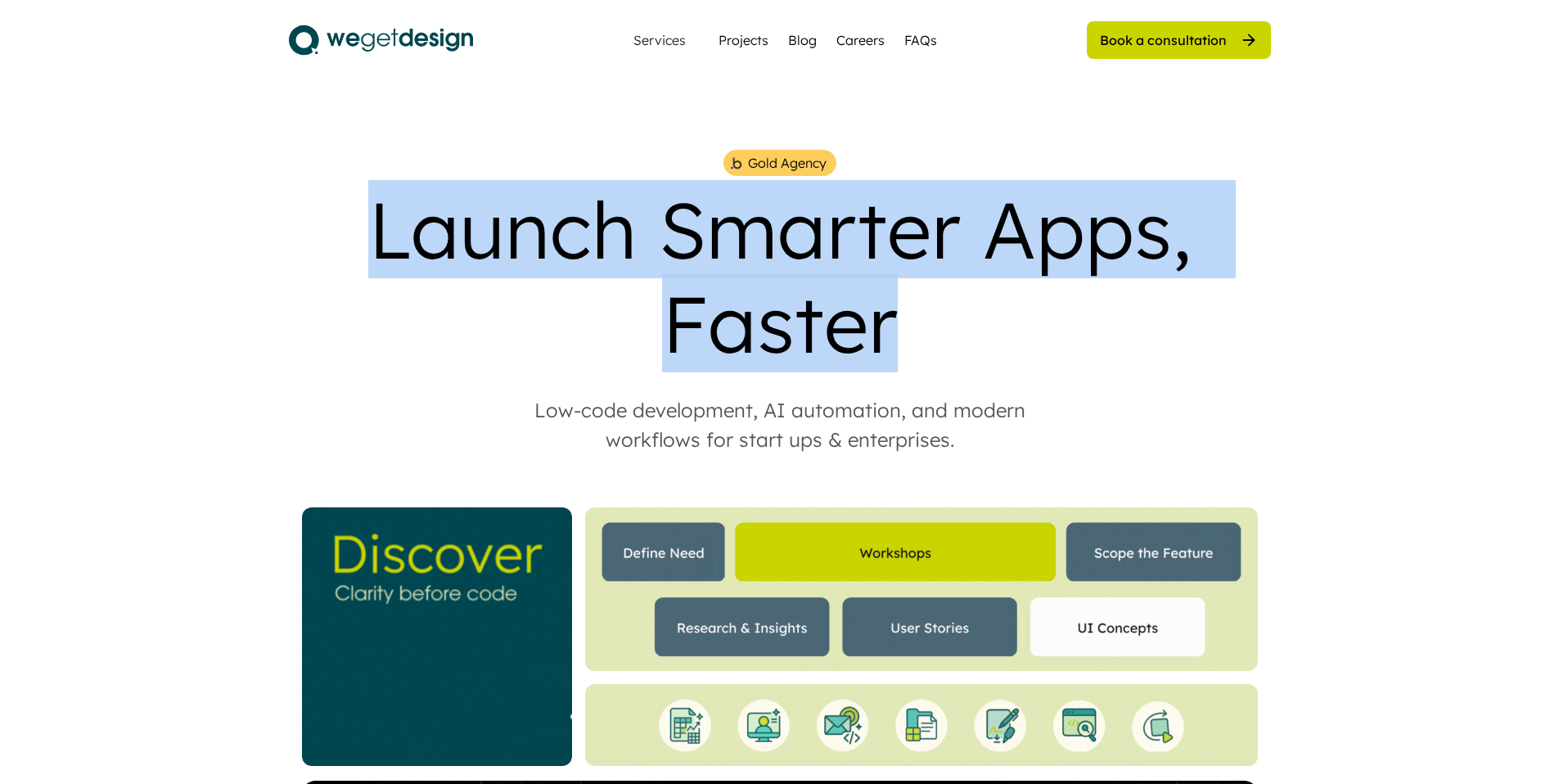
click at [322, 228] on div "Launch Smarter Apps, Faster" at bounding box center [780, 276] width 982 height 188
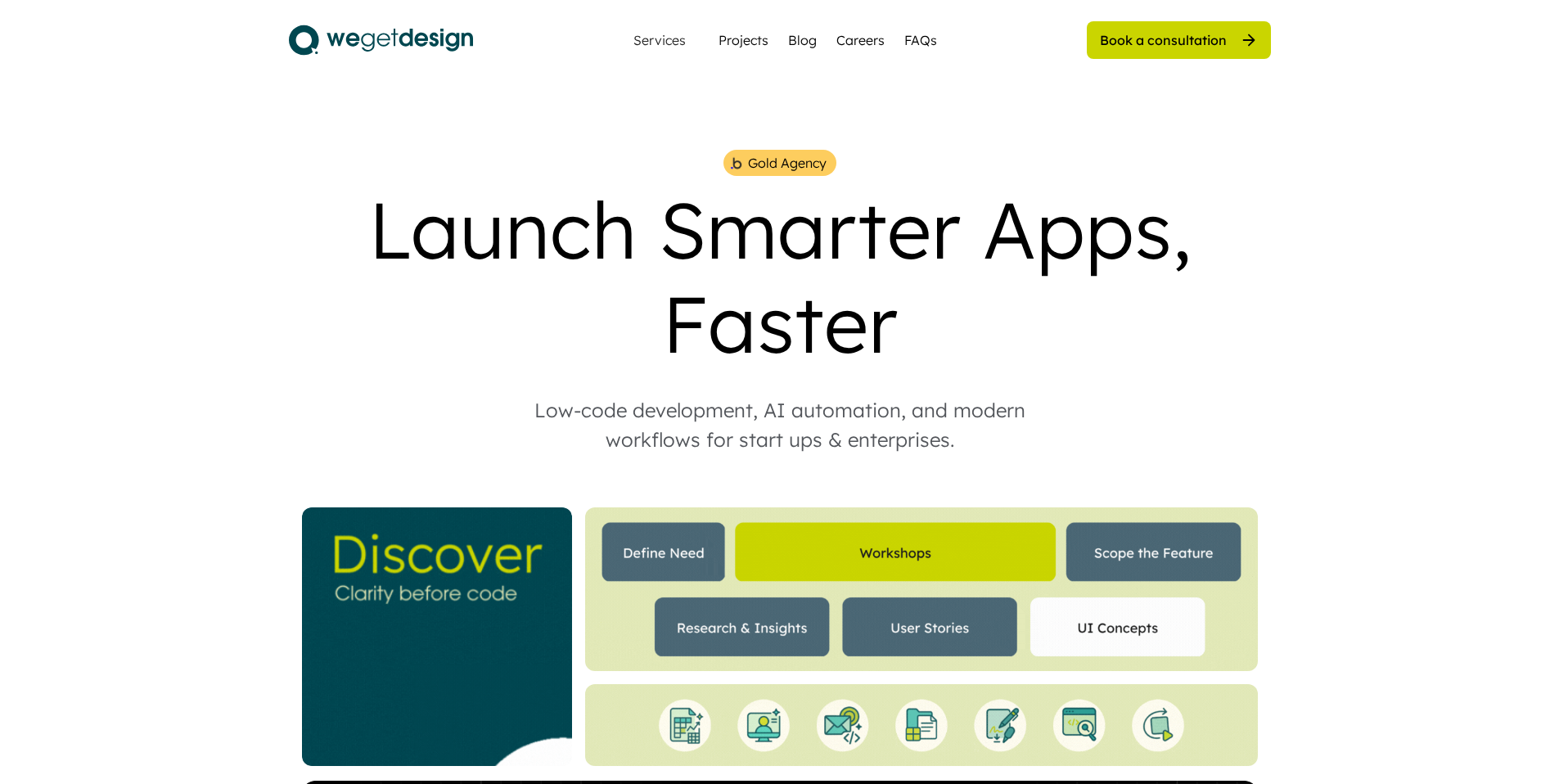
click at [328, 216] on div "Launch Smarter Apps, Faster" at bounding box center [780, 276] width 982 height 188
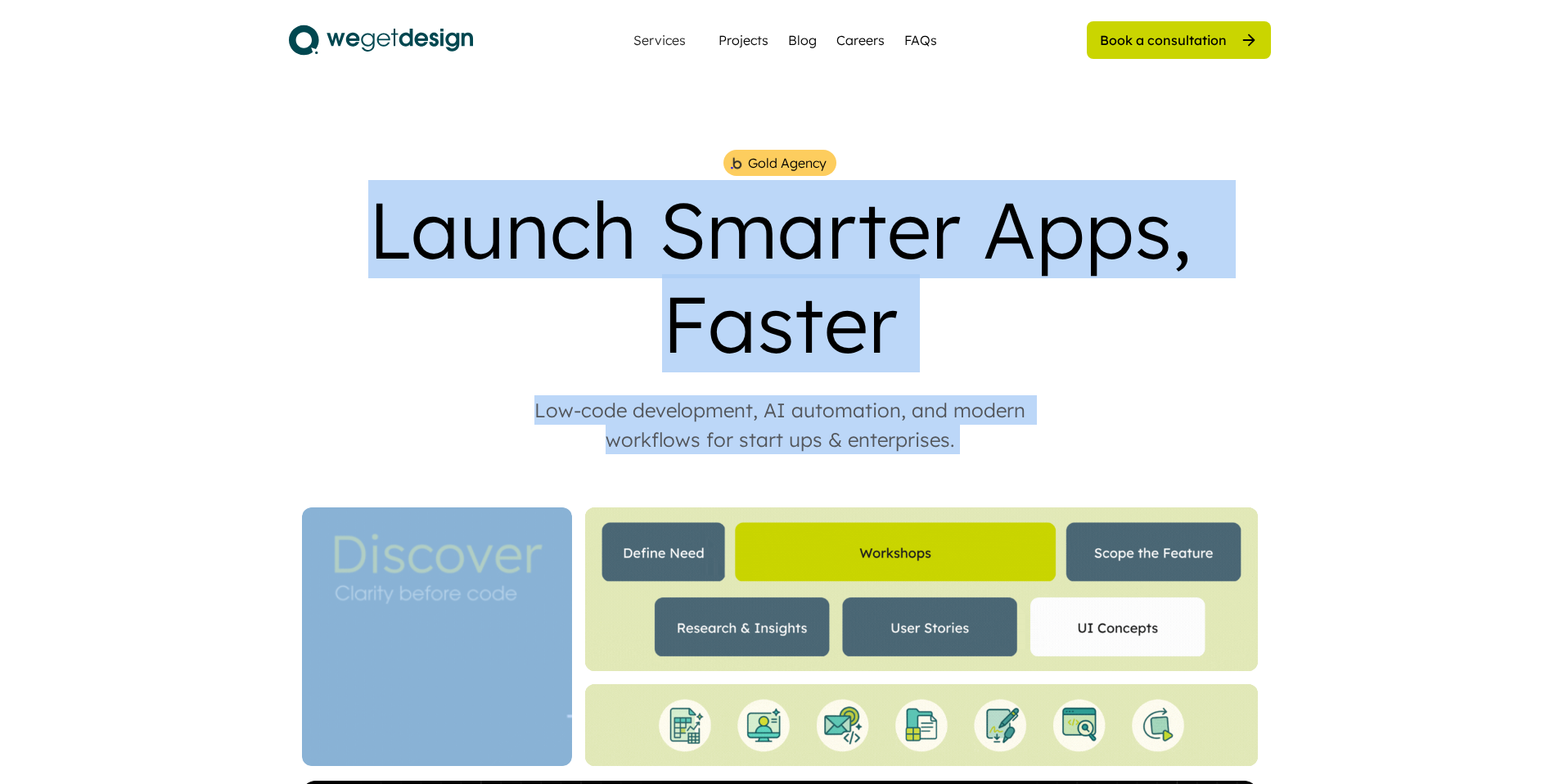
drag, startPoint x: 328, startPoint y: 216, endPoint x: 980, endPoint y: 408, distance: 679.7
click at [980, 408] on div "Gold Agency Launch Smarter Apps, Faster Low-code development, AI automation, an…" at bounding box center [780, 625] width 982 height 952
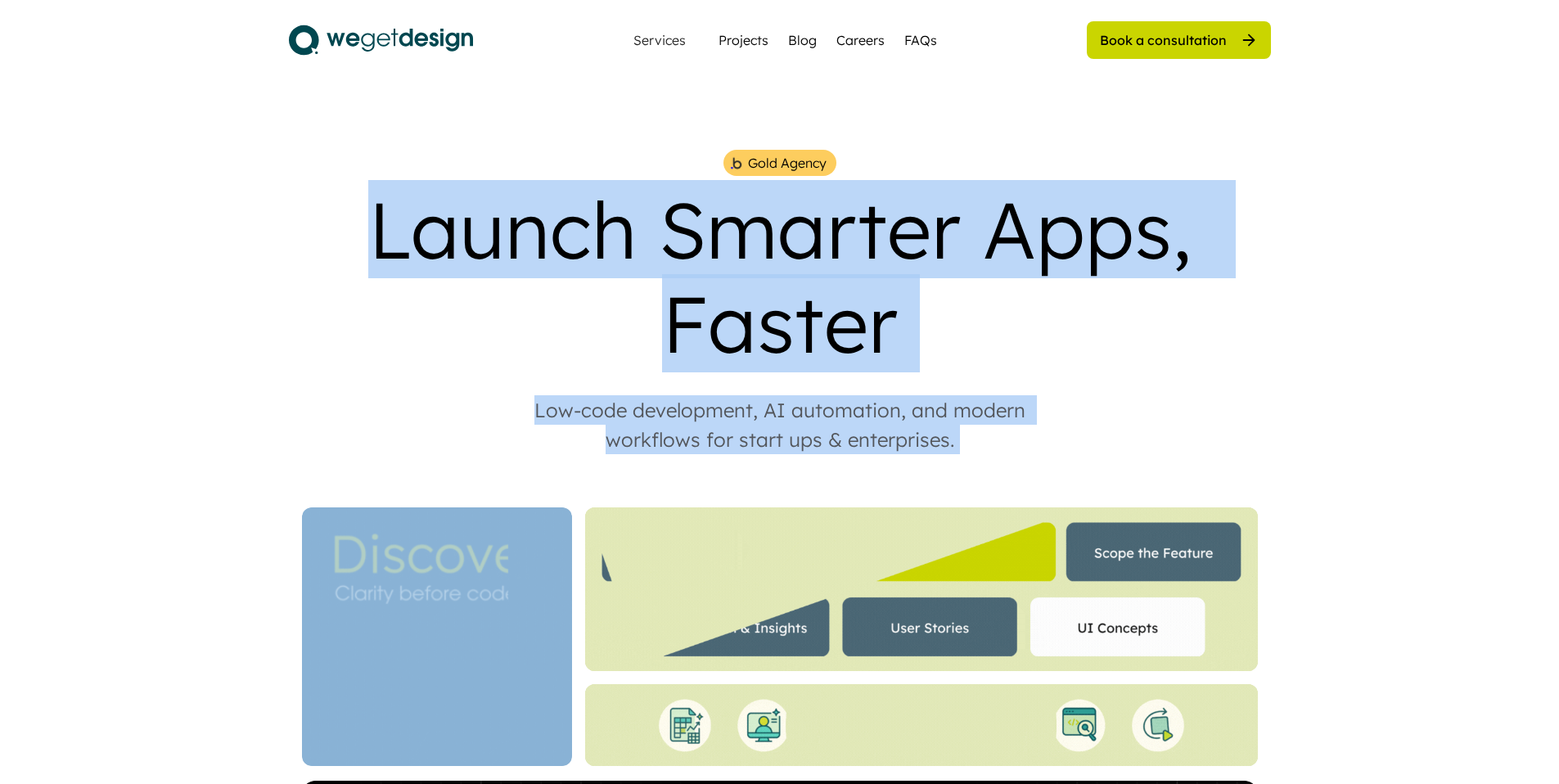
click at [980, 408] on div "Low-code development, AI automation, and modern workflows for start ups & enter…" at bounding box center [780, 425] width 557 height 59
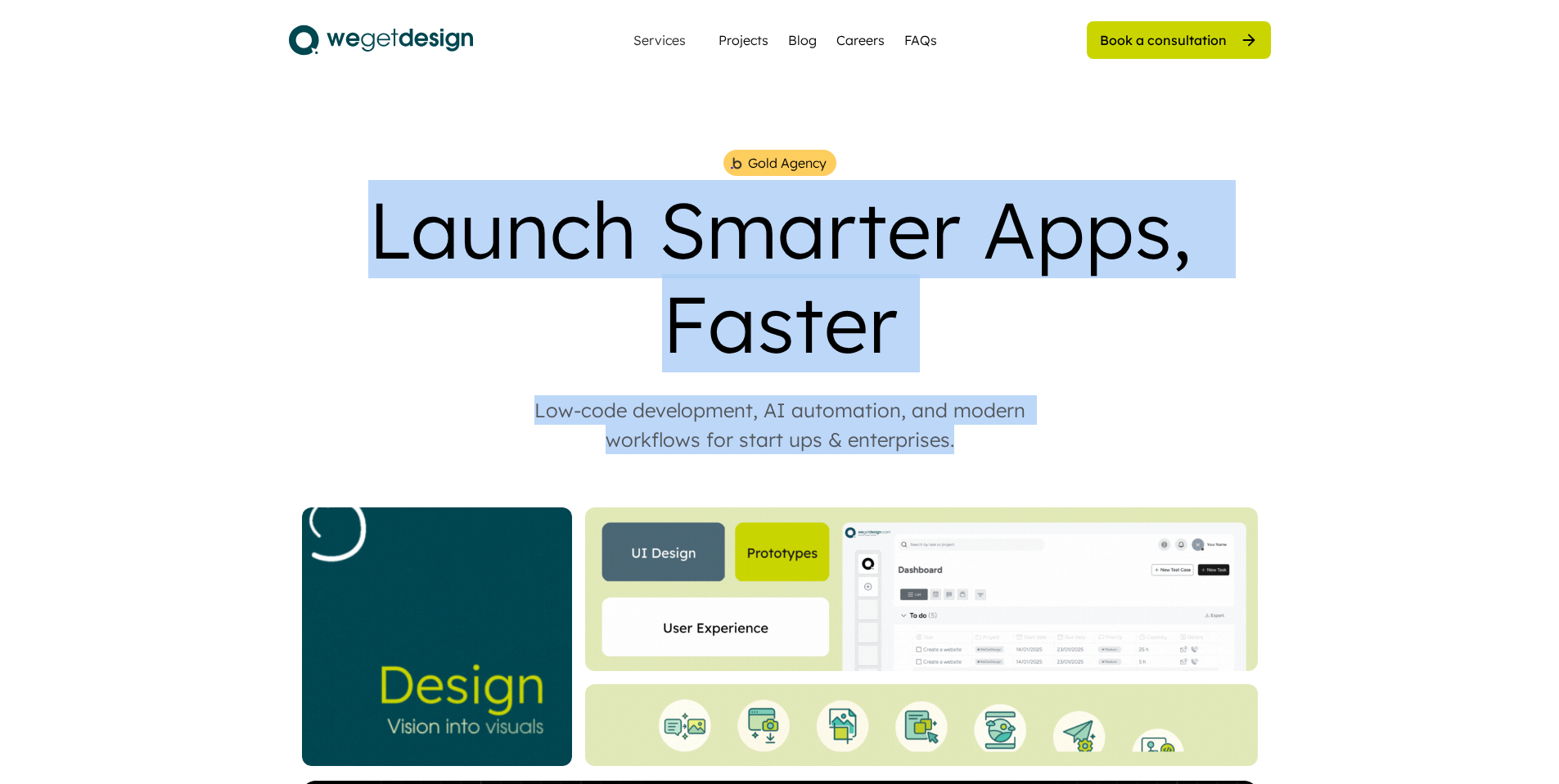
drag, startPoint x: 982, startPoint y: 413, endPoint x: 370, endPoint y: 174, distance: 657.0
click at [370, 174] on div "Gold Agency Launch Smarter Apps, Faster Low-code development, AI automation, an…" at bounding box center [780, 625] width 982 height 952
click at [370, 182] on div "Launch Smarter Apps, Faster" at bounding box center [780, 276] width 982 height 188
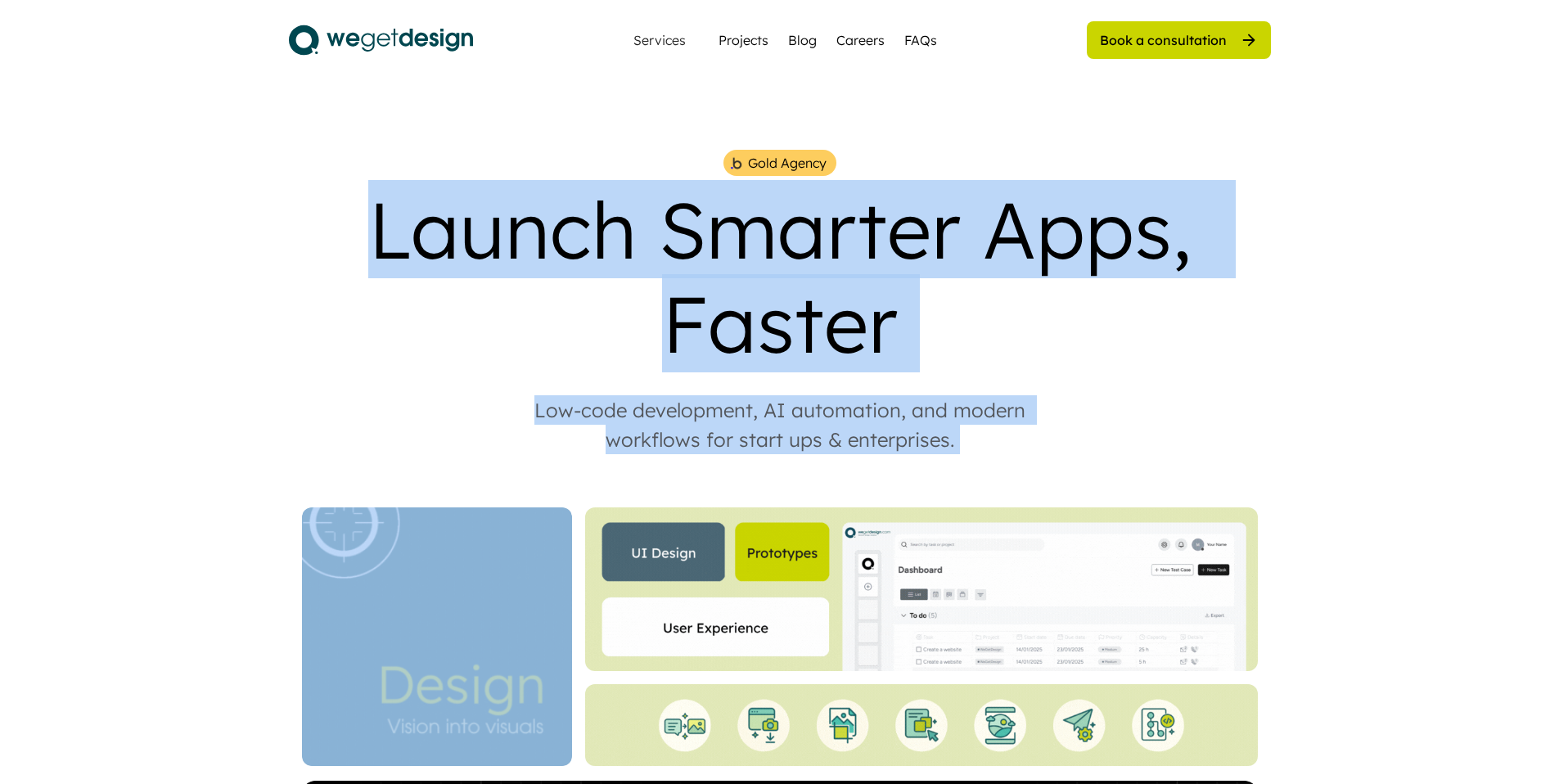
drag, startPoint x: 370, startPoint y: 174, endPoint x: 1047, endPoint y: 443, distance: 728.5
click at [1047, 443] on div "Gold Agency Launch Smarter Apps, Faster Low-code development, AI automation, an…" at bounding box center [780, 625] width 982 height 952
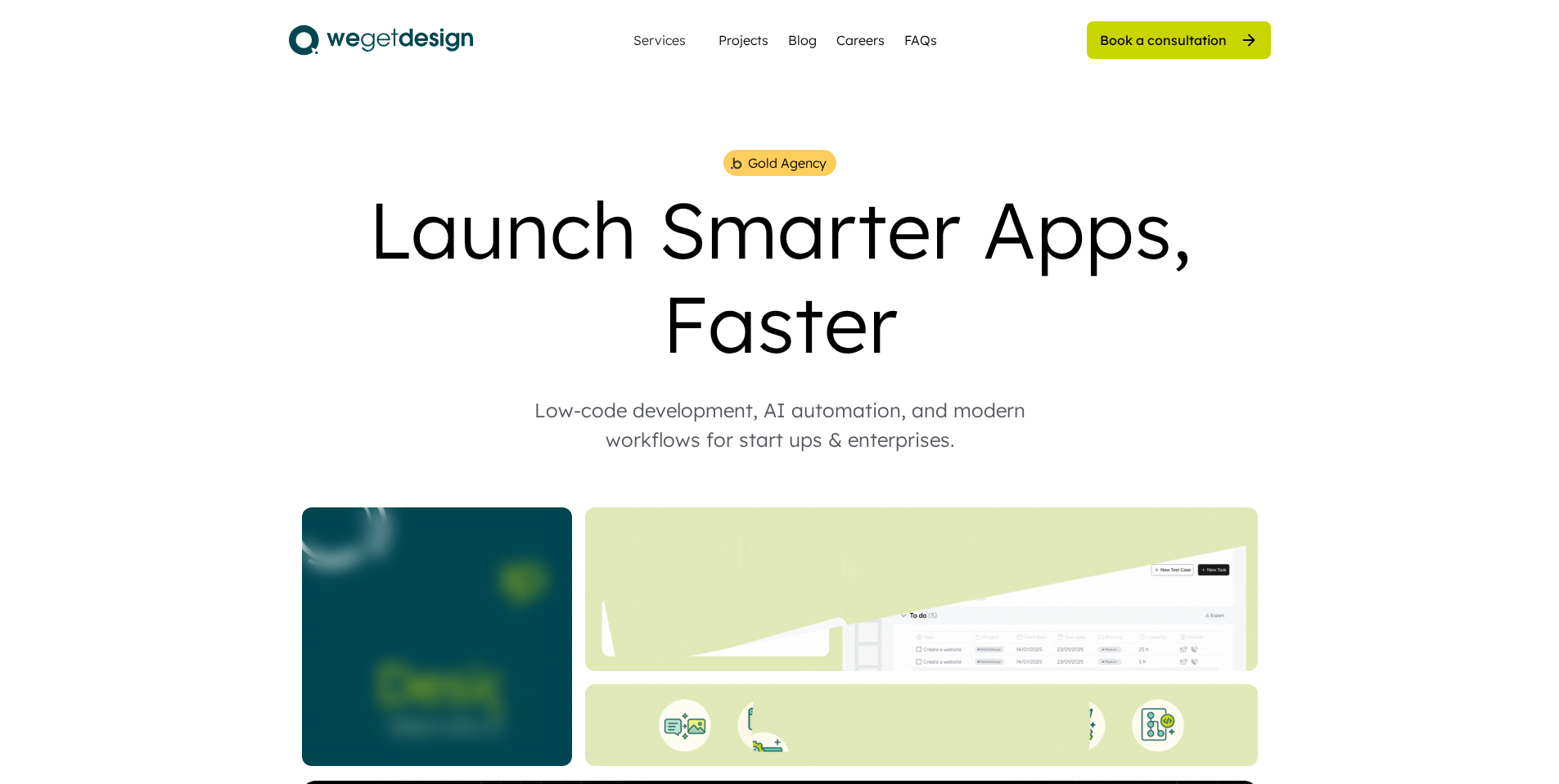
click at [1037, 423] on div "Gold Agency Launch Smarter Apps, Faster Low-code development, AI automation, an…" at bounding box center [780, 625] width 982 height 952
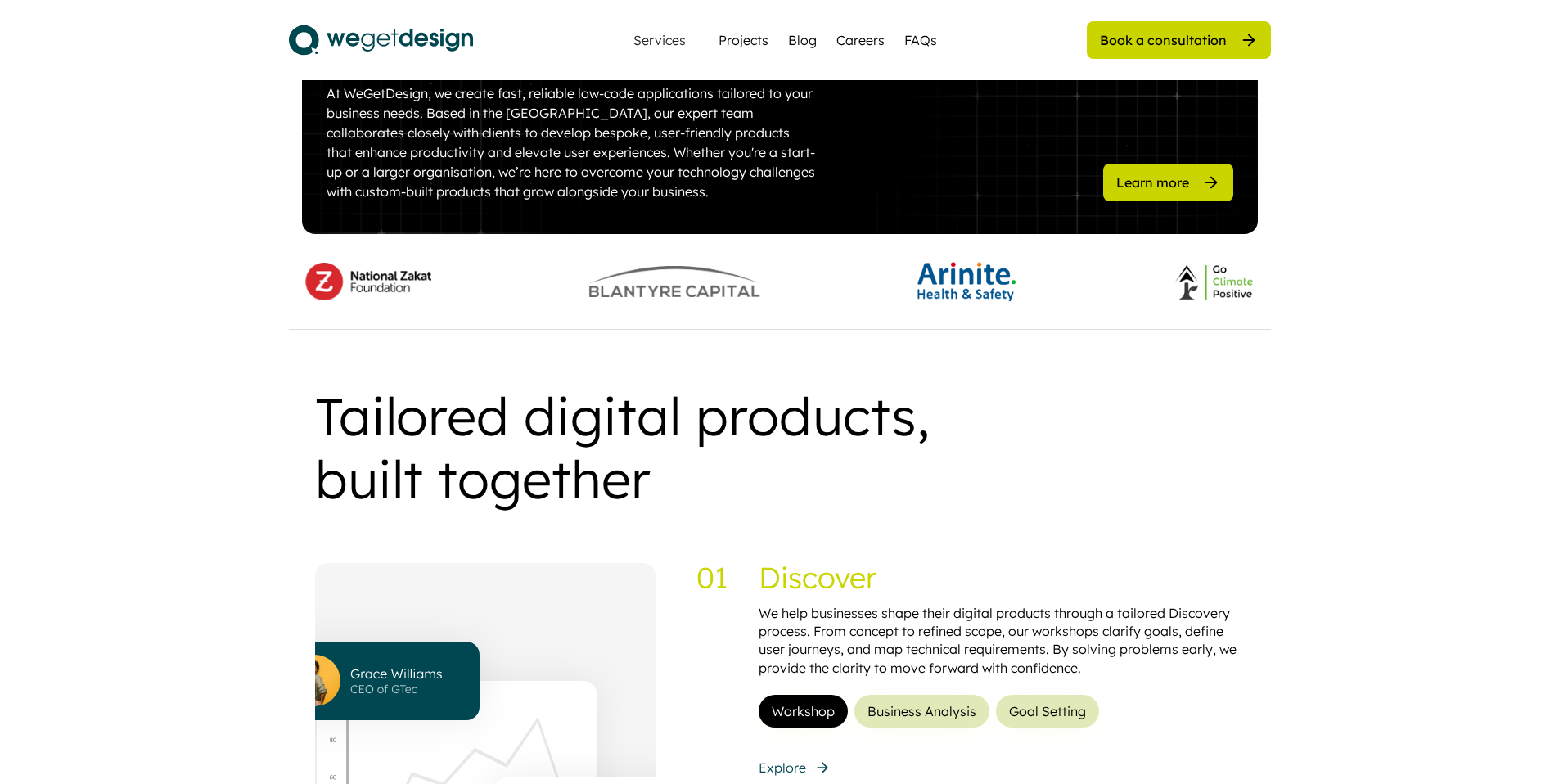
scroll to position [15, 0]
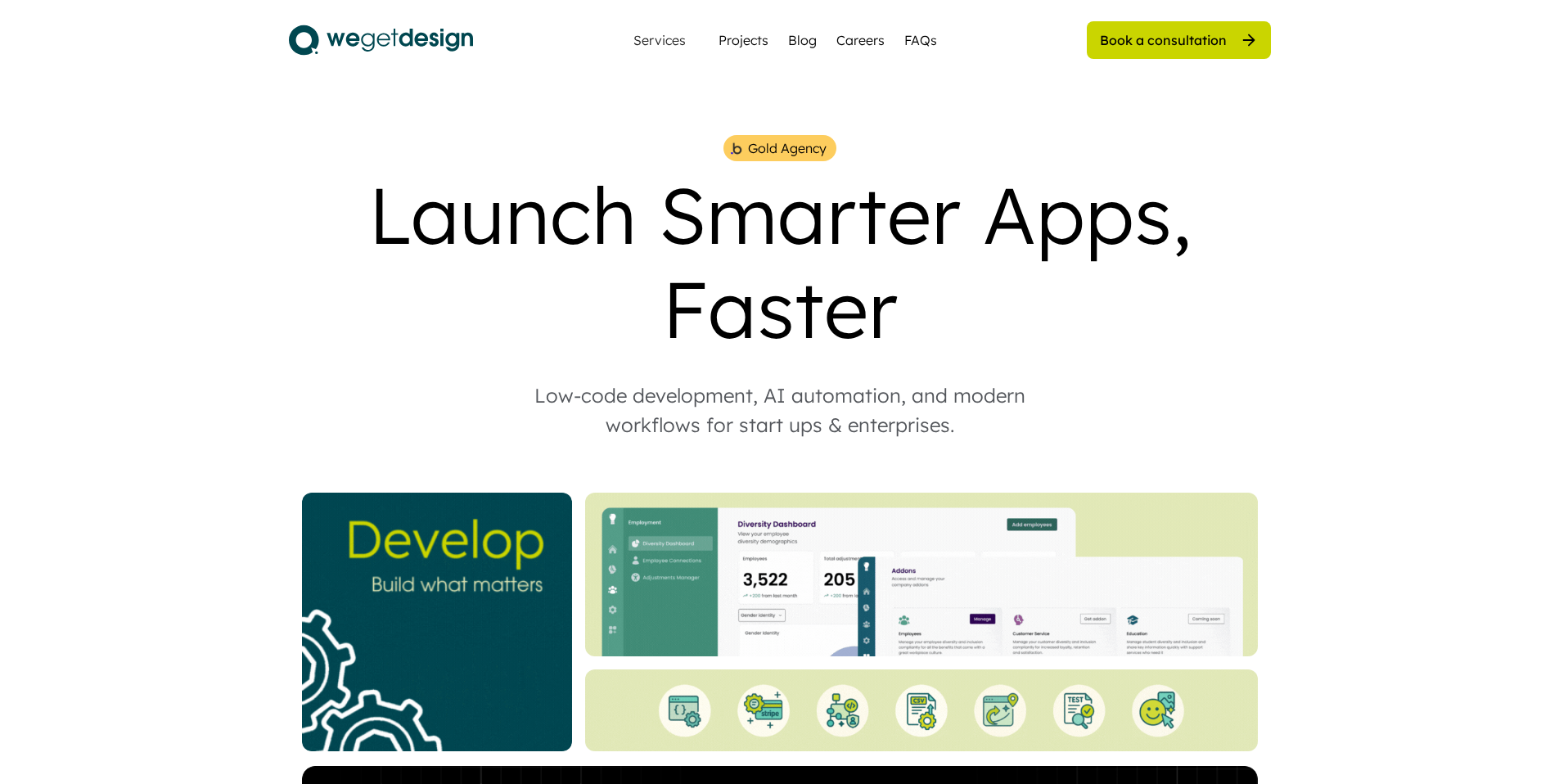
click at [857, 42] on div "Careers" at bounding box center [860, 39] width 49 height 19
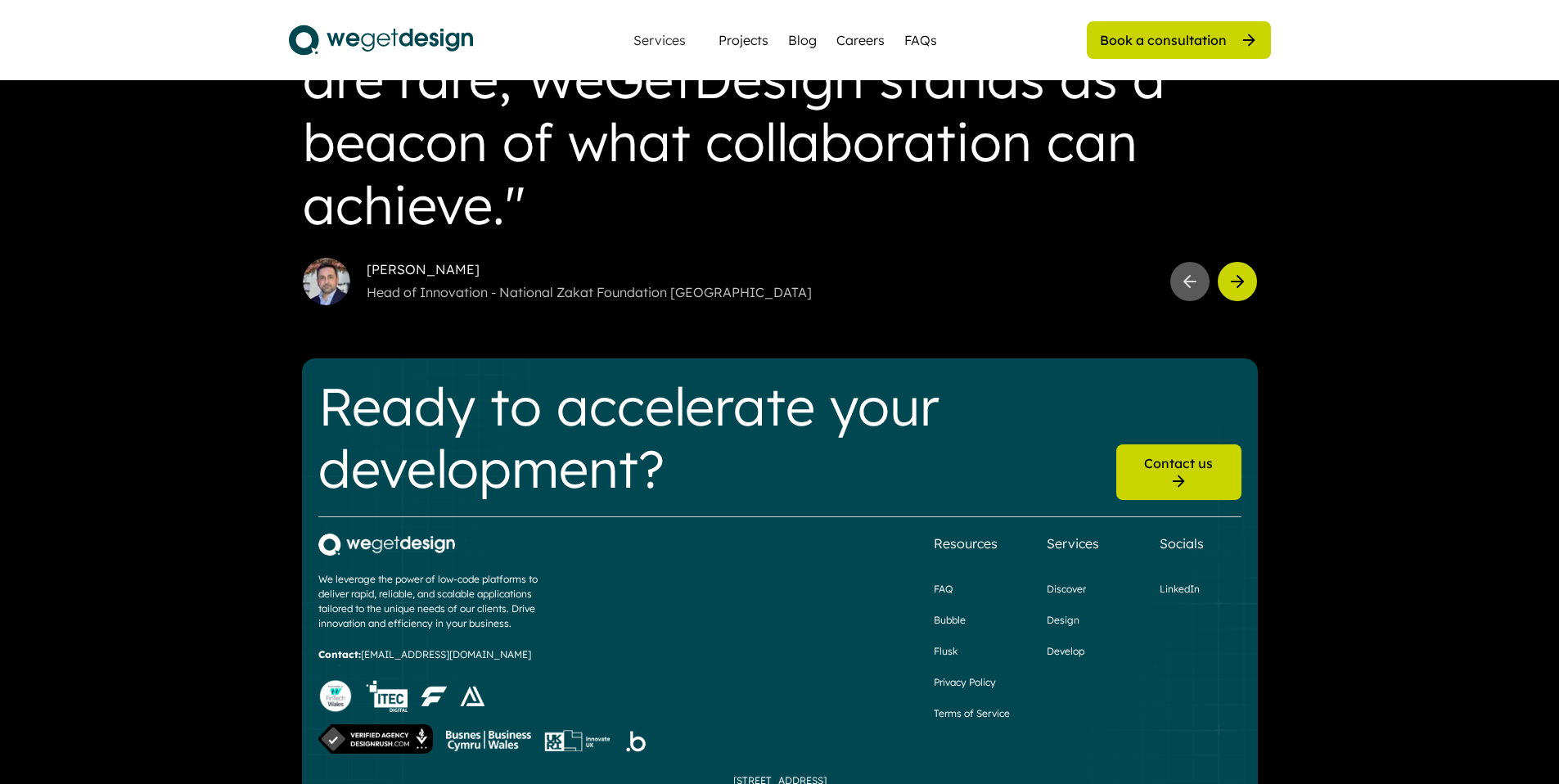
scroll to position [1971, 0]
